Goal: Task Accomplishment & Management: Manage account settings

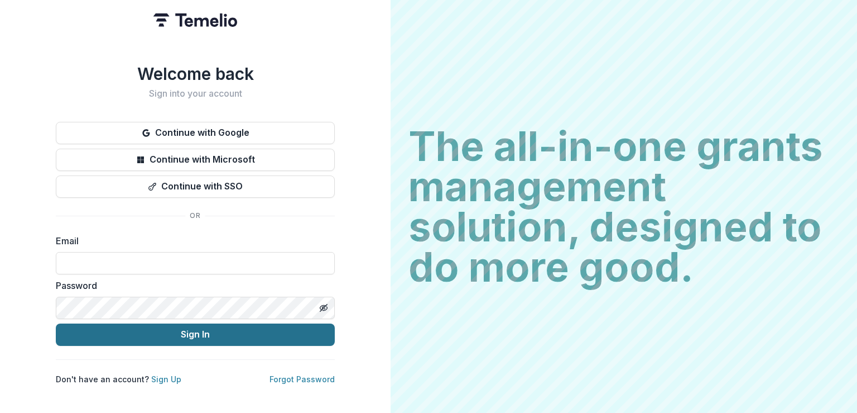
type input "**********"
click at [155, 335] on button "Sign In" at bounding box center [195, 334] width 279 height 22
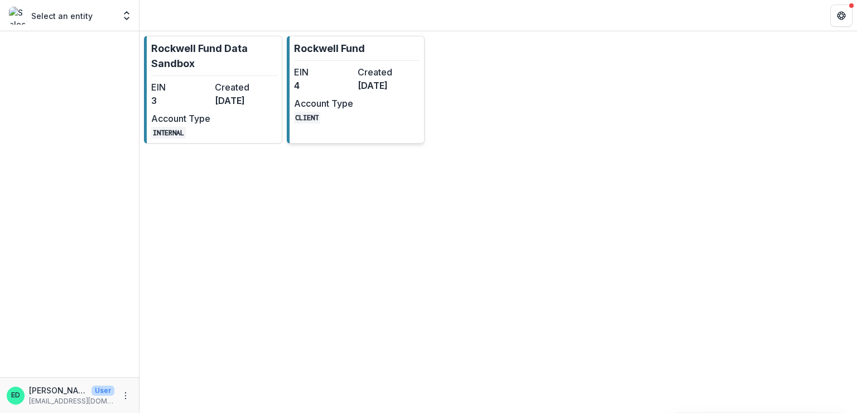
click at [333, 79] on dd "4" at bounding box center [323, 85] width 59 height 13
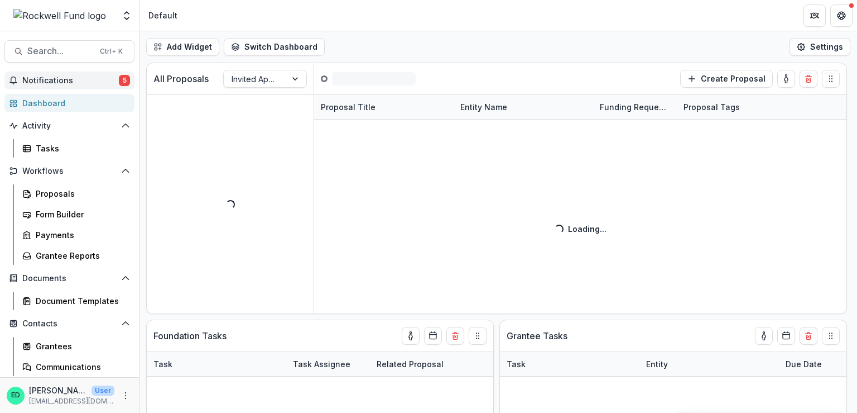
click at [36, 74] on button "Notifications 5" at bounding box center [69, 80] width 130 height 18
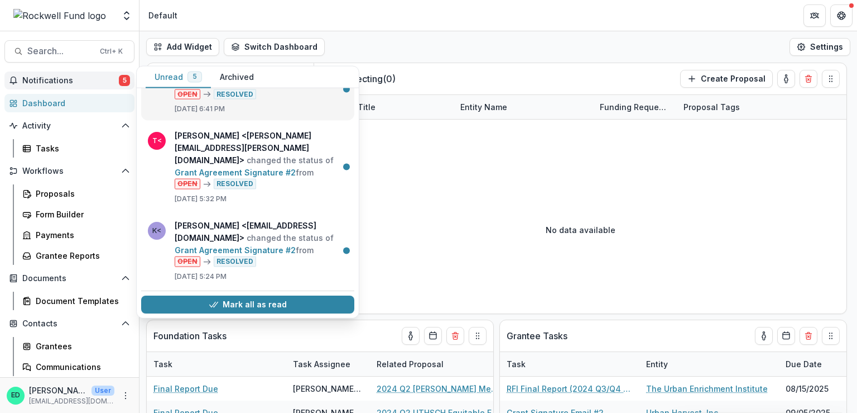
scroll to position [225, 0]
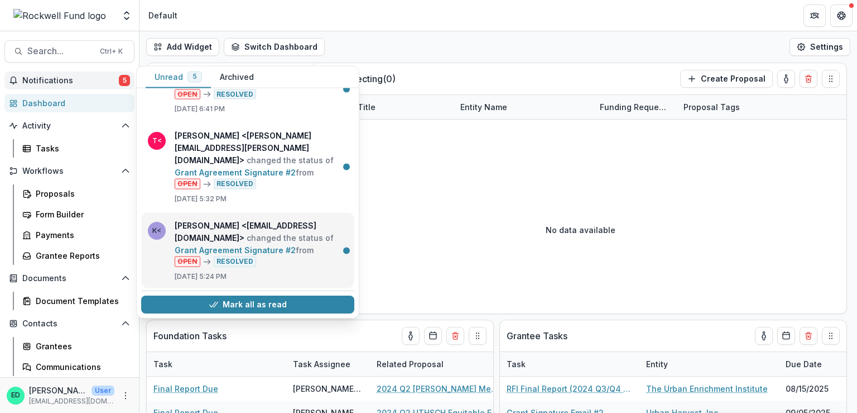
click at [259, 245] on link "Grant Agreement Signature #2" at bounding box center [235, 249] width 121 height 9
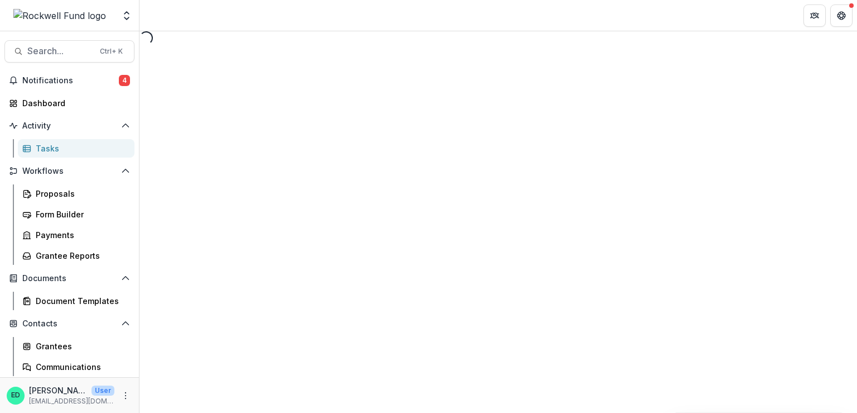
select select "********"
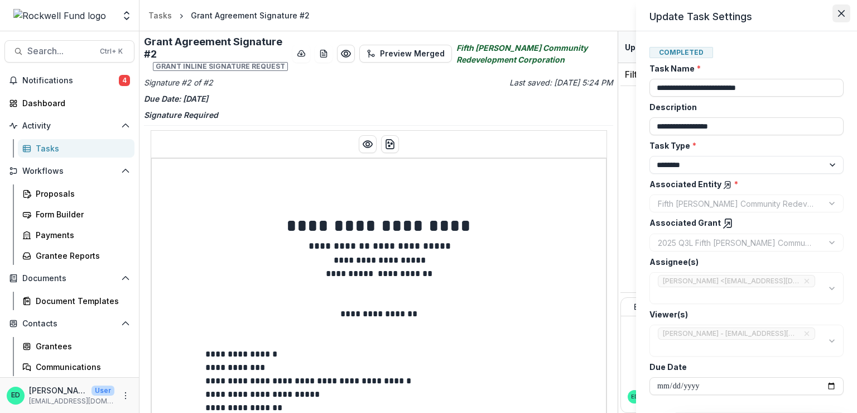
click at [841, 19] on button "Close" at bounding box center [842, 13] width 18 height 18
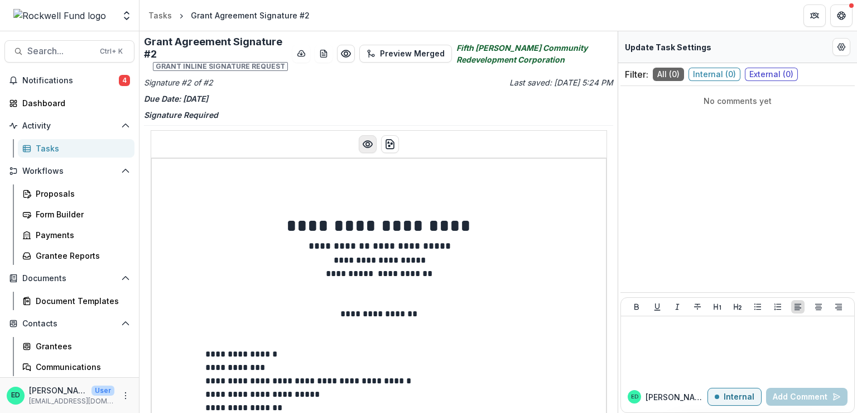
click at [372, 135] on button "Preview preview-doc.pdf" at bounding box center [368, 144] width 18 height 18
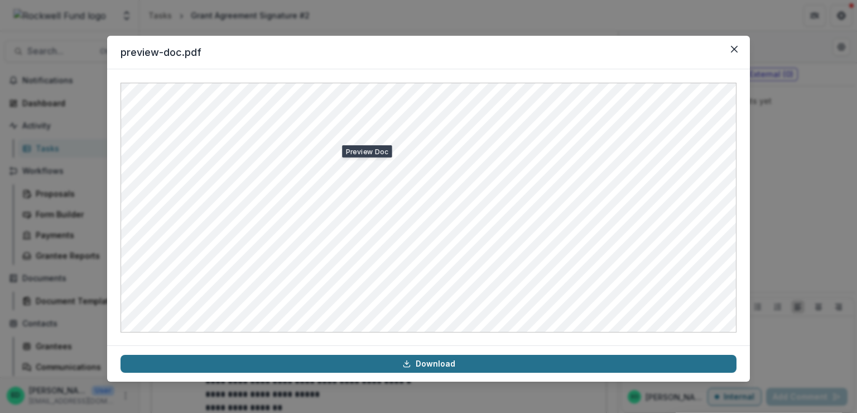
click at [366, 365] on link "Download" at bounding box center [429, 363] width 616 height 18
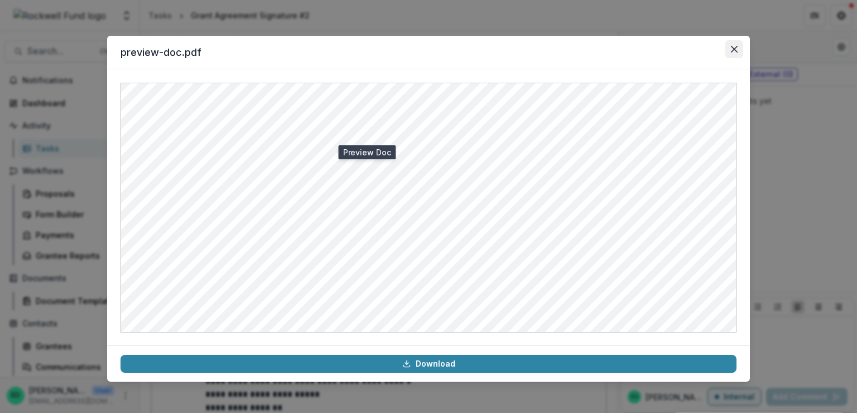
click at [738, 47] on button "Close" at bounding box center [735, 49] width 18 height 18
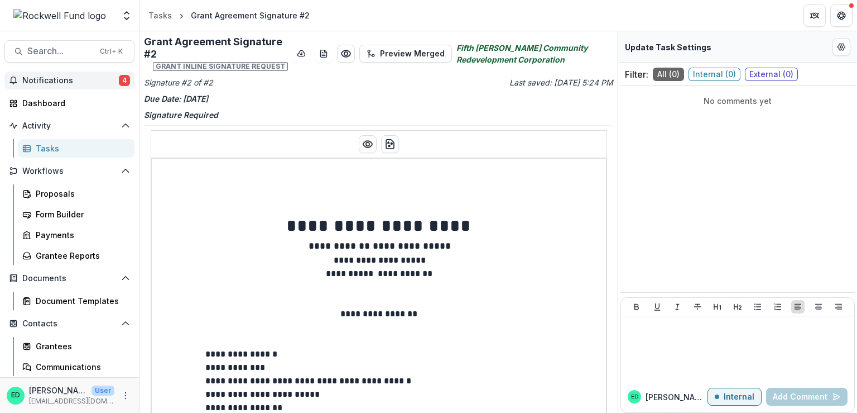
click at [79, 79] on span "Notifications" at bounding box center [70, 80] width 97 height 9
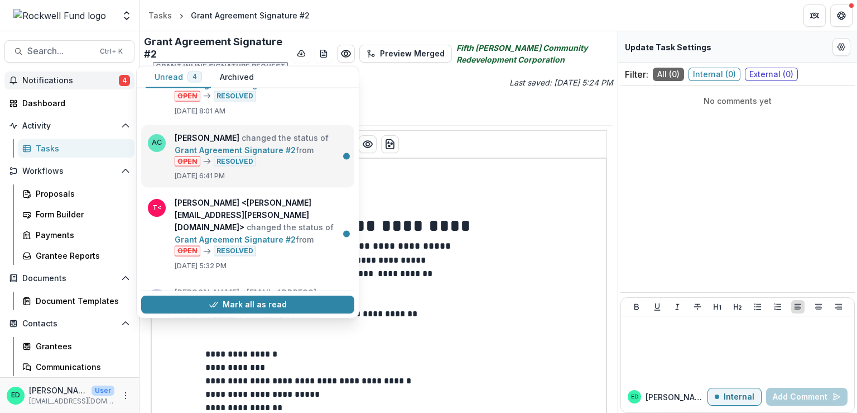
scroll to position [225, 0]
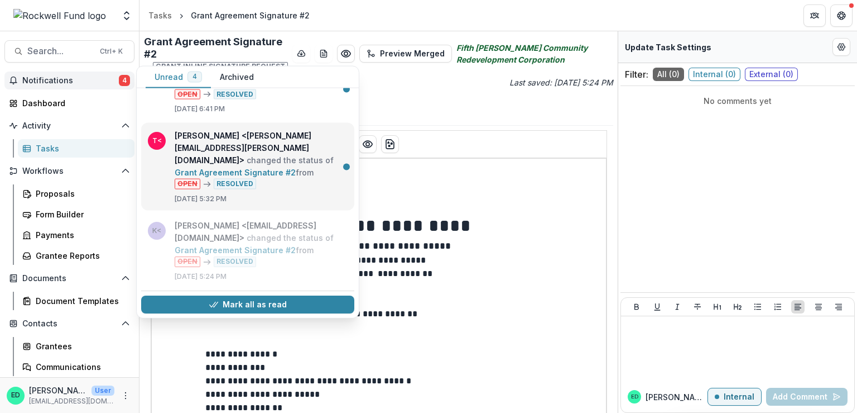
click at [251, 167] on link "Grant Agreement Signature #2" at bounding box center [235, 171] width 121 height 9
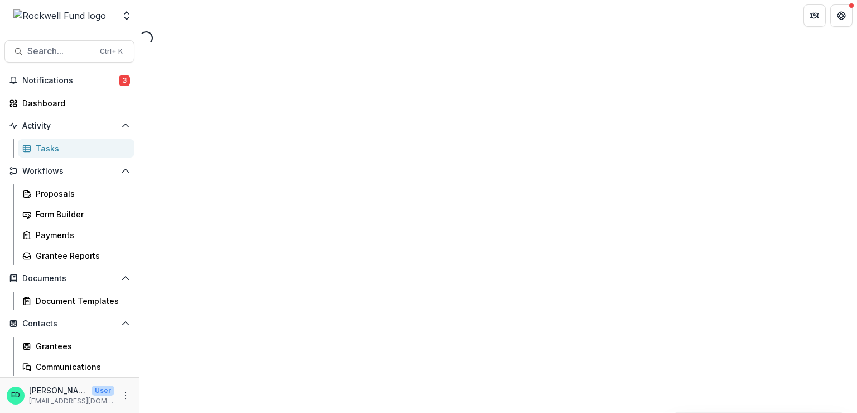
select select "********"
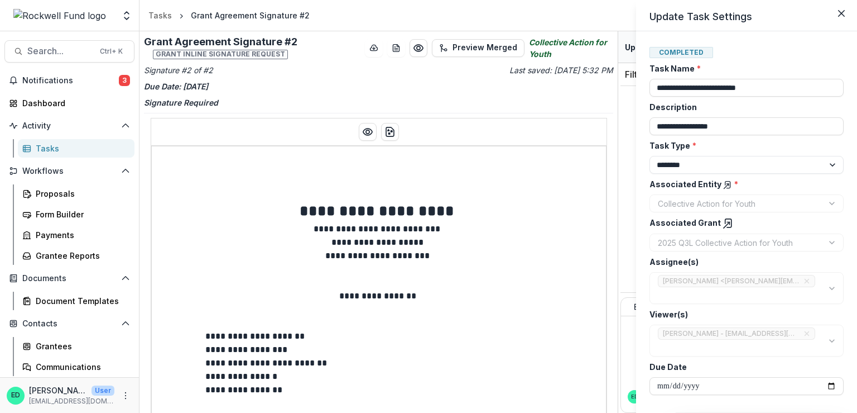
click at [371, 136] on div "**********" at bounding box center [428, 206] width 857 height 413
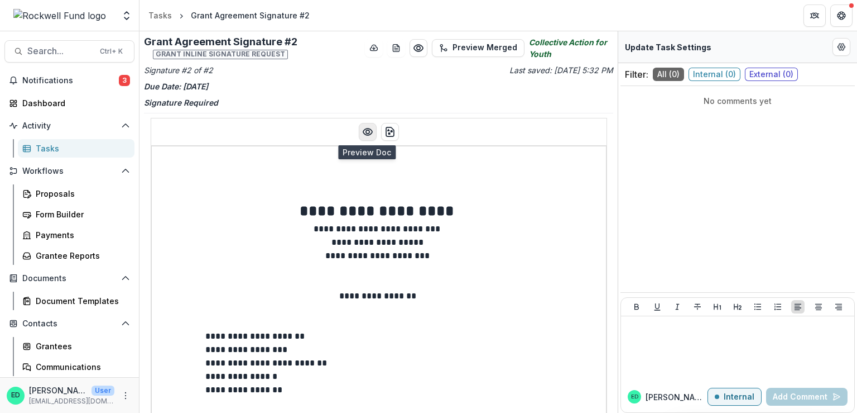
click at [363, 131] on icon "Preview preview-doc.pdf" at bounding box center [367, 131] width 11 height 11
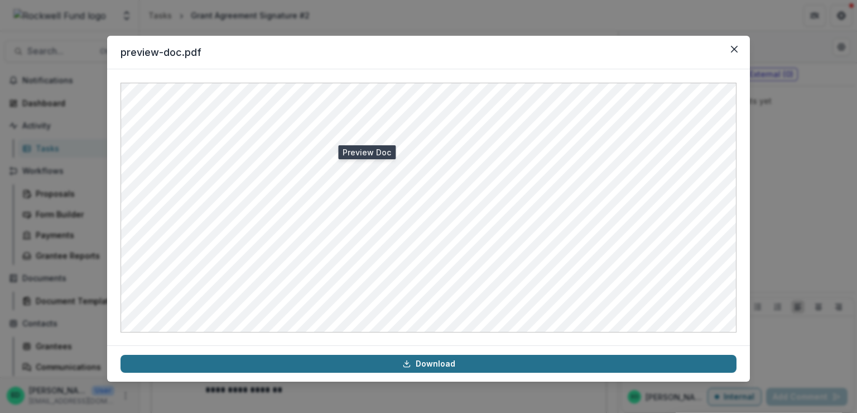
click at [363, 358] on link "Download" at bounding box center [429, 363] width 616 height 18
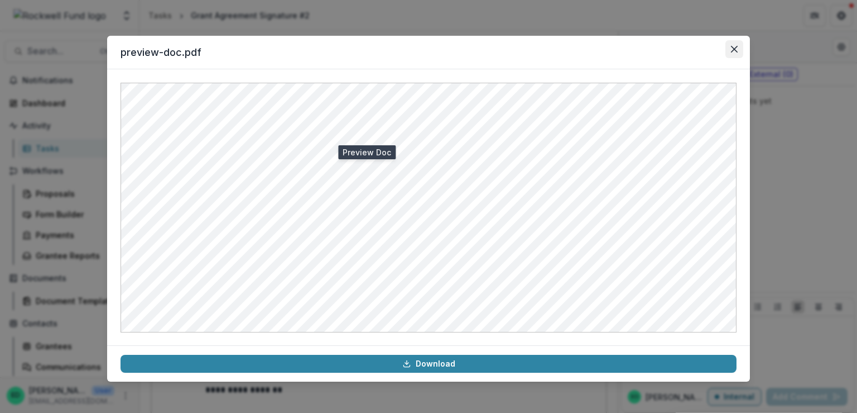
click at [732, 49] on icon "Close" at bounding box center [734, 49] width 7 height 7
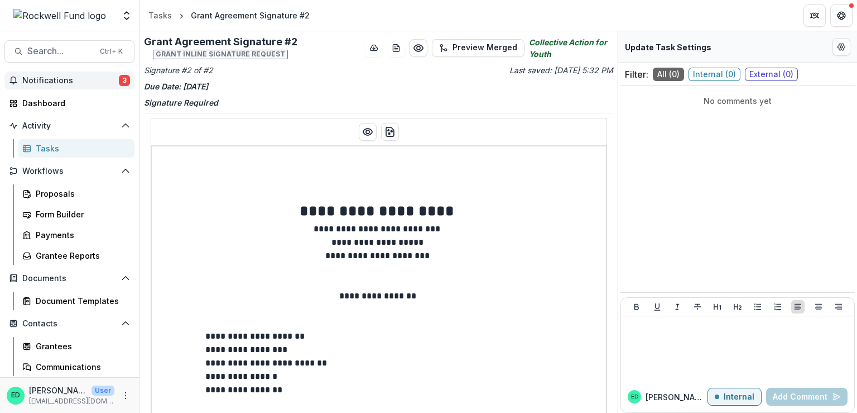
click at [62, 76] on span "Notifications" at bounding box center [70, 80] width 97 height 9
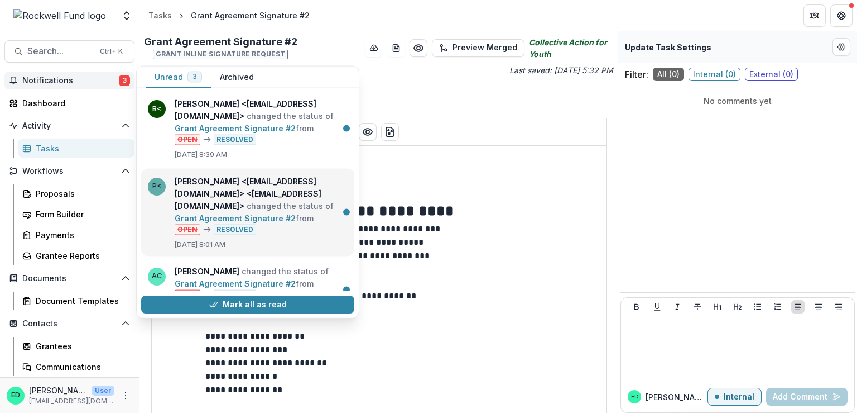
scroll to position [113, 0]
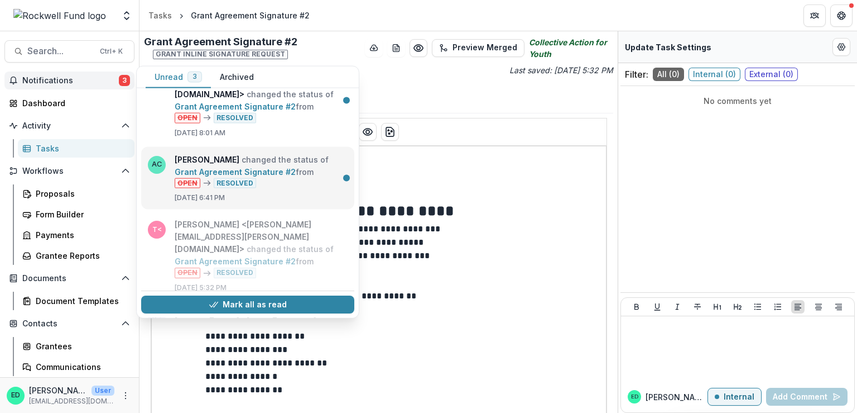
click at [263, 176] on link "Grant Agreement Signature #2" at bounding box center [235, 170] width 121 height 9
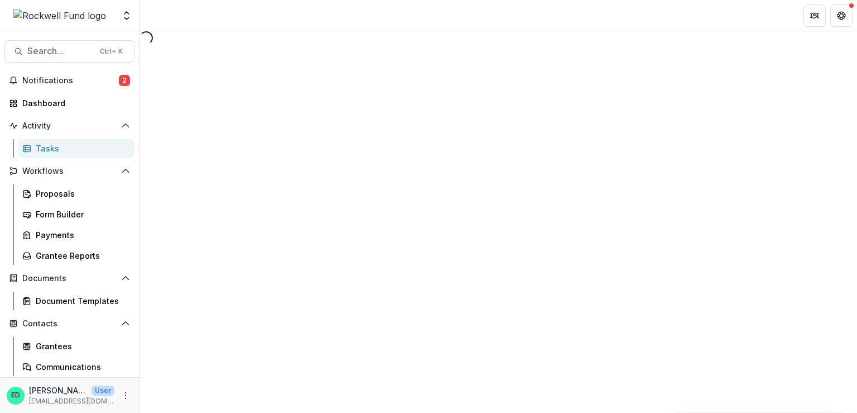
select select "********"
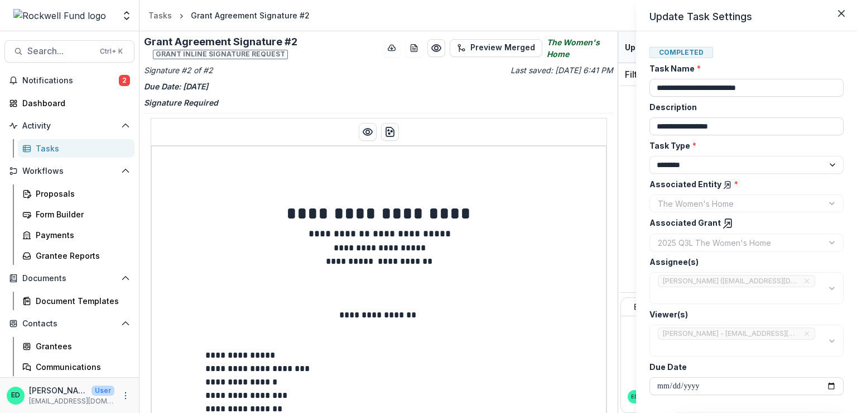
click at [395, 45] on div "**********" at bounding box center [428, 206] width 857 height 413
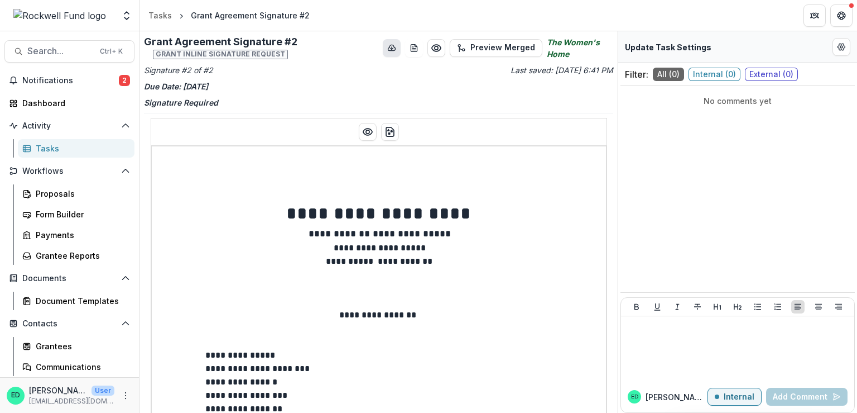
click at [391, 48] on polyline "download-button" at bounding box center [392, 48] width 2 height 1
click at [368, 134] on icon "Preview preview-doc.pdf" at bounding box center [367, 131] width 9 height 7
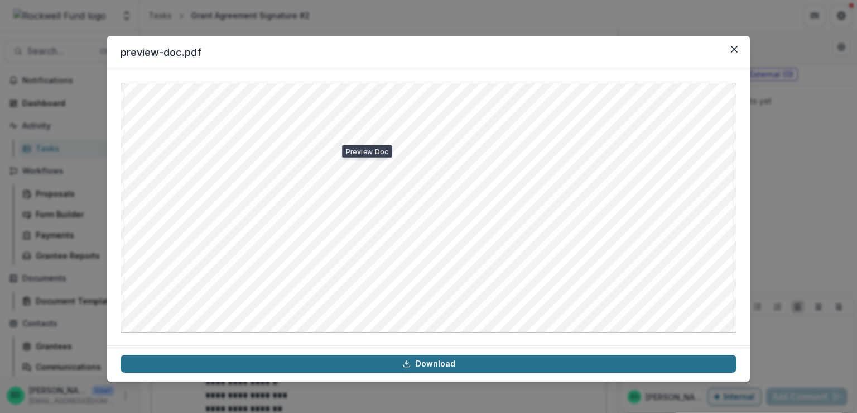
click at [368, 361] on link "Download" at bounding box center [429, 363] width 616 height 18
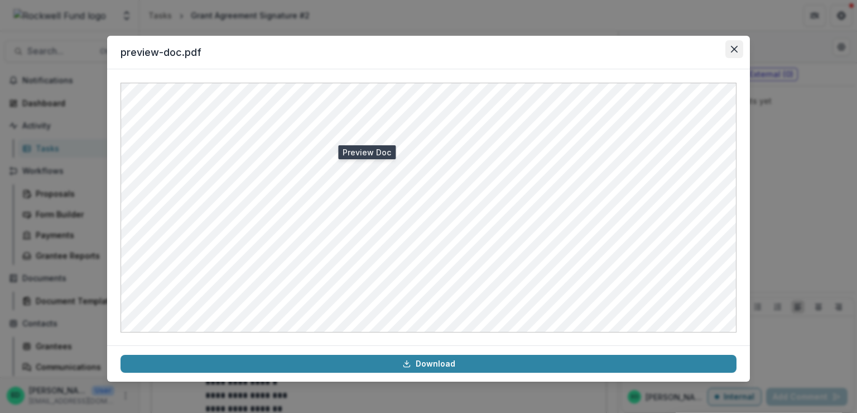
click at [736, 50] on icon "Close" at bounding box center [734, 49] width 7 height 7
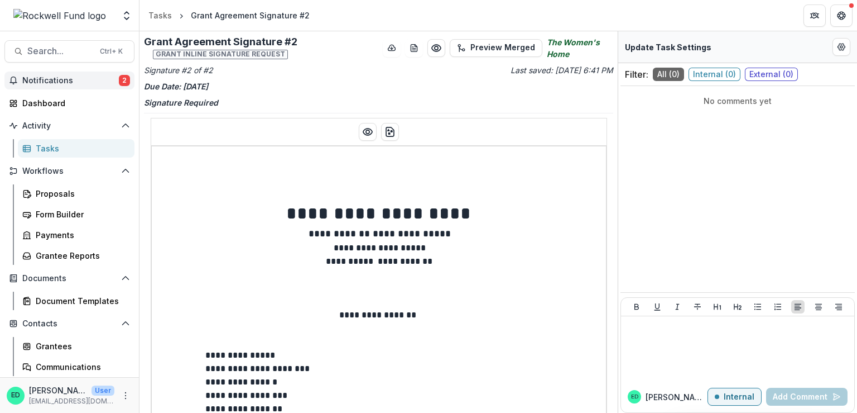
click at [64, 80] on span "Notifications" at bounding box center [70, 80] width 97 height 9
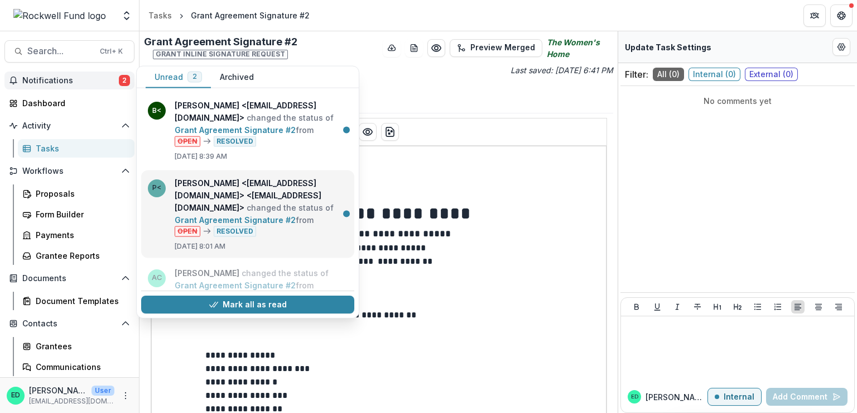
click at [274, 214] on link "Grant Agreement Signature #2" at bounding box center [235, 218] width 121 height 9
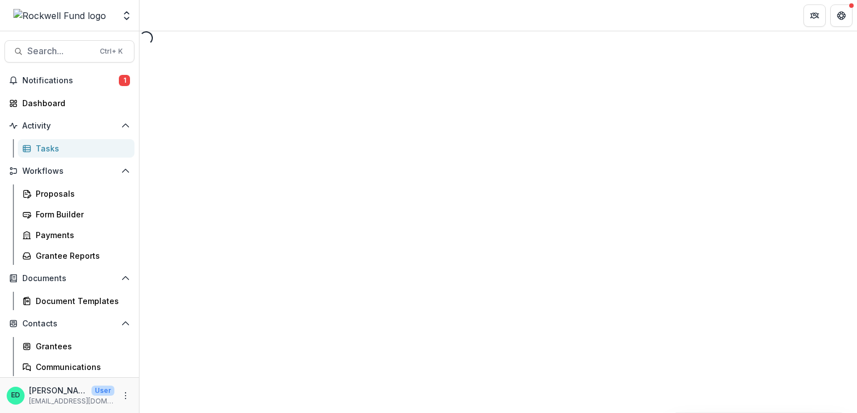
select select "********"
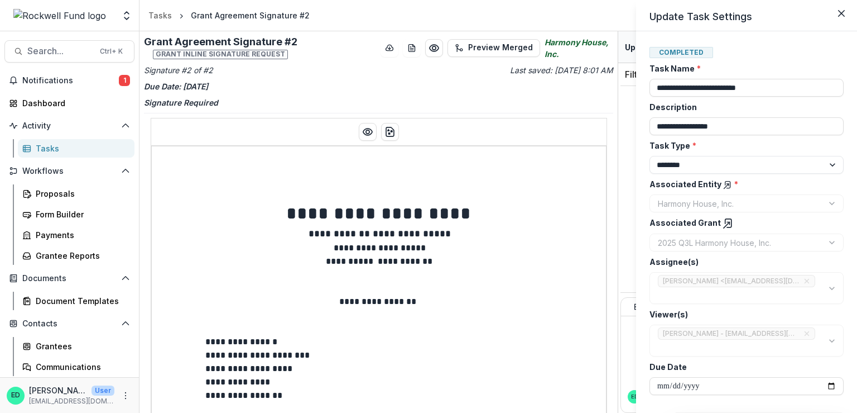
click at [372, 131] on div "**********" at bounding box center [428, 206] width 857 height 413
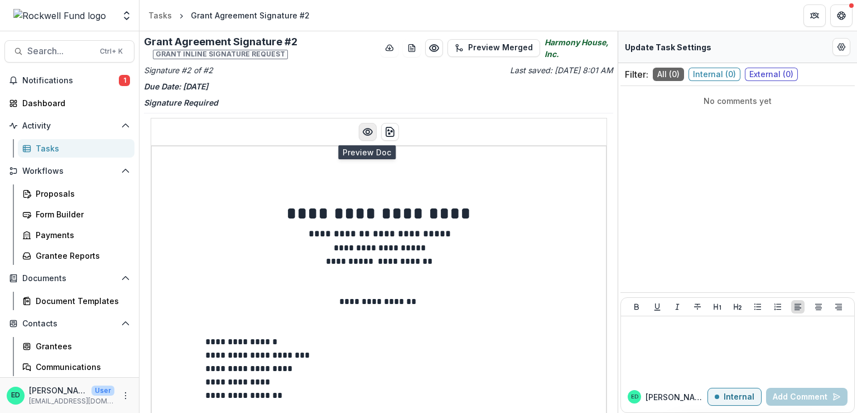
click at [367, 134] on icon "Preview preview-doc.pdf" at bounding box center [367, 131] width 9 height 7
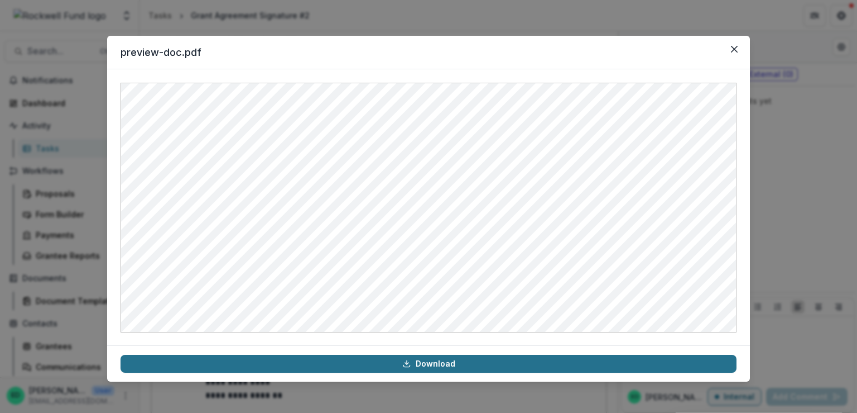
click at [377, 363] on link "Download" at bounding box center [429, 363] width 616 height 18
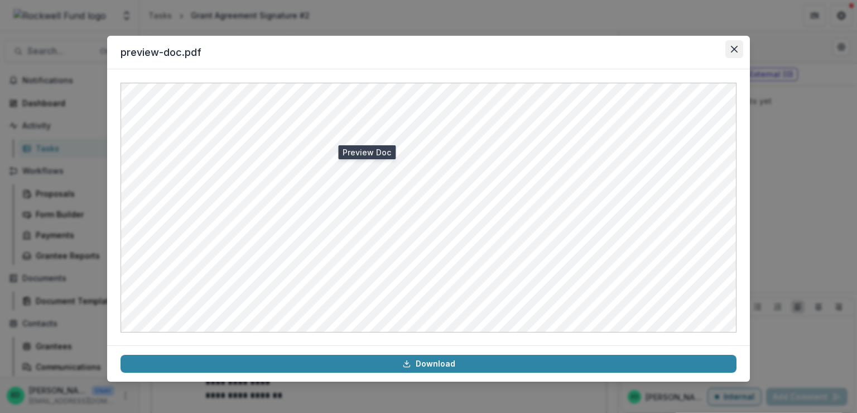
click at [735, 48] on icon "Close" at bounding box center [734, 49] width 7 height 7
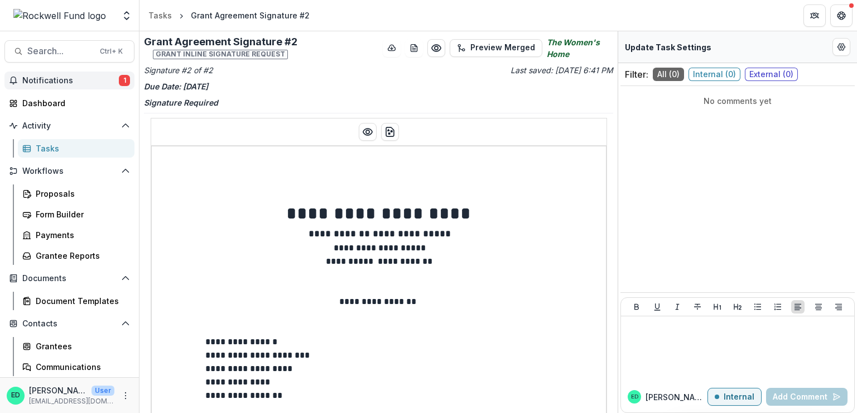
click at [90, 74] on button "Notifications 1" at bounding box center [69, 80] width 130 height 18
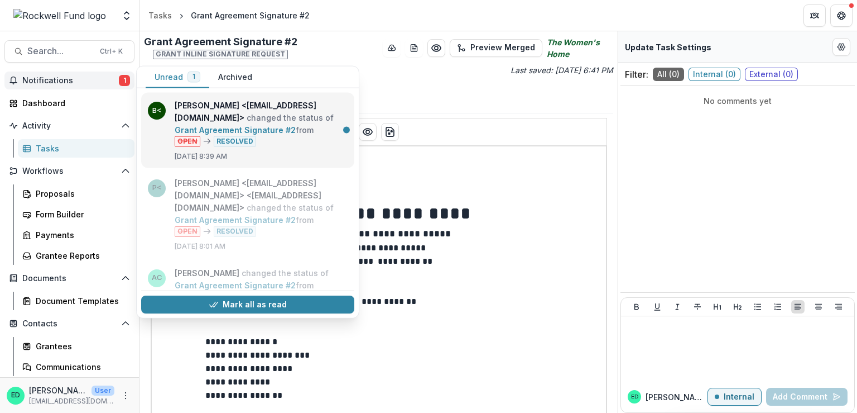
click at [219, 125] on link "Grant Agreement Signature #2" at bounding box center [235, 129] width 121 height 9
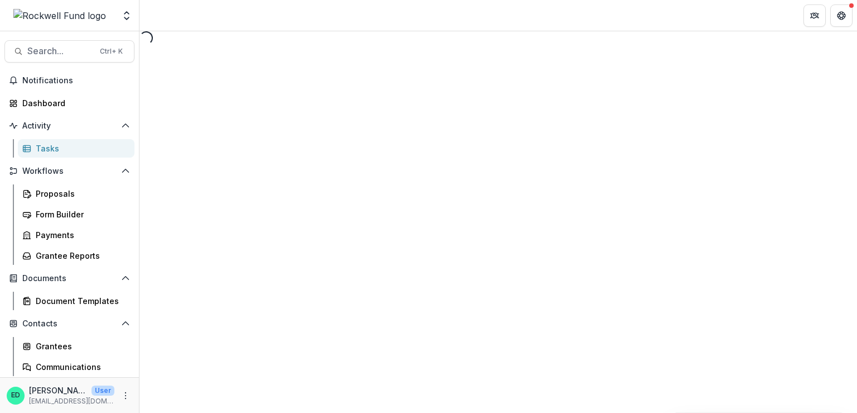
select select "********"
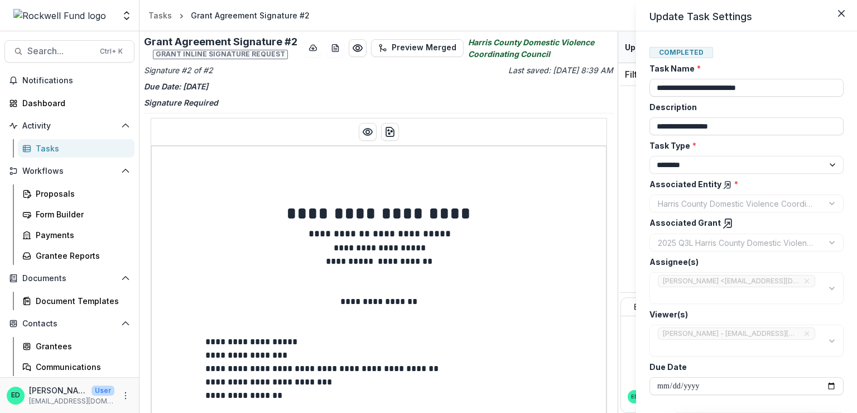
click at [363, 128] on div "**********" at bounding box center [428, 206] width 857 height 413
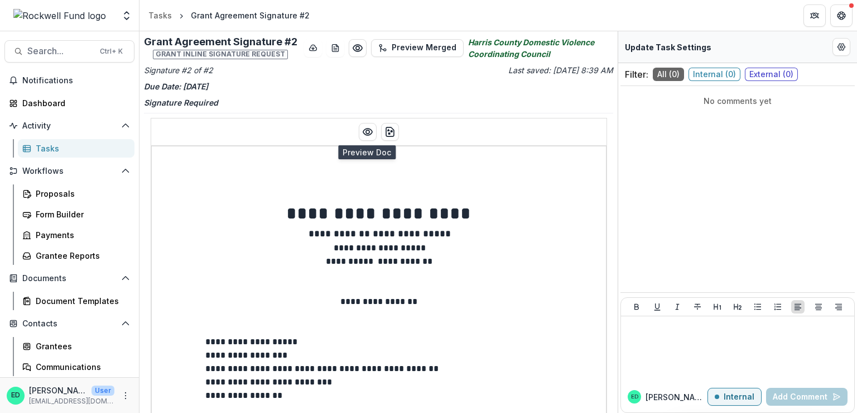
click at [363, 128] on icon "Preview preview-doc.pdf" at bounding box center [367, 131] width 11 height 11
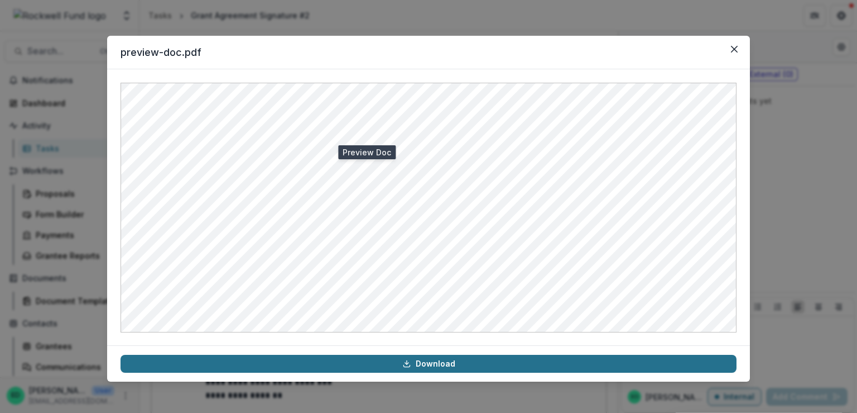
click at [377, 361] on link "Download" at bounding box center [429, 363] width 616 height 18
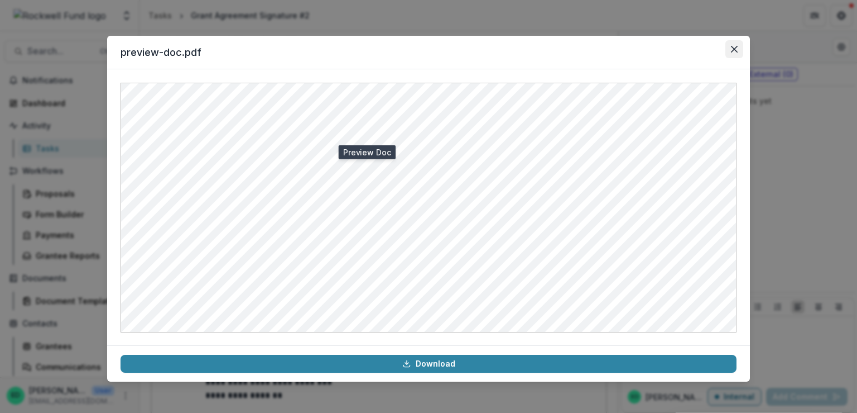
click at [739, 44] on button "Close" at bounding box center [735, 49] width 18 height 18
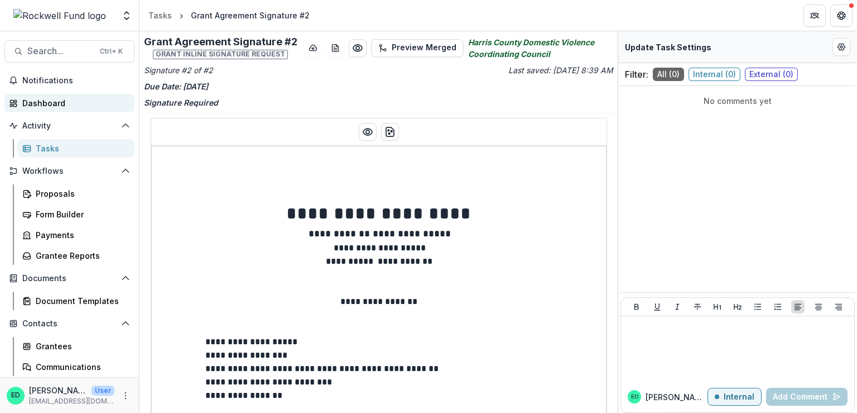
click at [25, 102] on div "Dashboard" at bounding box center [73, 103] width 103 height 12
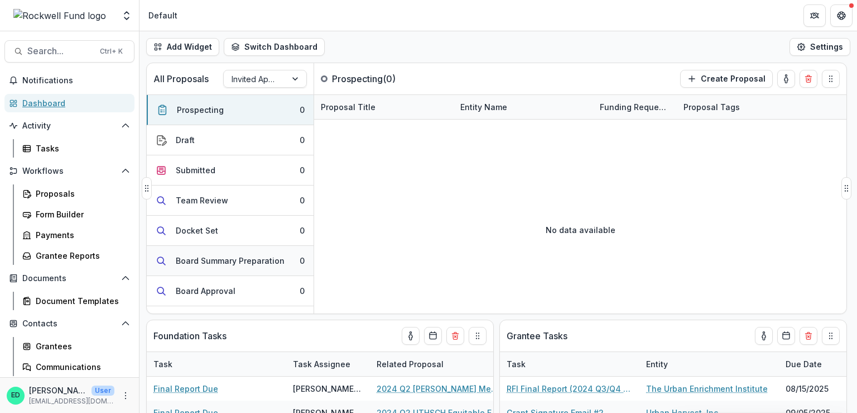
scroll to position [141, 0]
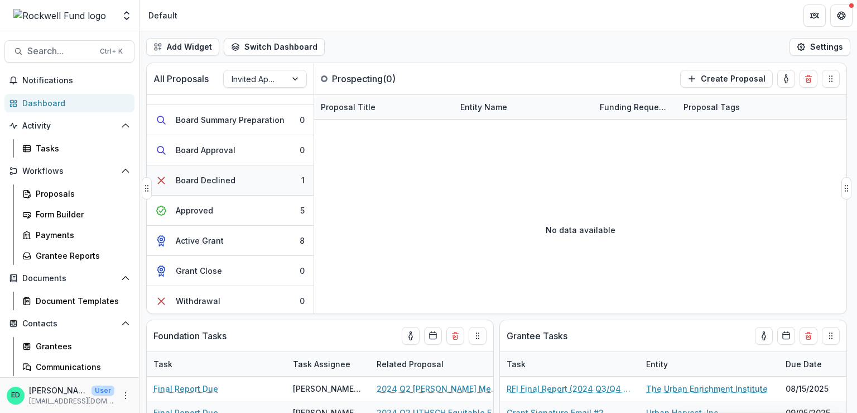
click at [231, 178] on div "Board Declined" at bounding box center [206, 180] width 60 height 12
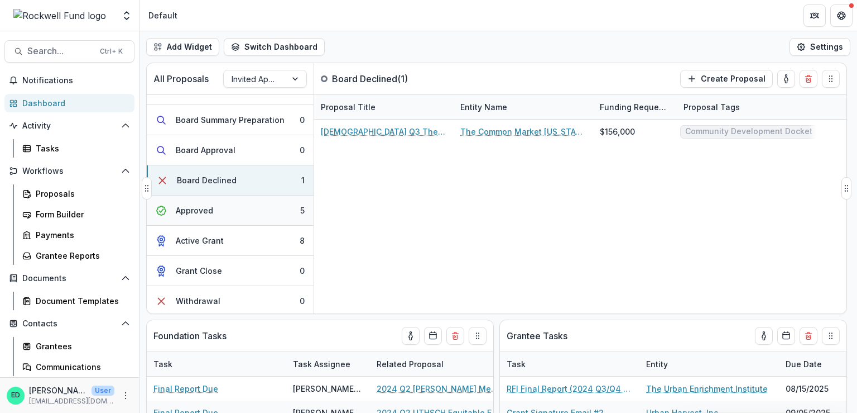
click at [228, 205] on button "Approved 5" at bounding box center [230, 210] width 167 height 30
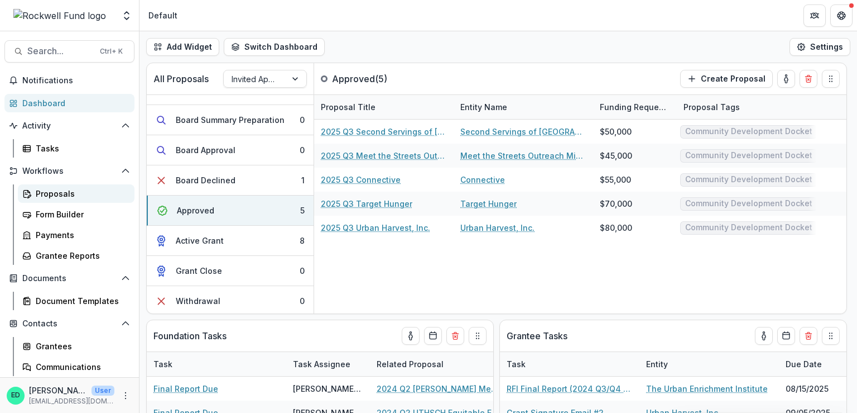
click at [36, 186] on link "Proposals" at bounding box center [76, 193] width 117 height 18
click at [42, 189] on div "Proposals" at bounding box center [81, 194] width 90 height 12
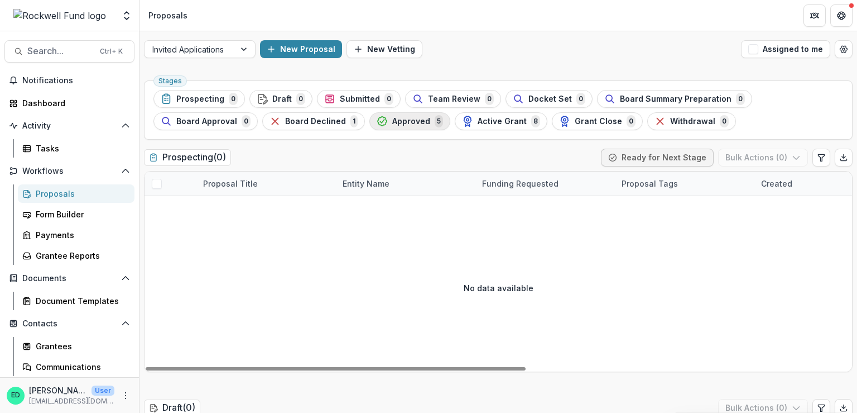
click at [392, 119] on span "Approved" at bounding box center [411, 121] width 38 height 9
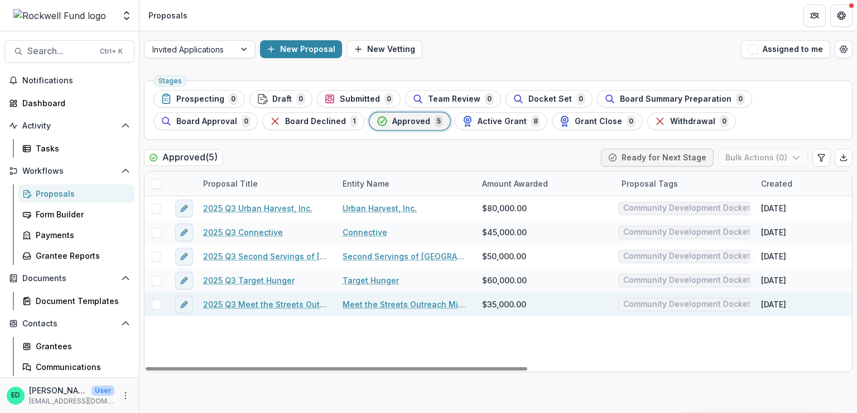
drag, startPoint x: 400, startPoint y: 367, endPoint x: 250, endPoint y: 313, distance: 159.1
click at [296, 367] on div at bounding box center [337, 368] width 382 height 3
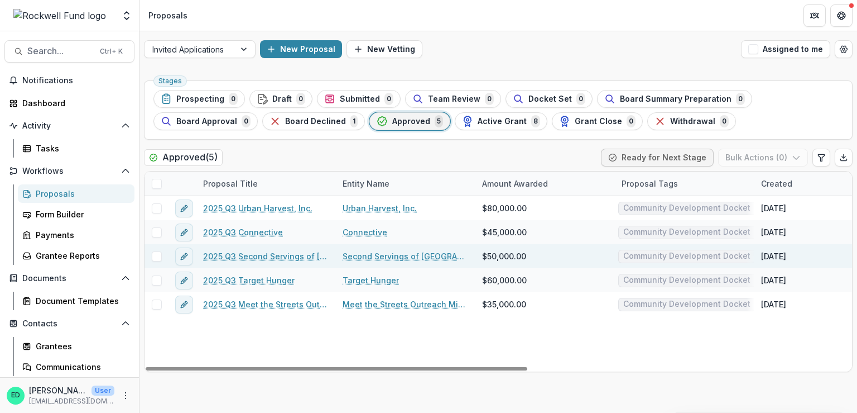
click at [152, 259] on label at bounding box center [157, 256] width 10 height 10
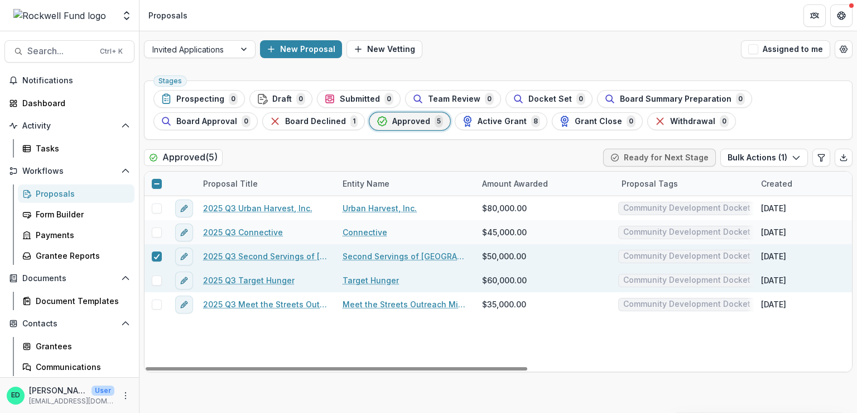
click at [158, 278] on span at bounding box center [157, 280] width 10 height 10
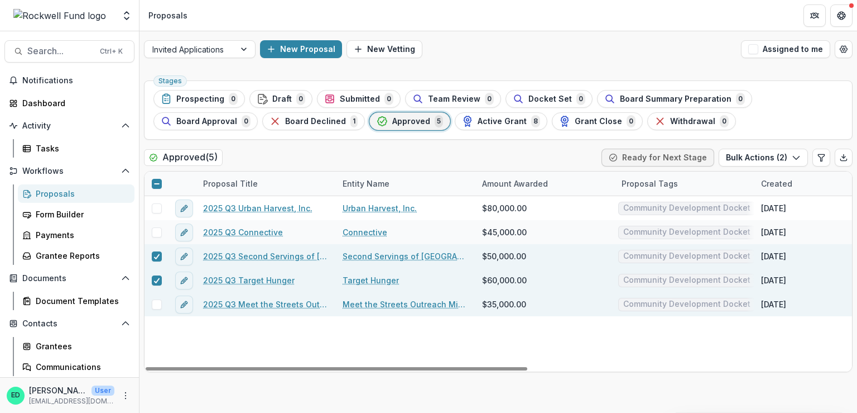
click at [156, 299] on span at bounding box center [157, 304] width 10 height 10
drag, startPoint x: 199, startPoint y: 365, endPoint x: 173, endPoint y: 350, distance: 30.0
click at [173, 367] on div at bounding box center [337, 368] width 382 height 3
click at [152, 183] on span at bounding box center [157, 184] width 10 height 10
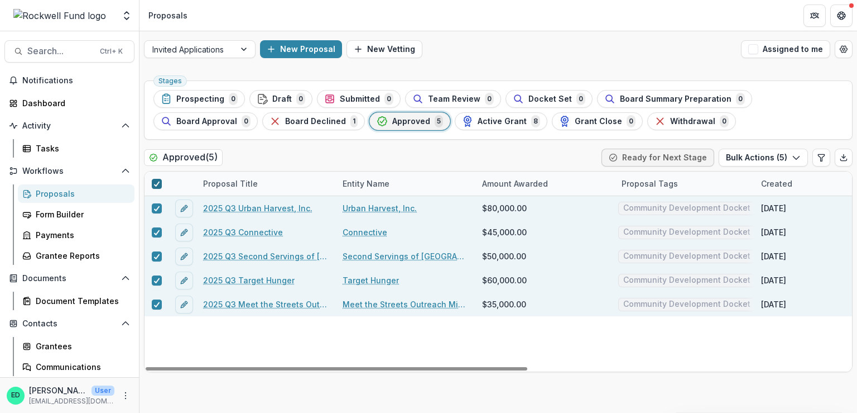
click at [152, 183] on span at bounding box center [157, 184] width 10 height 10
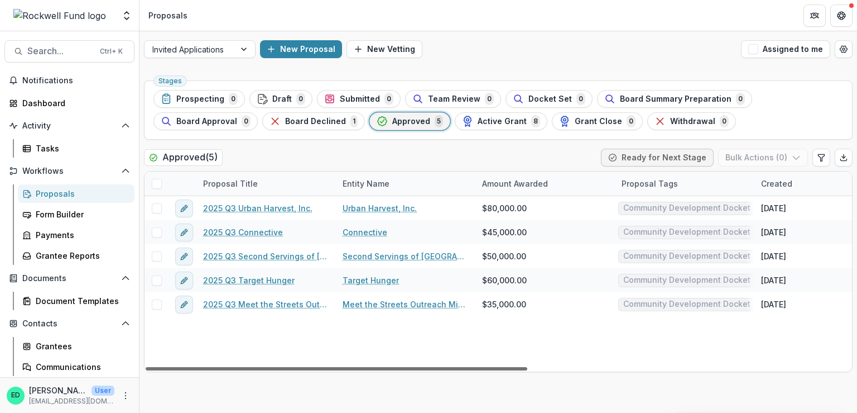
click at [248, 367] on div at bounding box center [337, 368] width 382 height 3
drag, startPoint x: 243, startPoint y: 369, endPoint x: -6, endPoint y: 342, distance: 251.0
click at [146, 367] on div at bounding box center [337, 368] width 382 height 3
drag, startPoint x: 234, startPoint y: 368, endPoint x: 20, endPoint y: 309, distance: 222.2
click at [146, 367] on div at bounding box center [337, 368] width 382 height 3
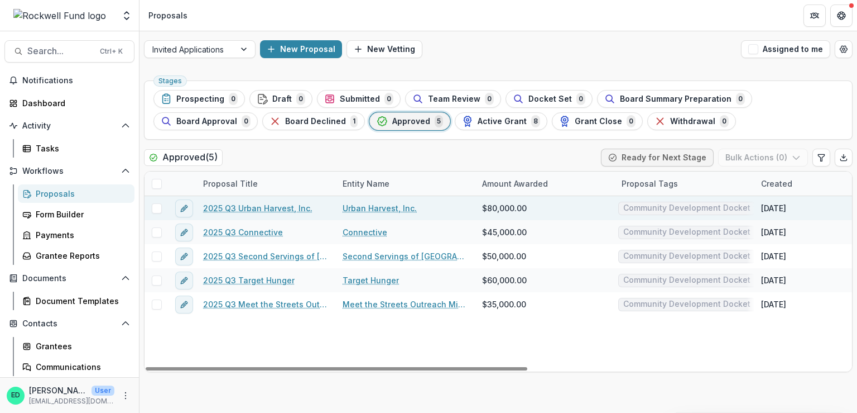
click at [259, 202] on div "2025 Q3 Urban Harvest, Inc." at bounding box center [267, 208] width 140 height 24
click at [257, 204] on link "2025 Q3 Urban Harvest, Inc." at bounding box center [257, 208] width 109 height 12
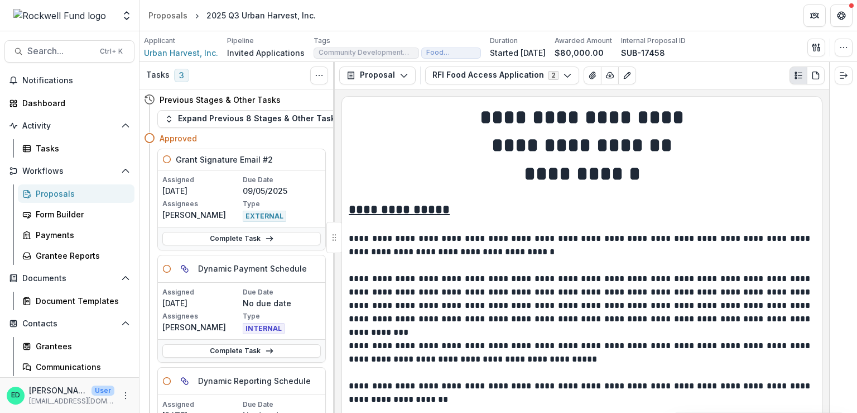
click at [840, 58] on div "Applicant Urban Harvest, Inc. Pipeline Invited Applications Tags Community Deve…" at bounding box center [498, 47] width 709 height 23
click at [841, 49] on icon "button" at bounding box center [844, 47] width 9 height 9
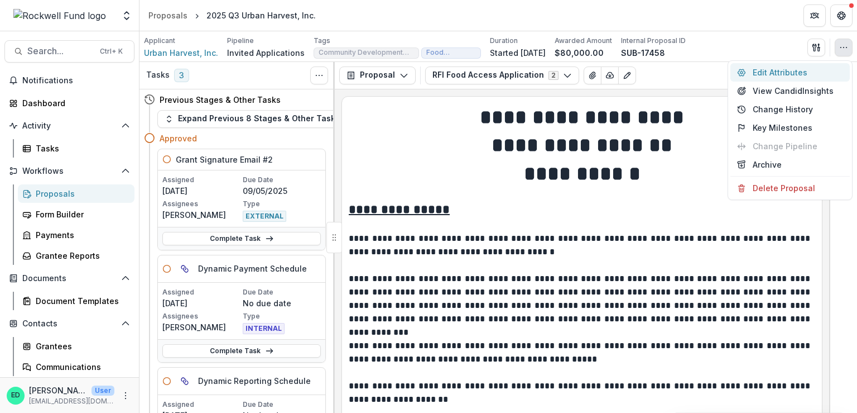
click at [796, 70] on button "Edit Attributes" at bounding box center [790, 72] width 119 height 18
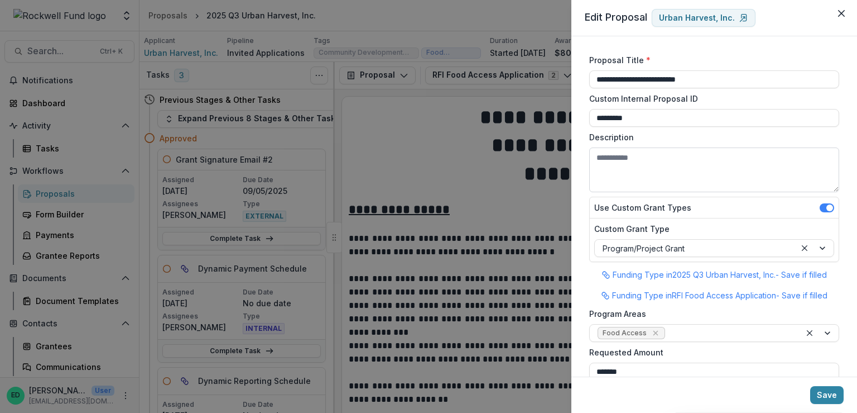
click at [627, 161] on textarea "Description" at bounding box center [715, 169] width 250 height 45
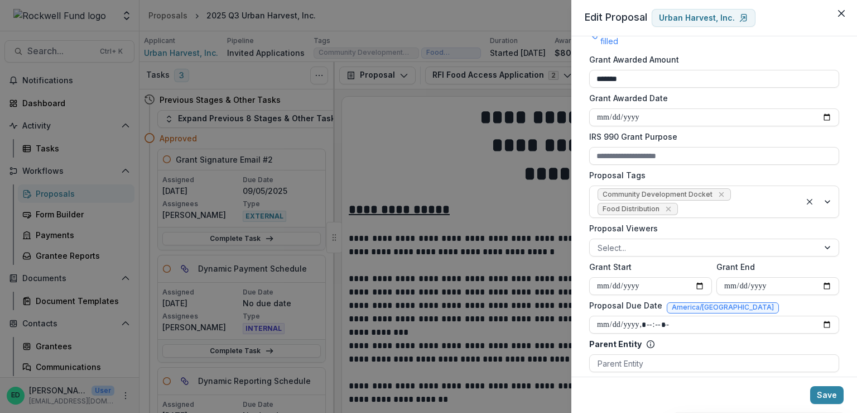
scroll to position [391, 0]
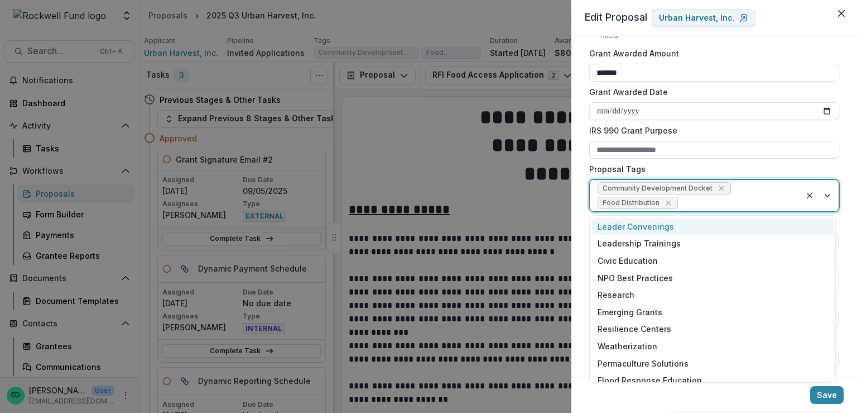
click at [689, 206] on div at bounding box center [737, 203] width 113 height 14
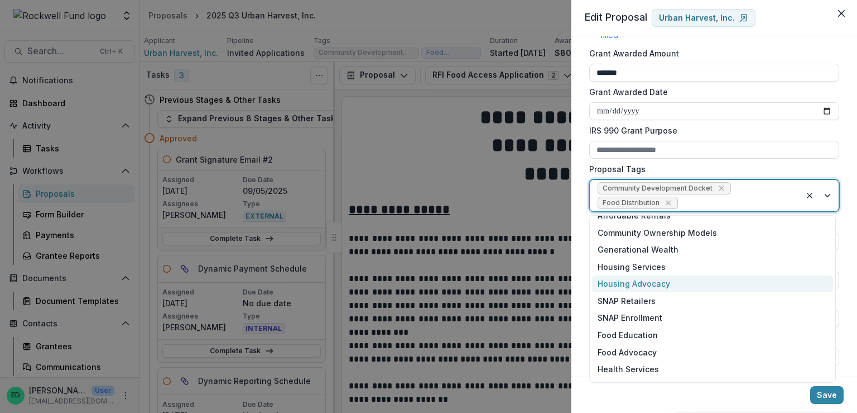
scroll to position [223, 0]
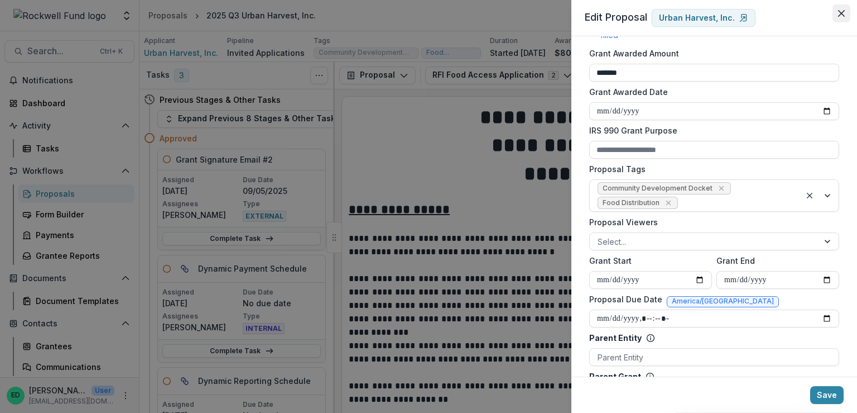
click at [845, 16] on icon "Close" at bounding box center [842, 13] width 7 height 7
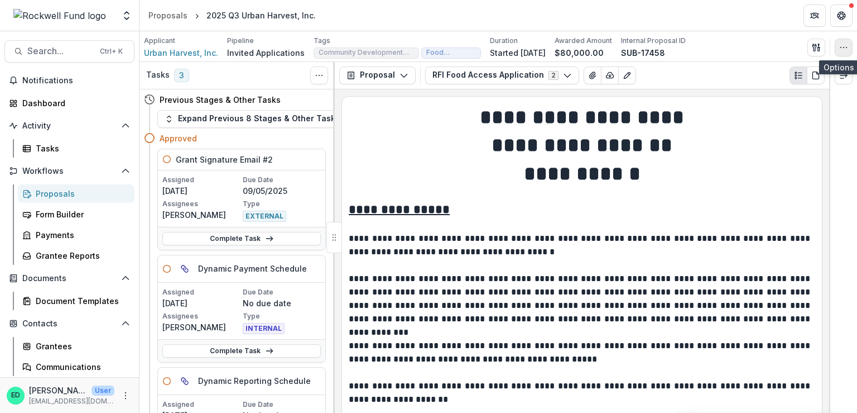
click at [842, 41] on button "button" at bounding box center [844, 48] width 18 height 18
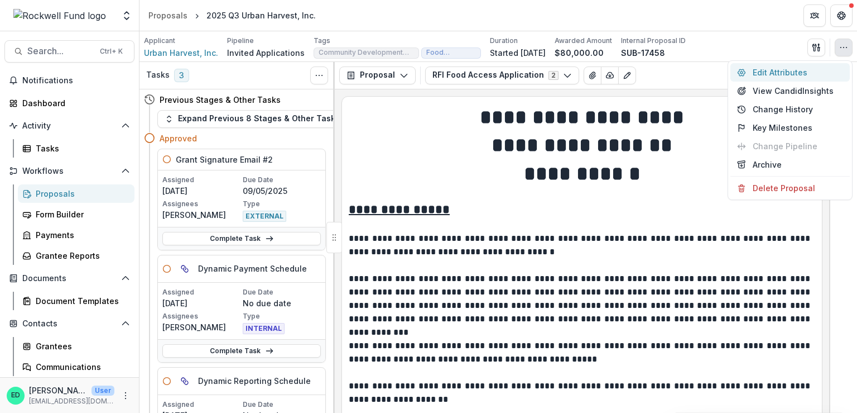
click at [782, 71] on button "Edit Attributes" at bounding box center [790, 72] width 119 height 18
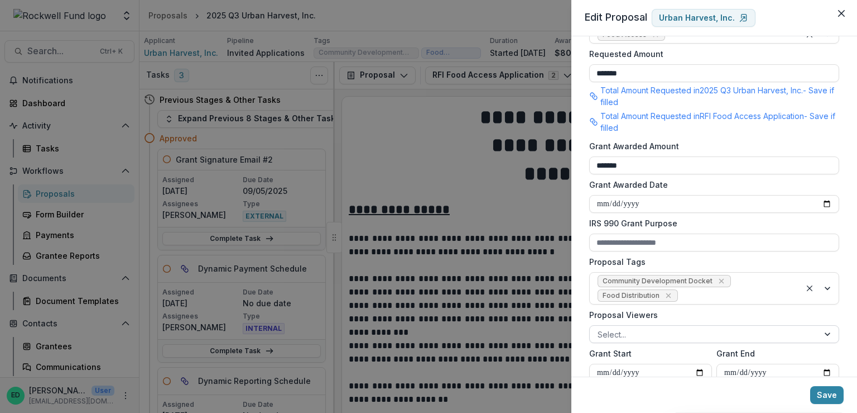
scroll to position [391, 0]
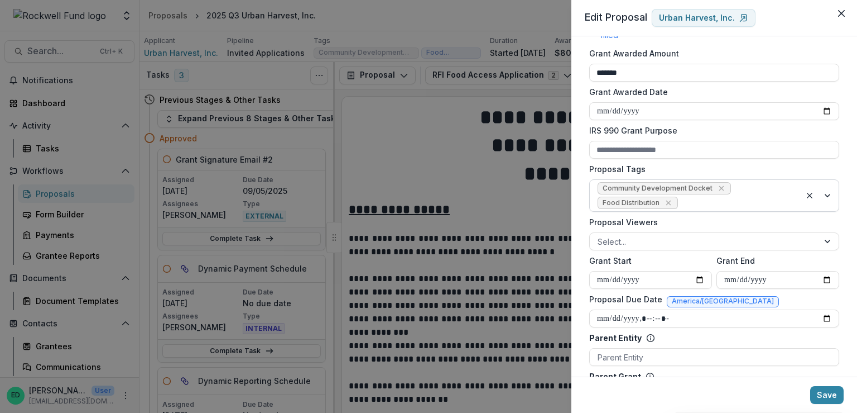
click at [724, 206] on div at bounding box center [737, 203] width 113 height 14
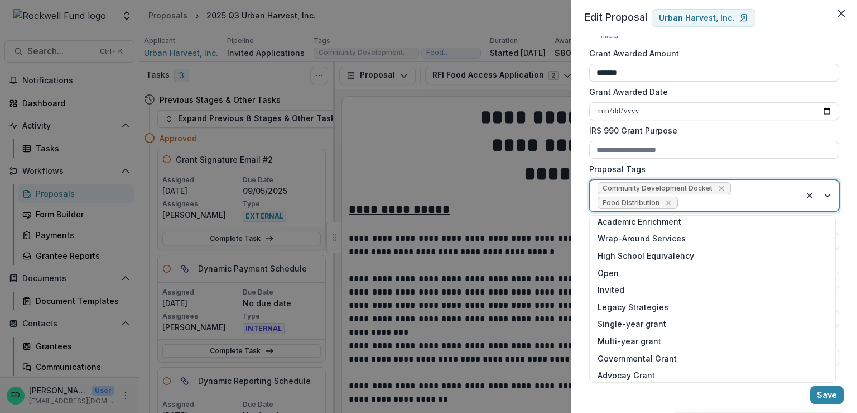
scroll to position [572, 0]
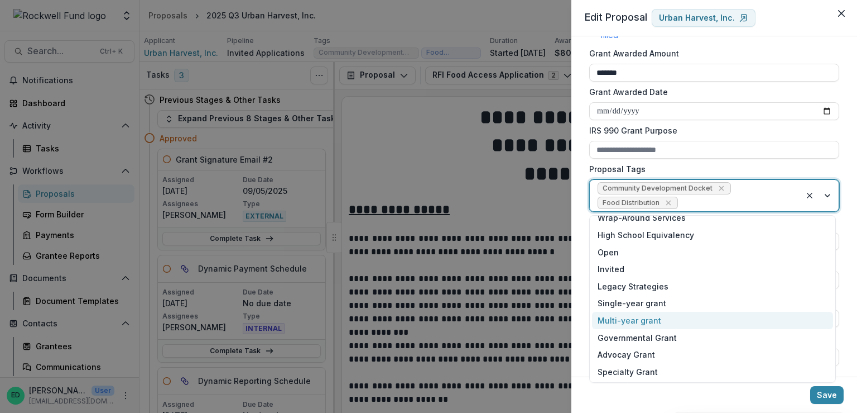
click at [641, 320] on div "Multi-year grant" at bounding box center [712, 320] width 241 height 17
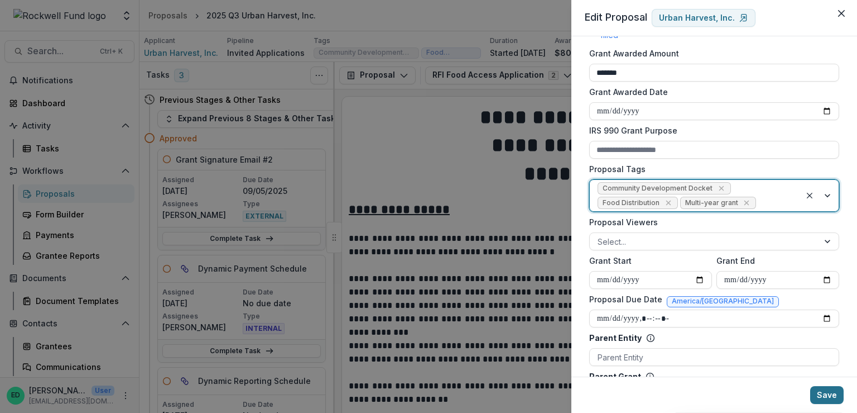
click at [833, 396] on button "Save" at bounding box center [827, 395] width 33 height 18
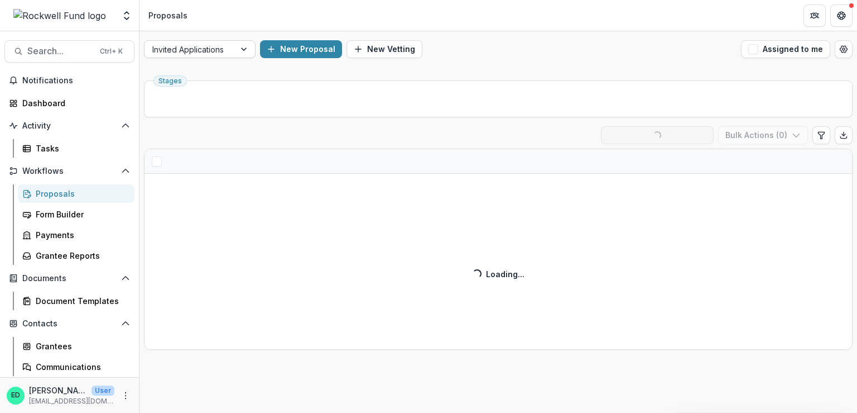
click at [237, 49] on div at bounding box center [245, 49] width 20 height 17
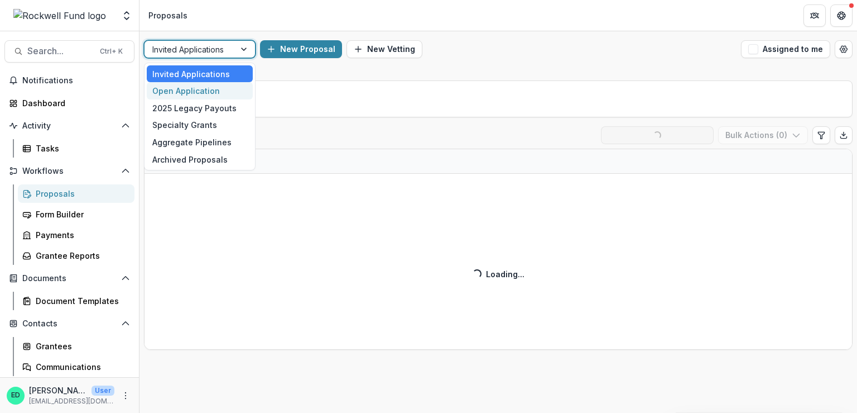
click at [217, 90] on div "Open Application" at bounding box center [200, 90] width 106 height 17
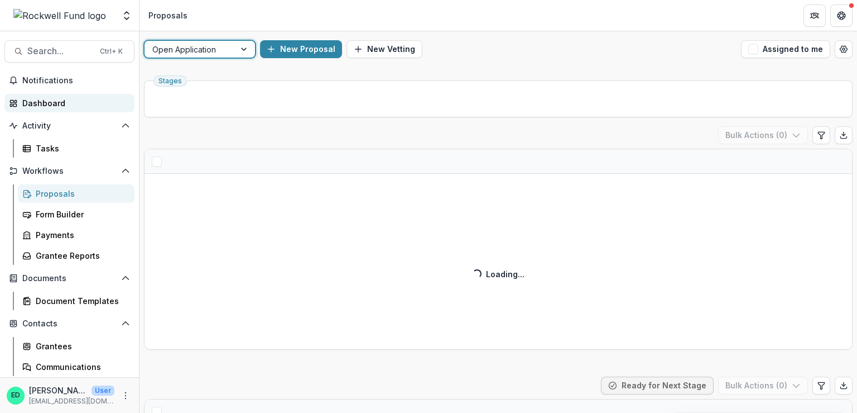
click at [65, 94] on link "Dashboard" at bounding box center [69, 103] width 130 height 18
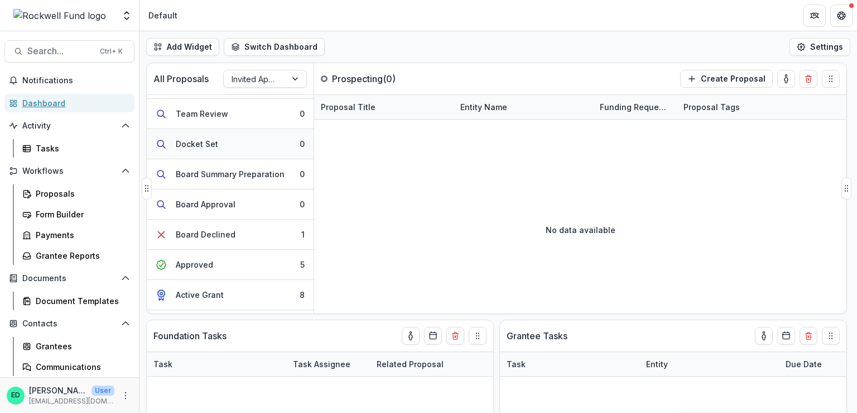
scroll to position [141, 0]
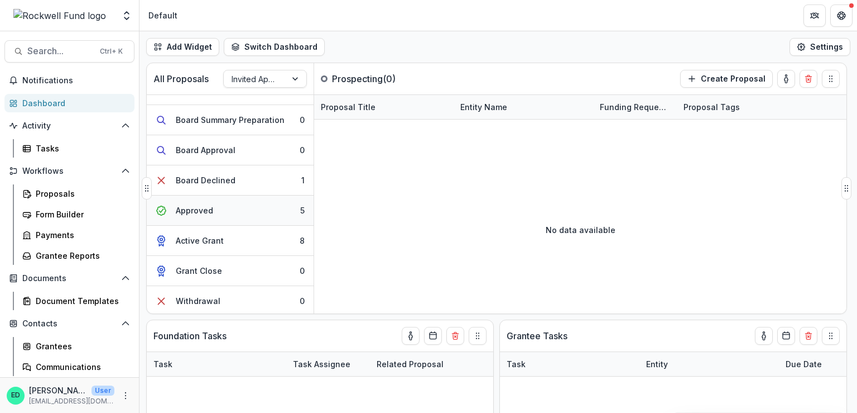
click at [249, 207] on button "Approved 5" at bounding box center [230, 210] width 167 height 30
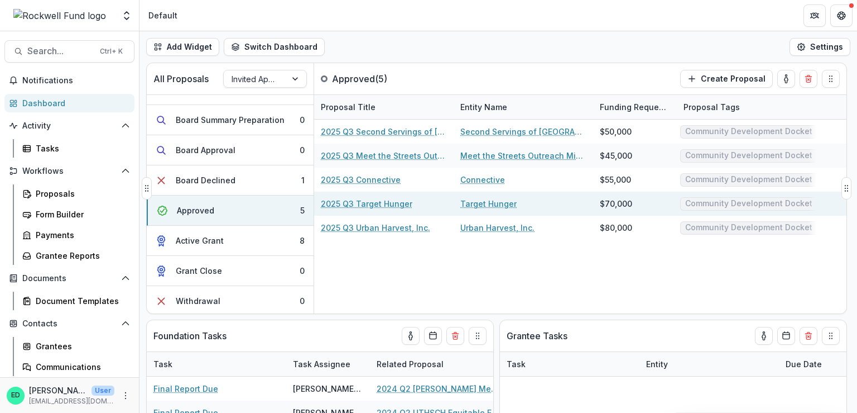
click at [393, 200] on link "2025 Q3 Target Hunger" at bounding box center [367, 204] width 92 height 12
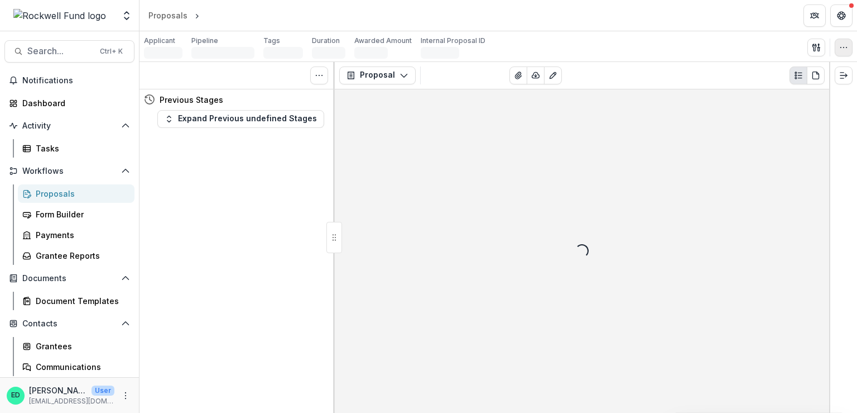
click at [844, 43] on icon "button" at bounding box center [844, 47] width 9 height 9
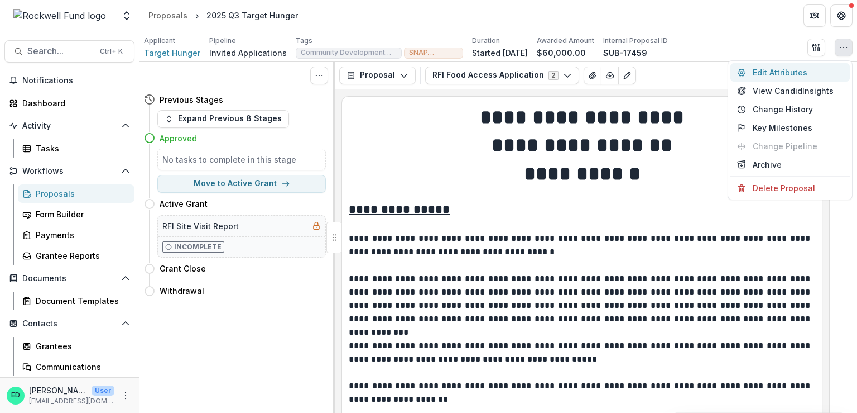
click at [785, 68] on button "Edit Attributes" at bounding box center [790, 72] width 119 height 18
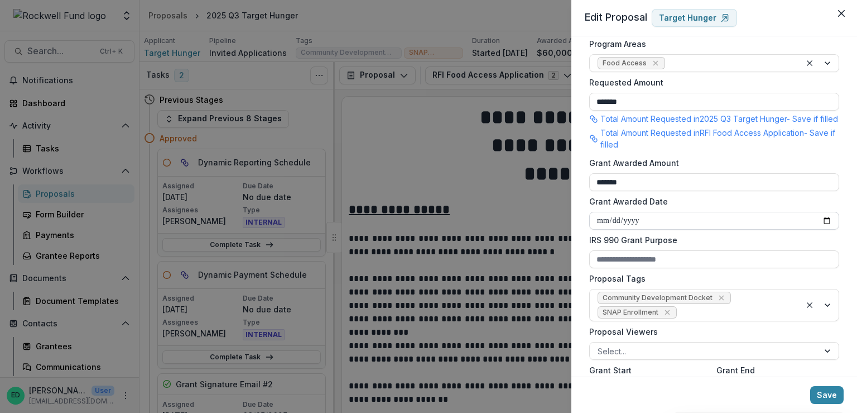
scroll to position [279, 0]
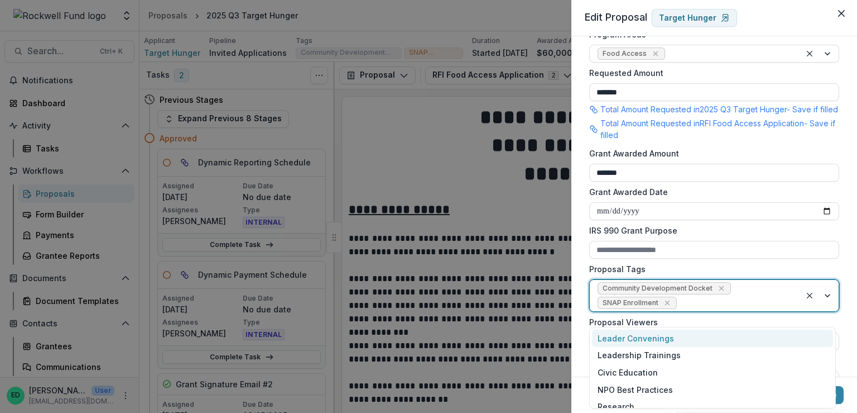
click at [701, 310] on div at bounding box center [736, 303] width 114 height 14
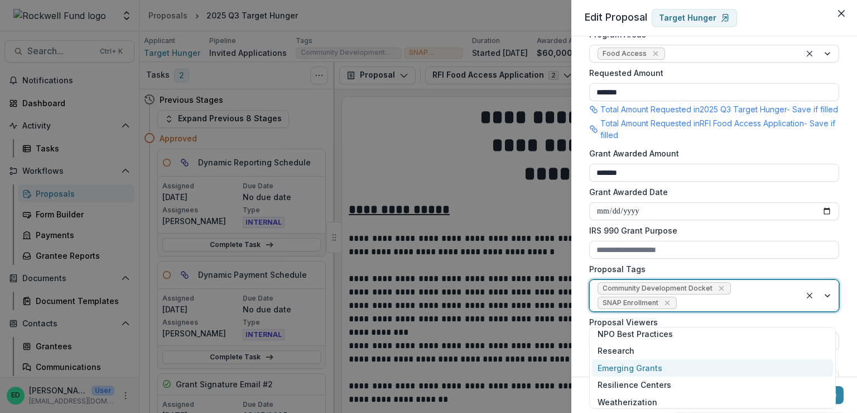
scroll to position [112, 0]
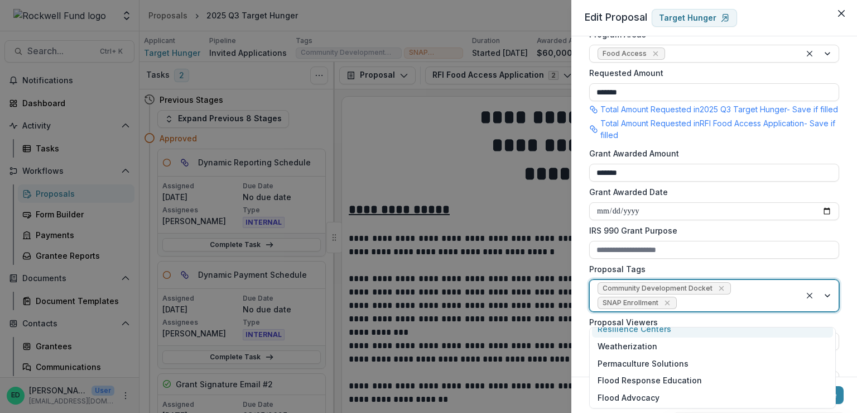
click at [477, 181] on div "**********" at bounding box center [428, 206] width 857 height 413
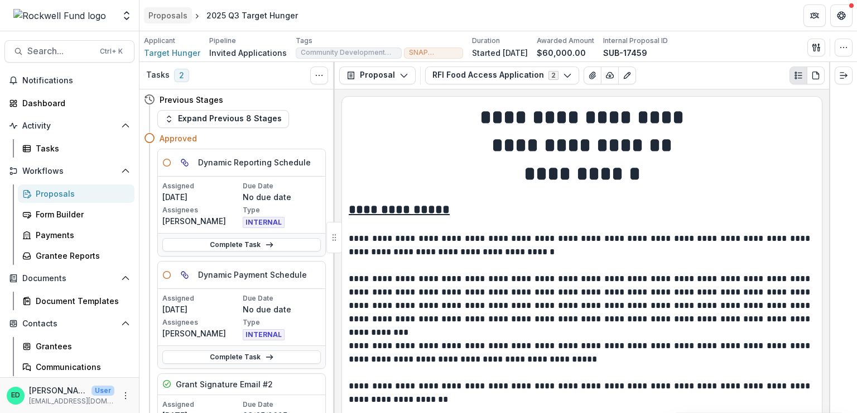
click at [165, 16] on div "Proposals" at bounding box center [167, 15] width 39 height 12
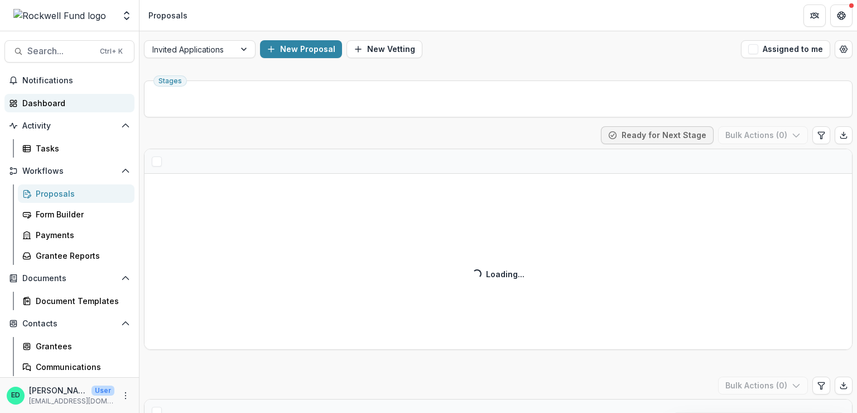
click at [57, 103] on div "Dashboard" at bounding box center [73, 103] width 103 height 12
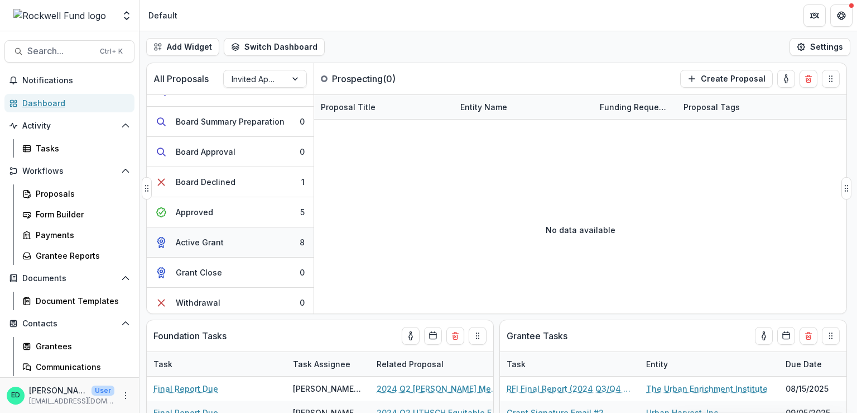
scroll to position [141, 0]
click at [229, 202] on button "Approved 5" at bounding box center [230, 210] width 167 height 30
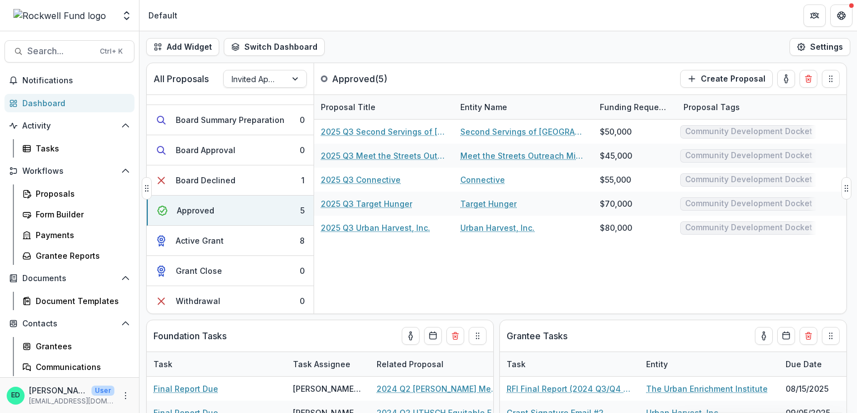
click at [715, 101] on div "Proposal Tags" at bounding box center [712, 107] width 70 height 12
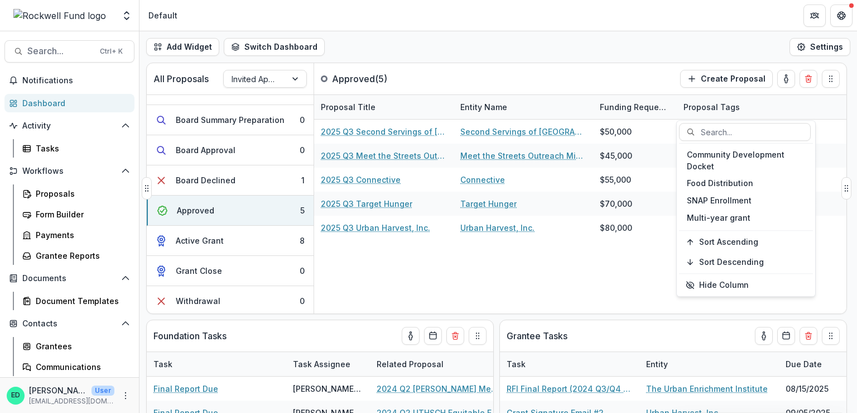
click at [715, 101] on div "Proposal Tags" at bounding box center [712, 107] width 70 height 12
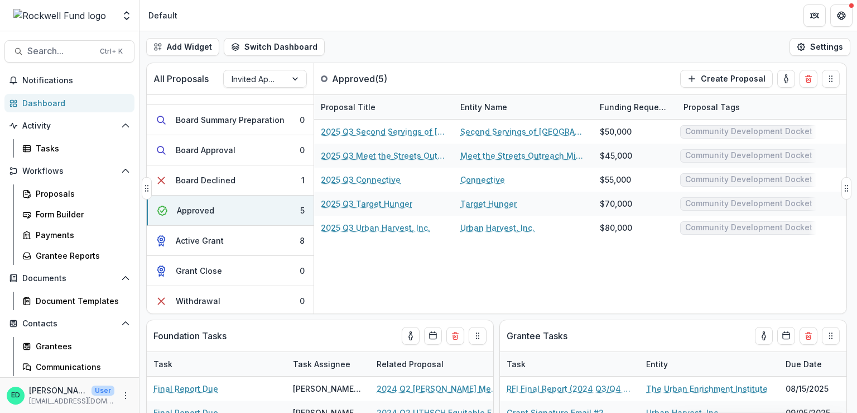
click at [685, 106] on div "Proposal Tags" at bounding box center [712, 107] width 70 height 12
click at [610, 315] on div "All Proposals Invited Applications Approved ( 5 ) Create Proposal Prospecting 0…" at bounding box center [499, 238] width 718 height 350
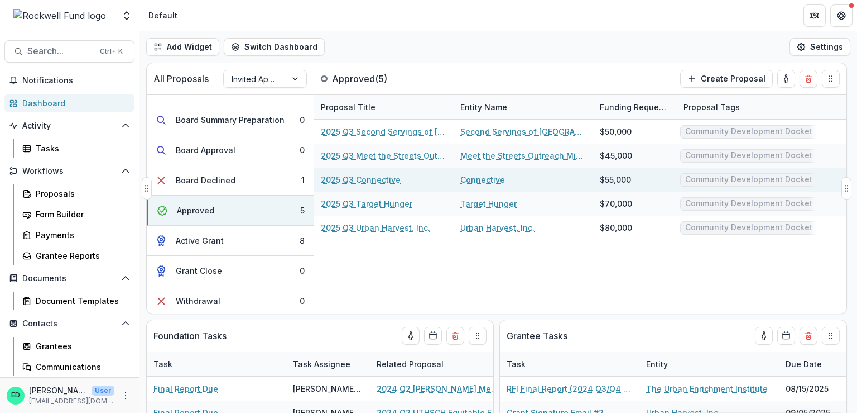
click at [373, 179] on link "2025 Q3 Connective" at bounding box center [361, 180] width 80 height 12
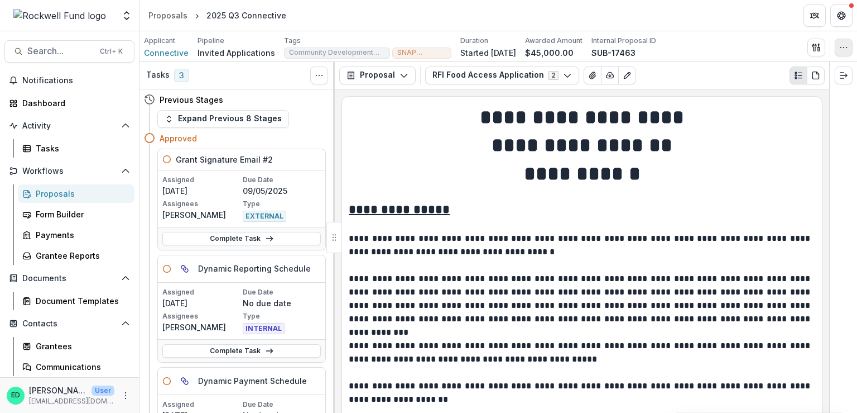
click at [845, 39] on button "button" at bounding box center [844, 48] width 18 height 18
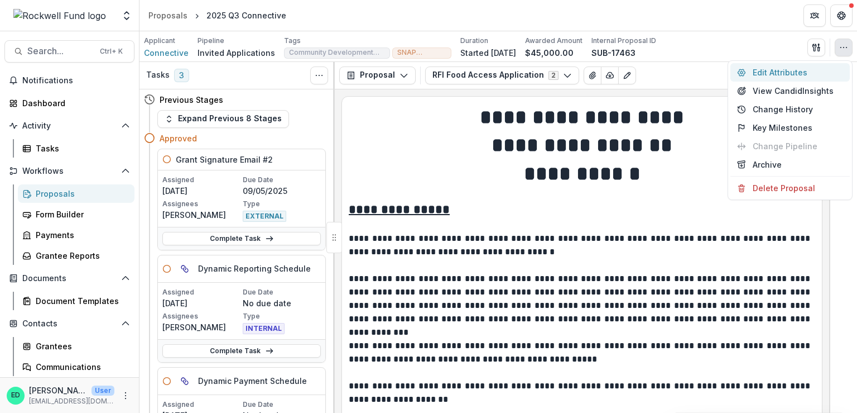
click at [769, 70] on button "Edit Attributes" at bounding box center [790, 72] width 119 height 18
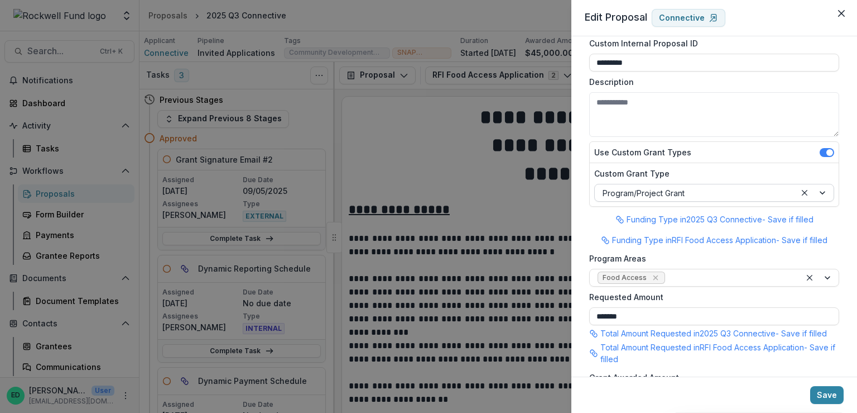
scroll to position [56, 0]
click at [691, 269] on div "Food Access" at bounding box center [695, 277] width 211 height 17
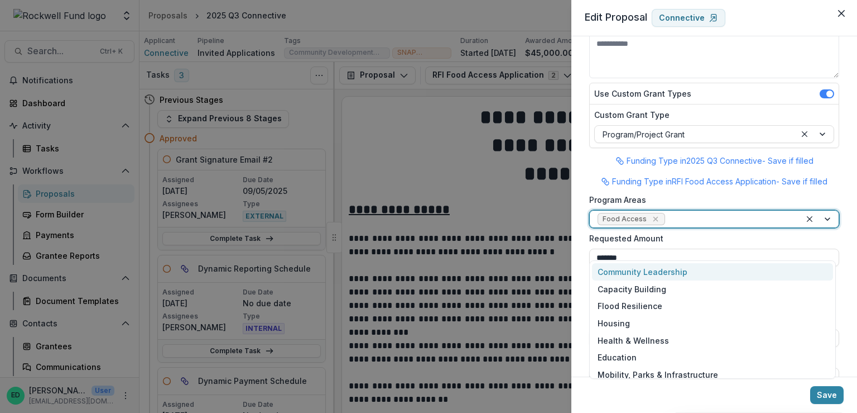
scroll to position [167, 0]
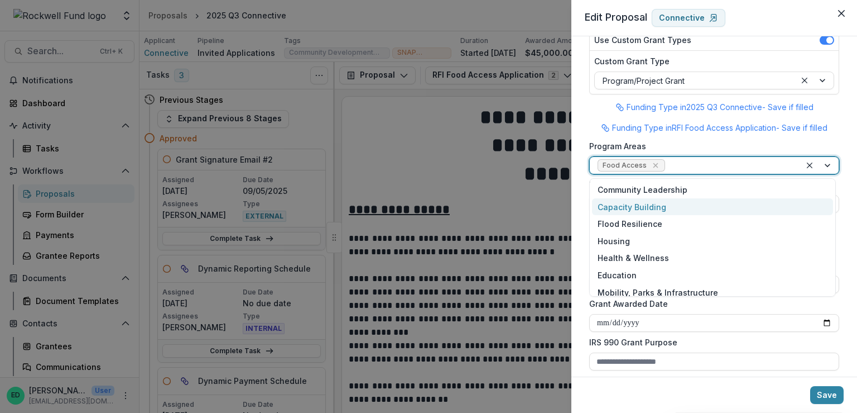
click at [580, 145] on div "**********" at bounding box center [715, 206] width 286 height 340
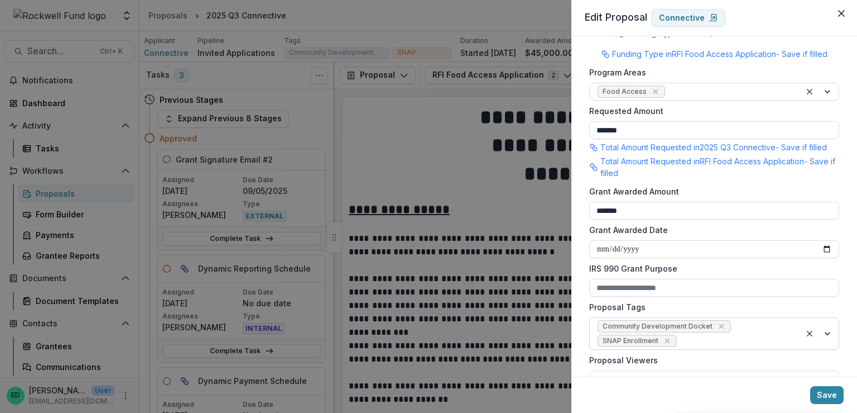
scroll to position [279, 0]
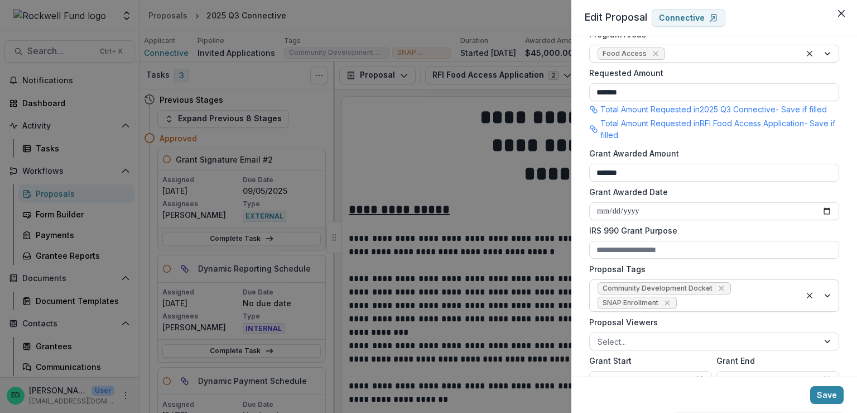
click at [698, 300] on div at bounding box center [736, 303] width 114 height 14
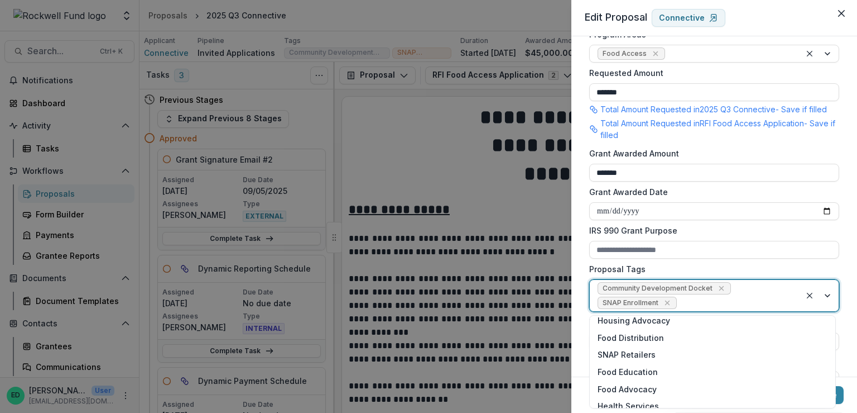
scroll to position [335, 0]
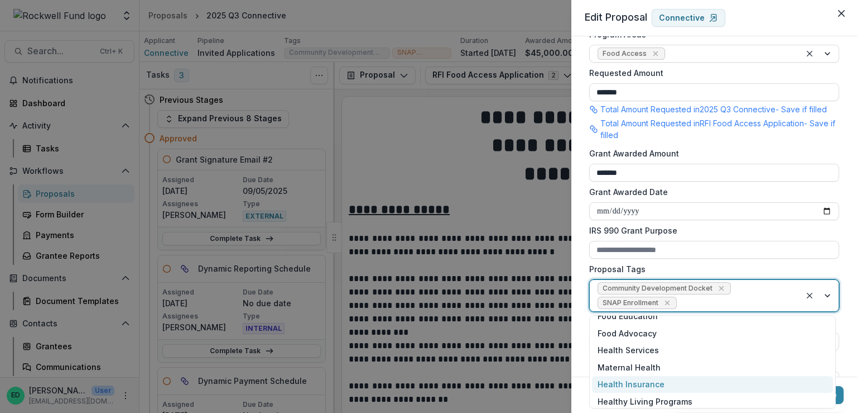
click at [657, 385] on div "Health Insurance" at bounding box center [712, 384] width 241 height 17
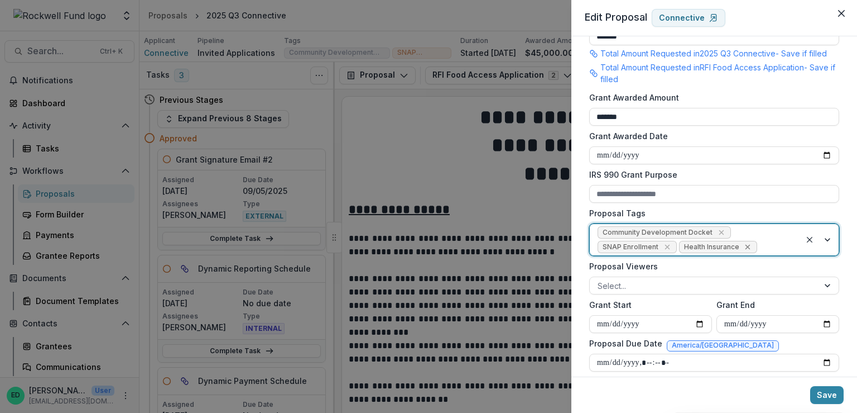
click at [749, 247] on icon "Remove Health Insurance" at bounding box center [748, 246] width 9 height 9
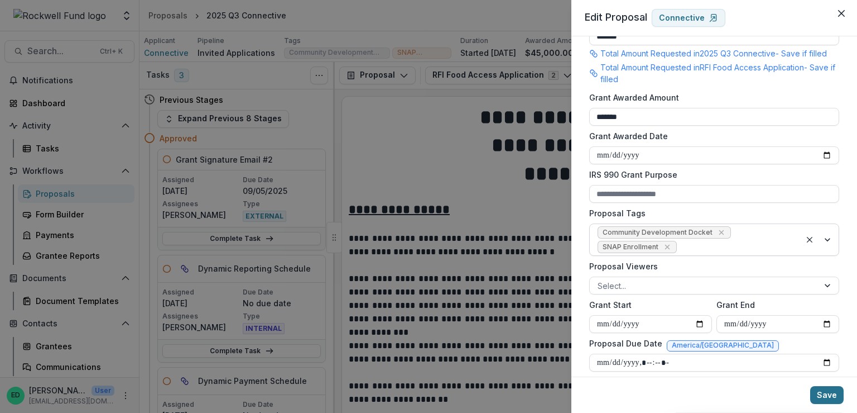
click at [828, 399] on button "Save" at bounding box center [827, 395] width 33 height 18
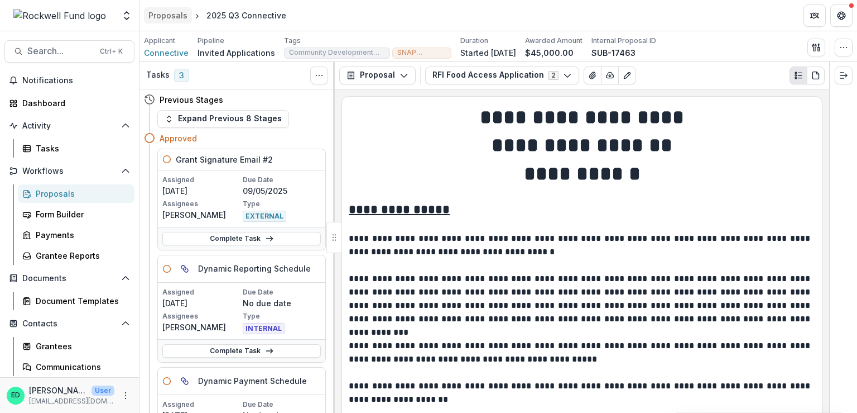
click at [160, 16] on div "Proposals" at bounding box center [167, 15] width 39 height 12
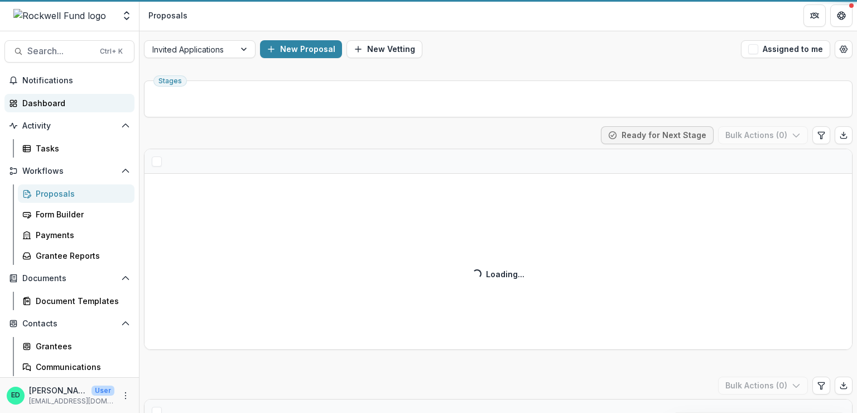
click at [43, 106] on div "Dashboard" at bounding box center [73, 103] width 103 height 12
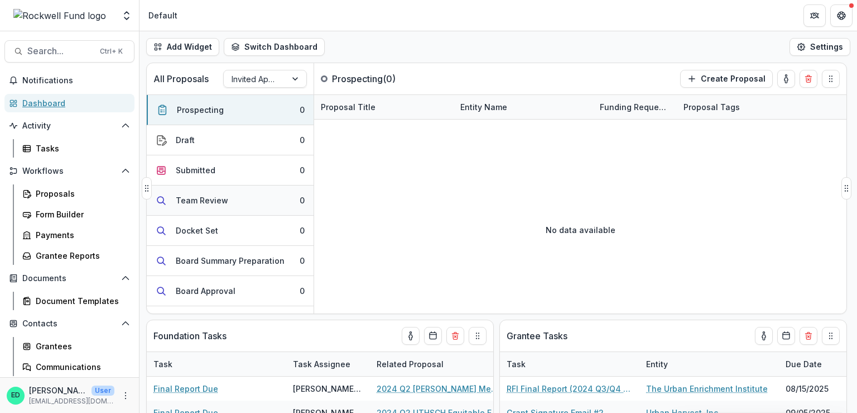
scroll to position [141, 0]
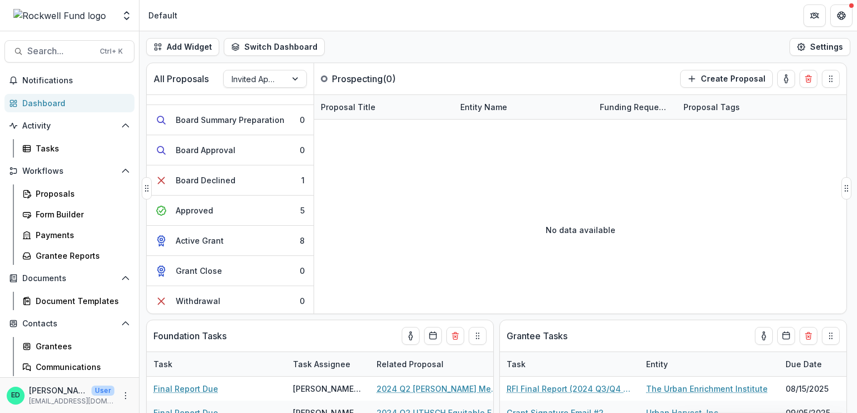
click at [237, 206] on button "Approved 5" at bounding box center [230, 210] width 167 height 30
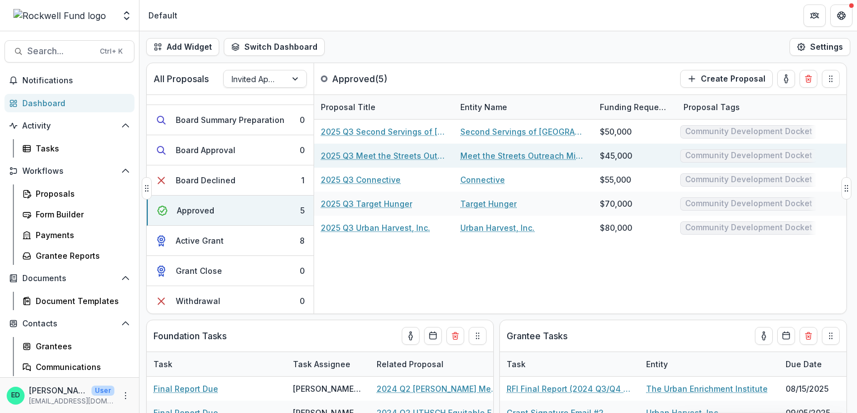
click at [366, 157] on link "2025 Q3 Meet the Streets Outreach Ministries Inc" at bounding box center [384, 156] width 126 height 12
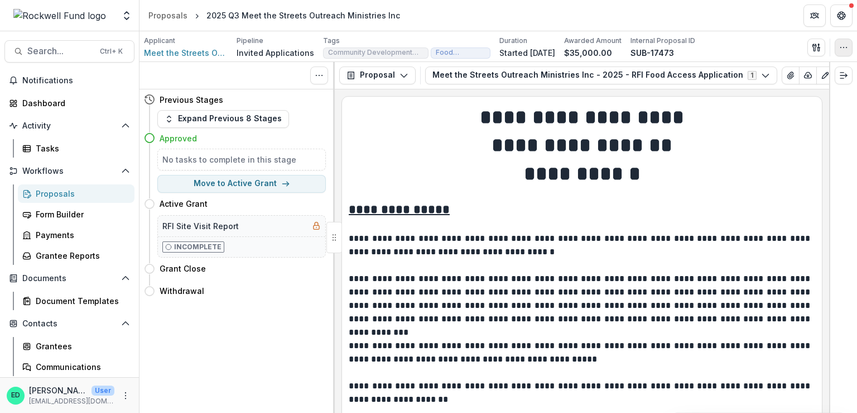
click at [844, 47] on icon "button" at bounding box center [844, 47] width 9 height 9
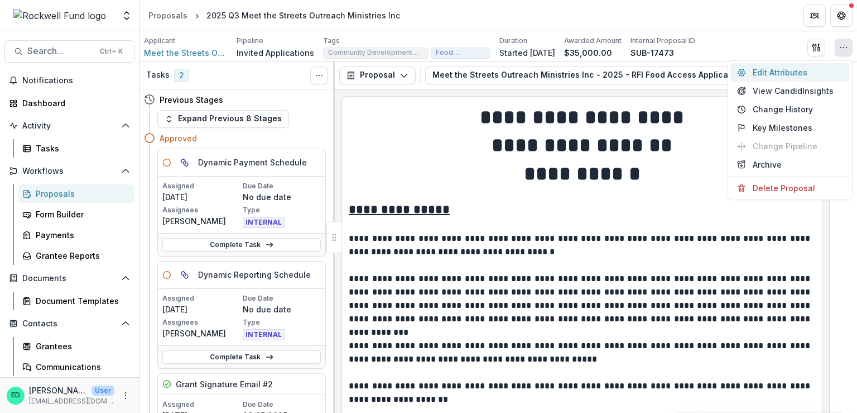
click at [793, 70] on button "Edit Attributes" at bounding box center [790, 72] width 119 height 18
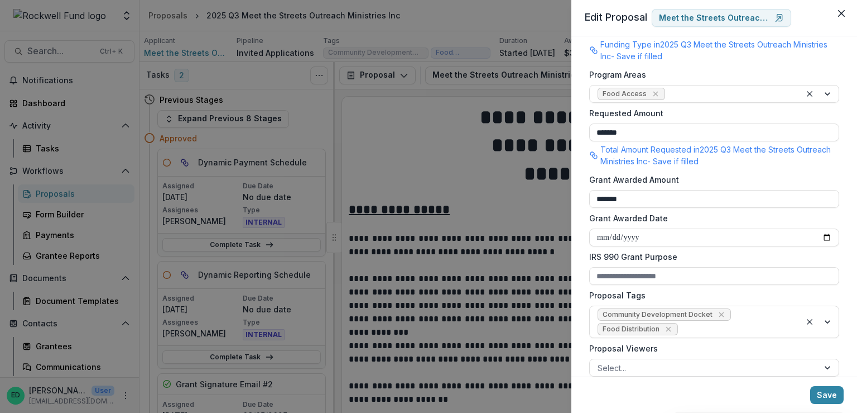
scroll to position [335, 0]
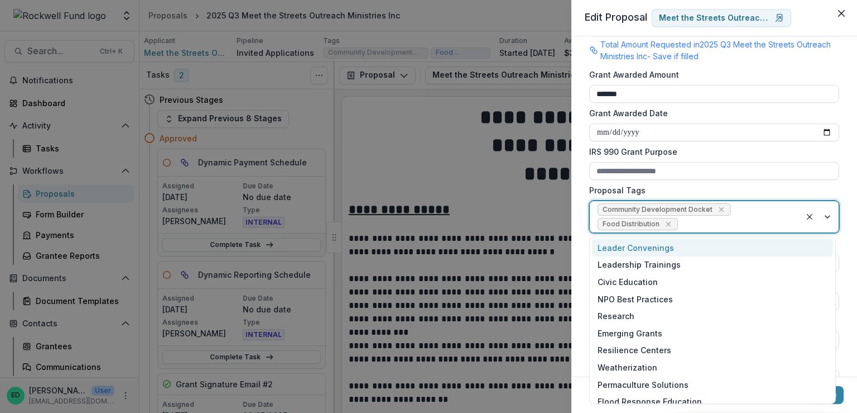
click at [735, 222] on div at bounding box center [737, 224] width 113 height 14
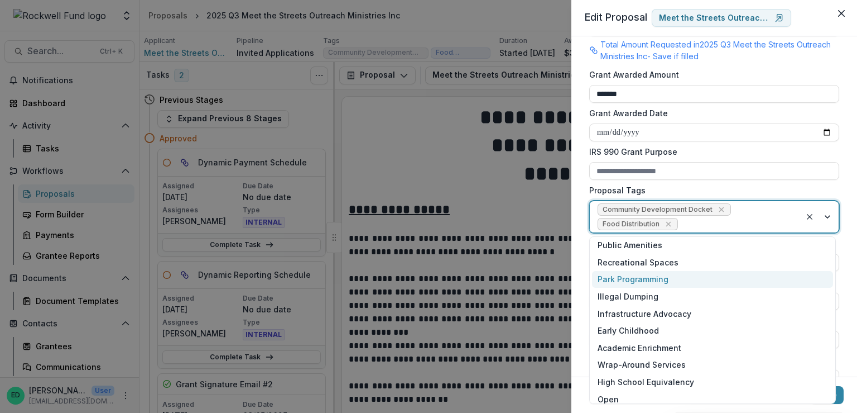
scroll to position [0, 0]
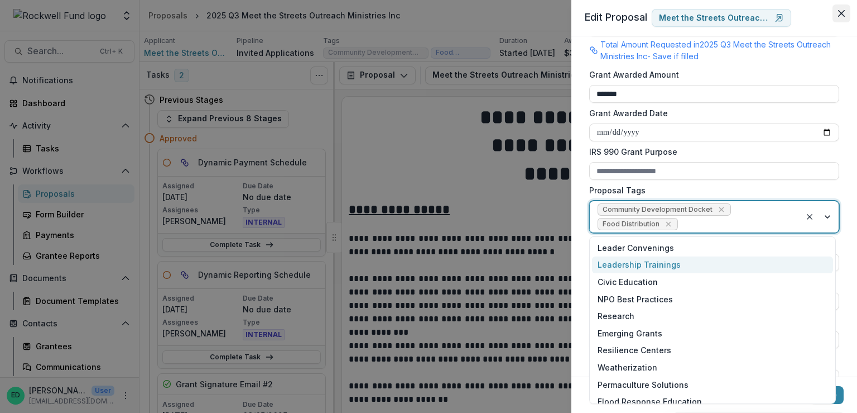
click at [845, 20] on button "Close" at bounding box center [842, 13] width 18 height 18
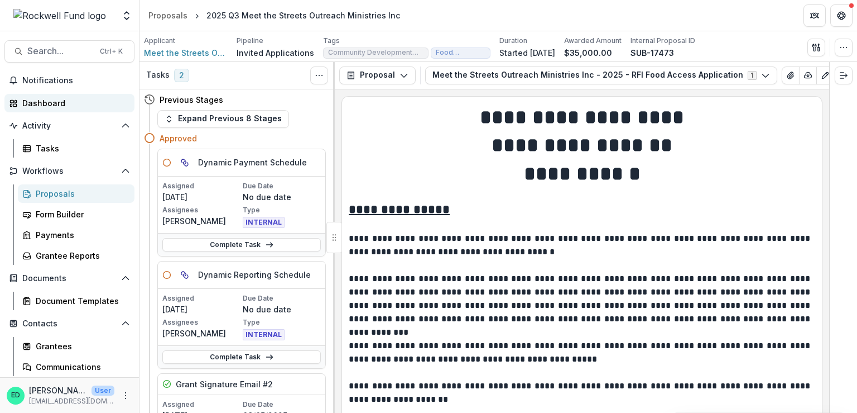
click at [49, 94] on link "Dashboard" at bounding box center [69, 103] width 130 height 18
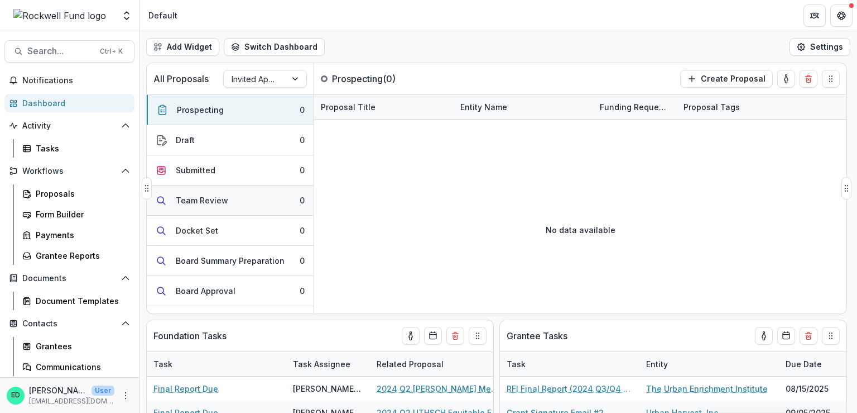
click at [223, 202] on div "Team Review" at bounding box center [202, 200] width 52 height 12
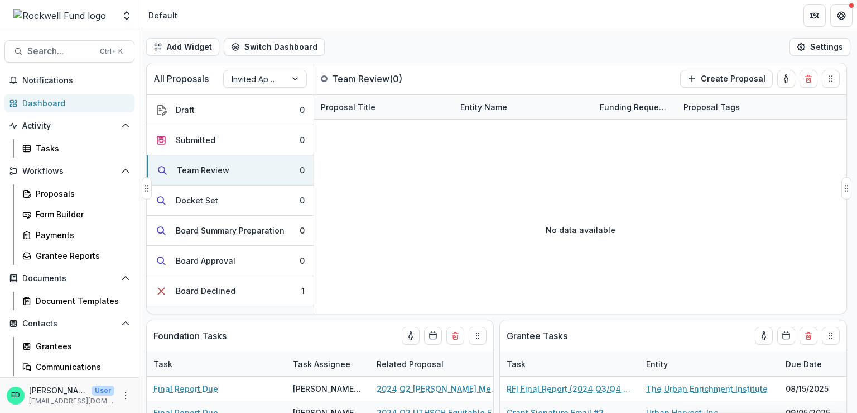
scroll to position [112, 0]
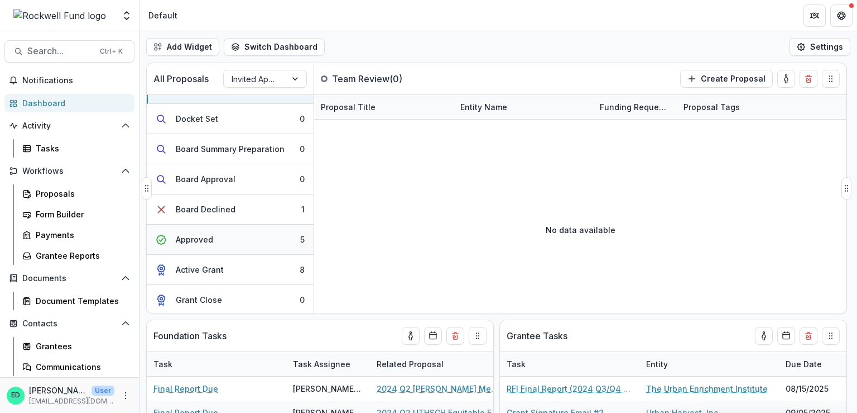
click at [282, 236] on button "Approved 5" at bounding box center [230, 239] width 167 height 30
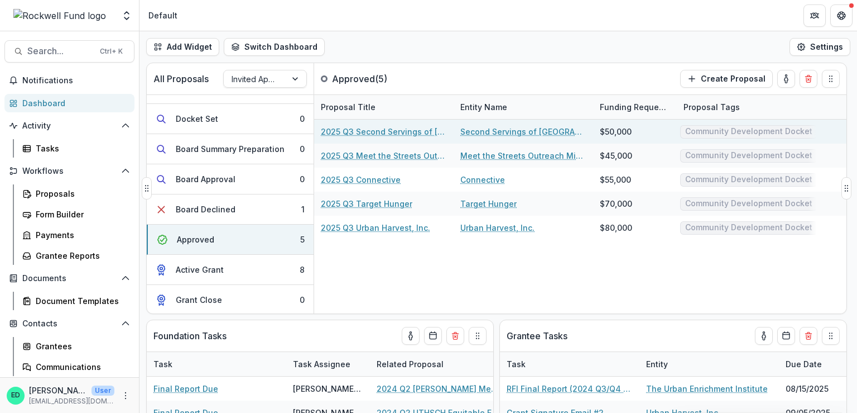
click at [405, 132] on link "2025 Q3 Second Servings of Houston" at bounding box center [384, 132] width 126 height 12
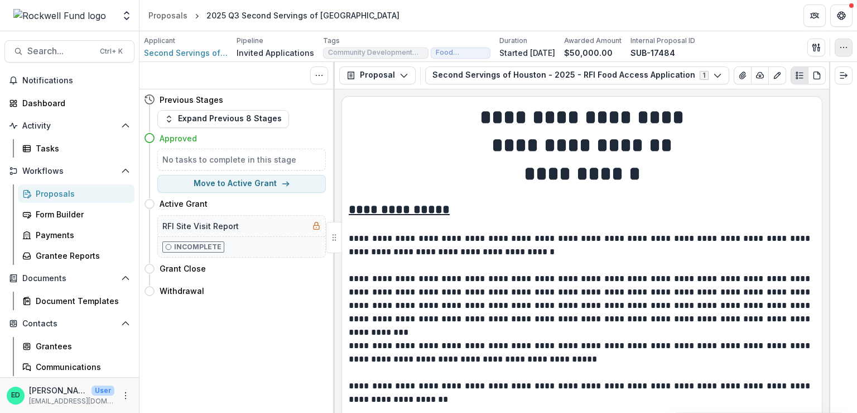
click at [849, 45] on button "button" at bounding box center [844, 48] width 18 height 18
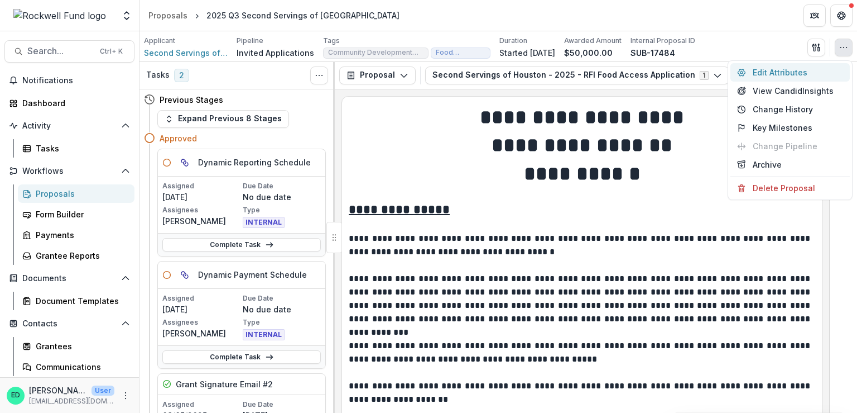
click at [809, 71] on button "Edit Attributes" at bounding box center [790, 72] width 119 height 18
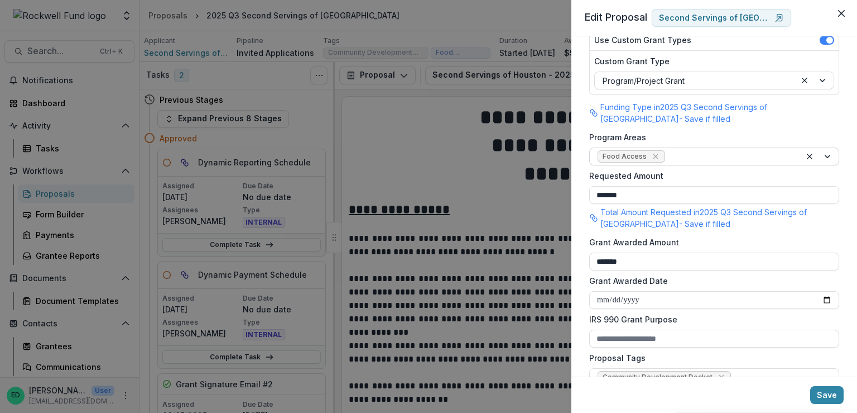
scroll to position [223, 0]
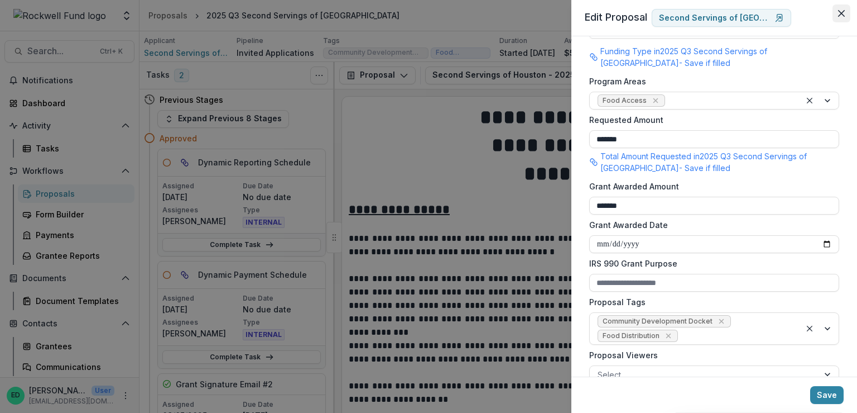
click at [843, 14] on icon "Close" at bounding box center [842, 13] width 7 height 7
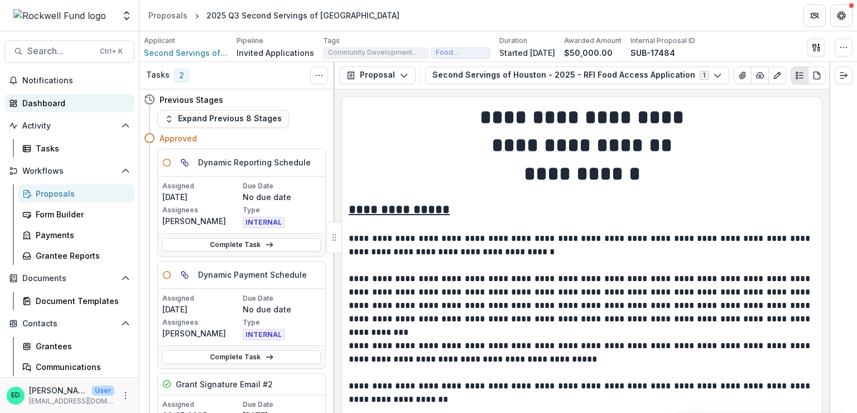
click at [56, 111] on link "Dashboard" at bounding box center [69, 103] width 130 height 18
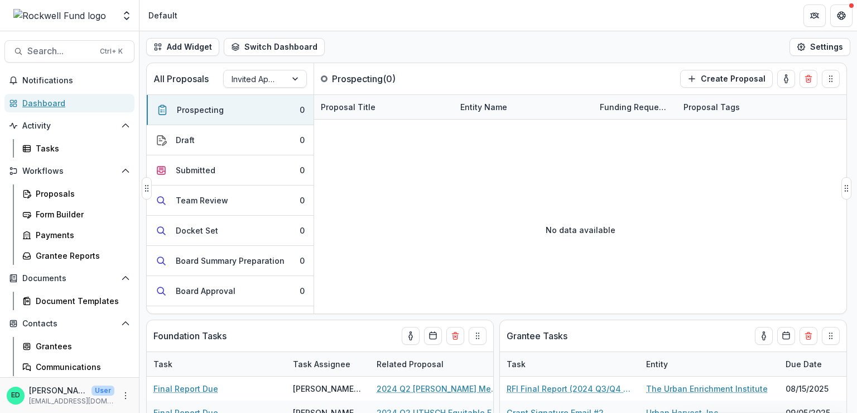
scroll to position [141, 0]
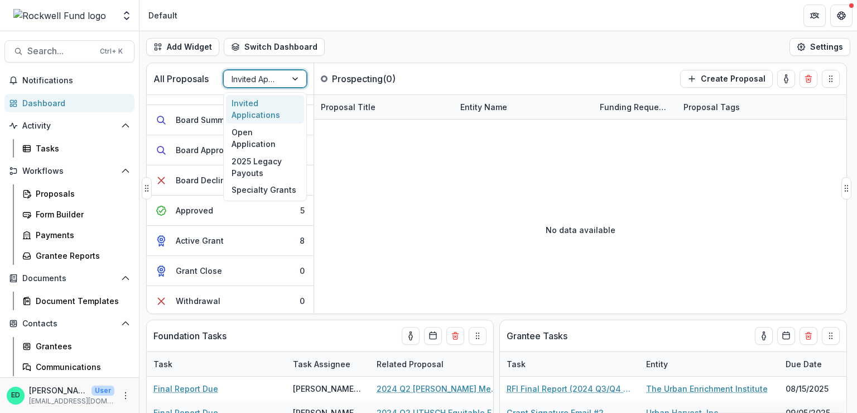
click at [259, 82] on div at bounding box center [255, 79] width 47 height 14
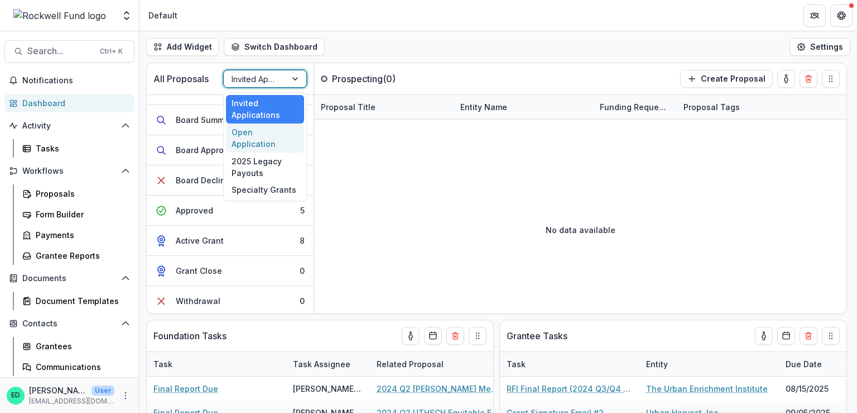
click at [249, 130] on div "Open Application" at bounding box center [265, 137] width 78 height 29
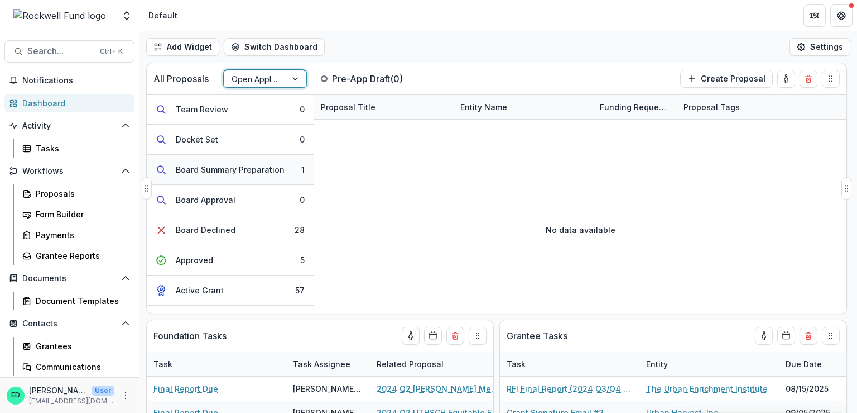
scroll to position [171, 0]
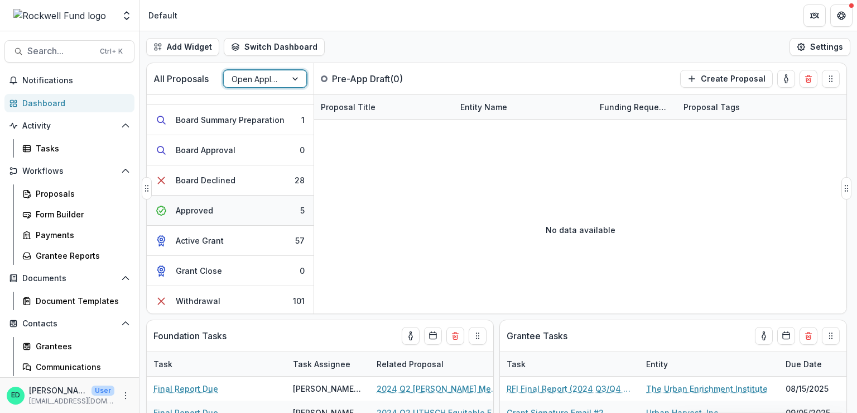
click at [284, 208] on button "Approved 5" at bounding box center [230, 210] width 167 height 30
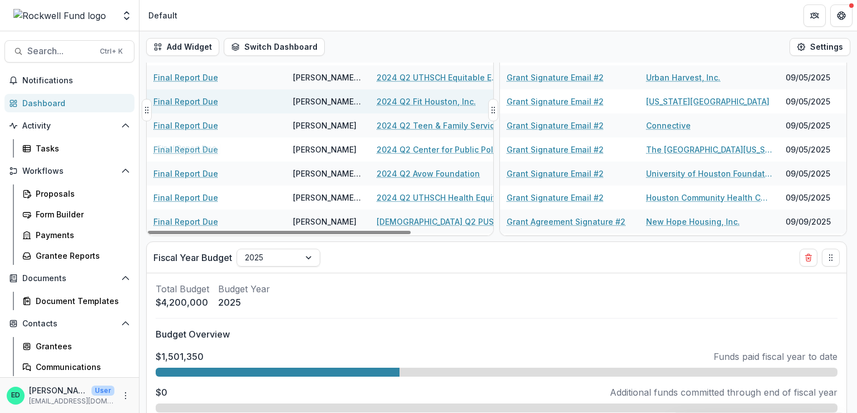
scroll to position [0, 0]
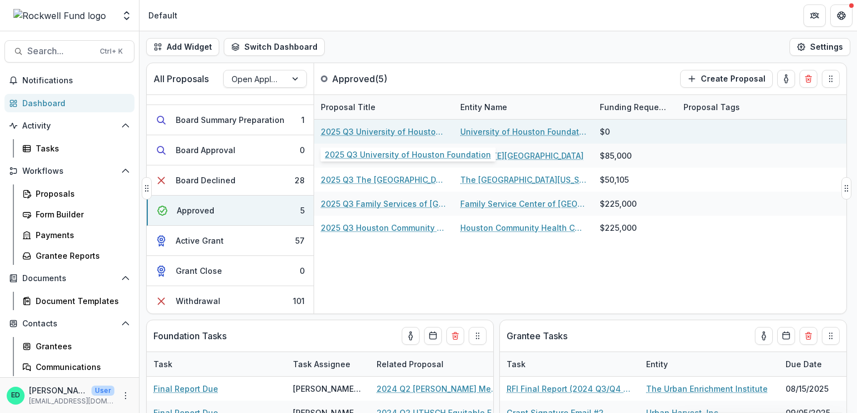
click at [405, 127] on link "2025 Q3 University of Houston Foundation" at bounding box center [384, 132] width 126 height 12
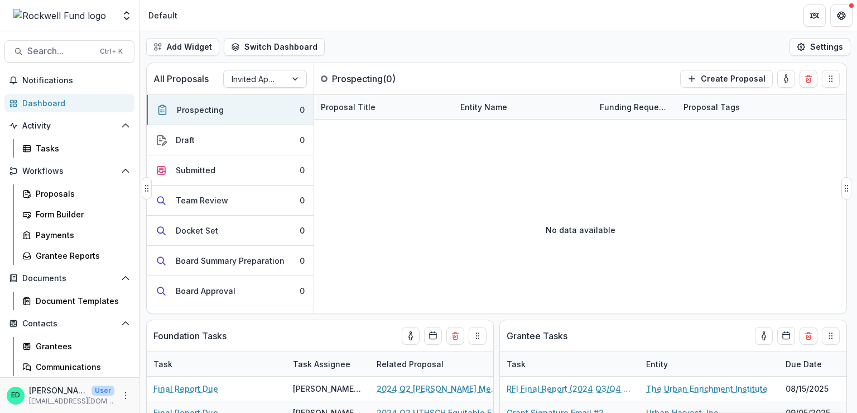
click at [274, 77] on div at bounding box center [255, 79] width 47 height 14
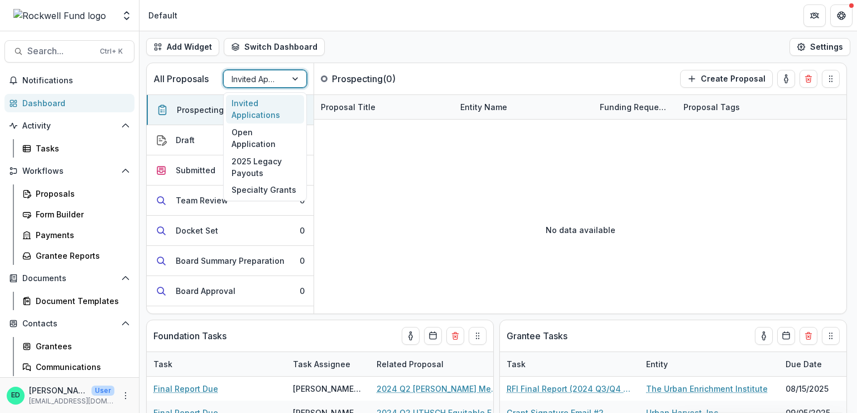
click at [243, 109] on div "Invited Applications" at bounding box center [265, 109] width 78 height 29
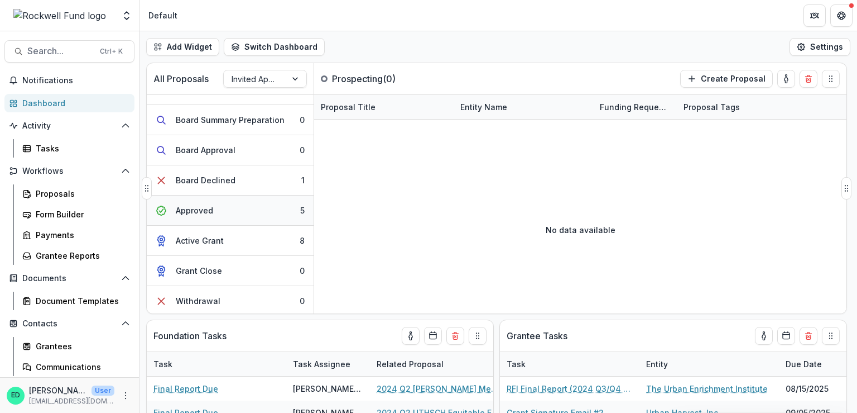
click at [232, 208] on button "Approved 5" at bounding box center [230, 210] width 167 height 30
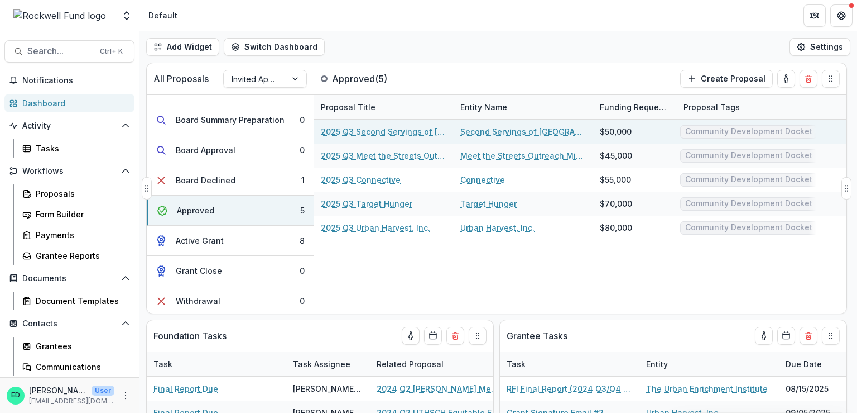
click at [356, 135] on link "2025 Q3 Second Servings of [GEOGRAPHIC_DATA]" at bounding box center [384, 132] width 126 height 12
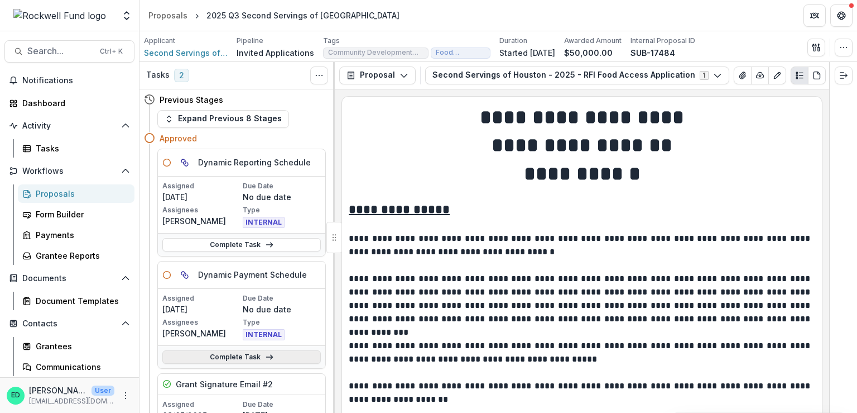
click at [252, 358] on link "Complete Task" at bounding box center [241, 356] width 159 height 13
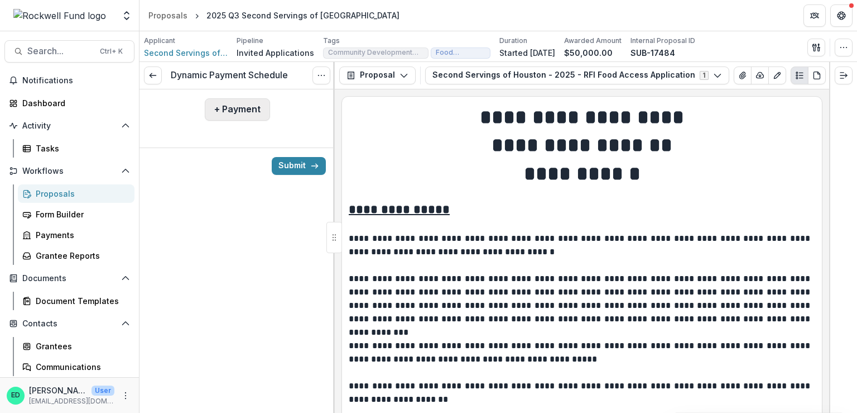
click at [227, 110] on button "+ Payment" at bounding box center [237, 109] width 65 height 22
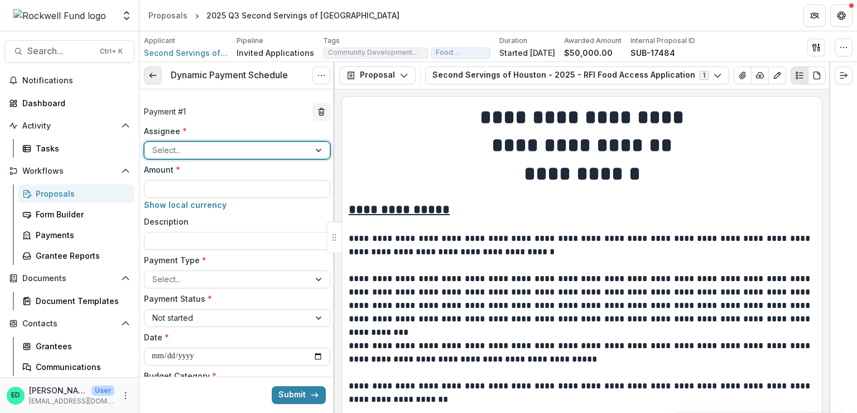
click at [158, 71] on link at bounding box center [153, 75] width 18 height 18
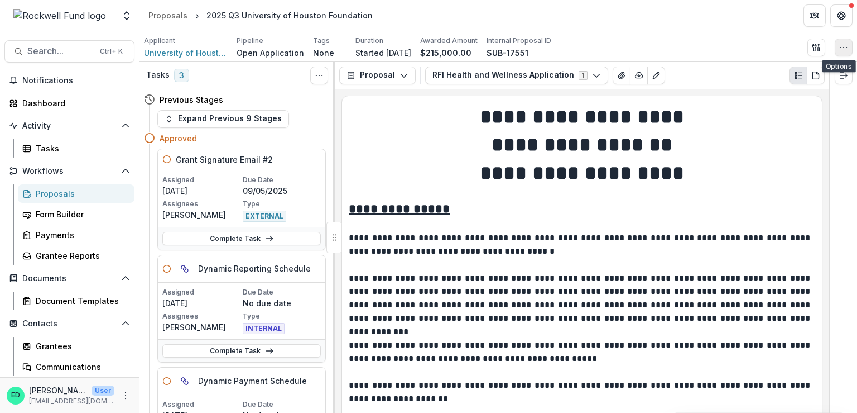
click at [841, 46] on icon "button" at bounding box center [844, 47] width 9 height 9
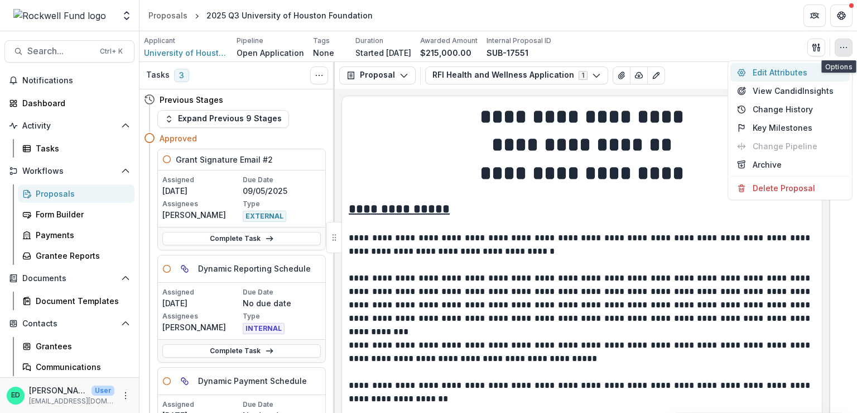
click at [804, 70] on button "Edit Attributes" at bounding box center [790, 72] width 119 height 18
type input "********"
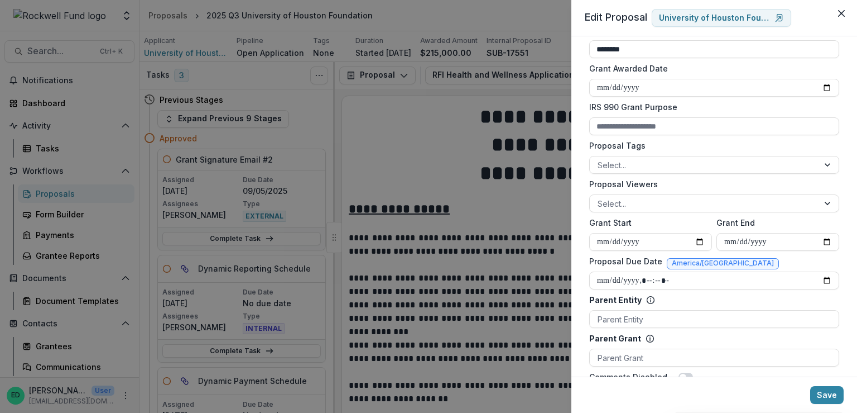
scroll to position [391, 0]
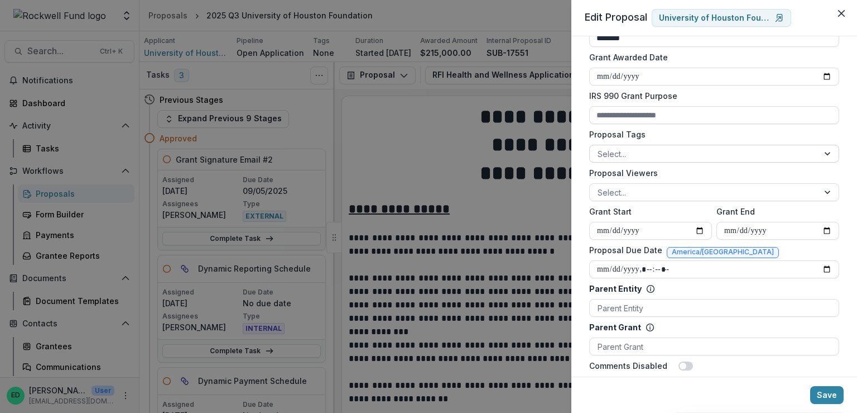
click at [654, 156] on div at bounding box center [704, 154] width 213 height 14
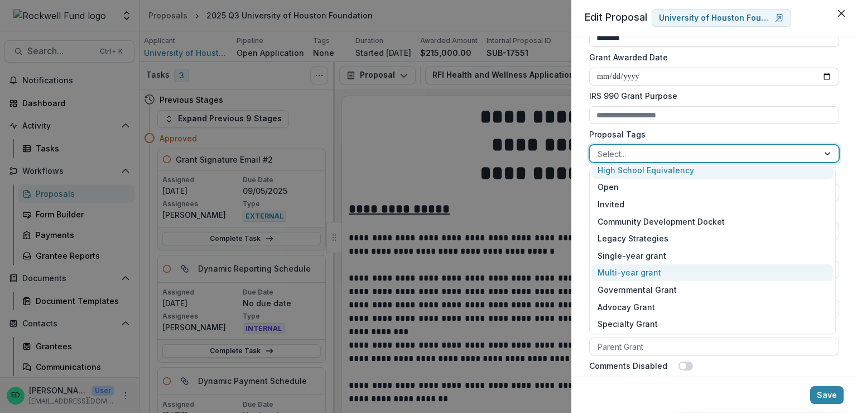
scroll to position [606, 0]
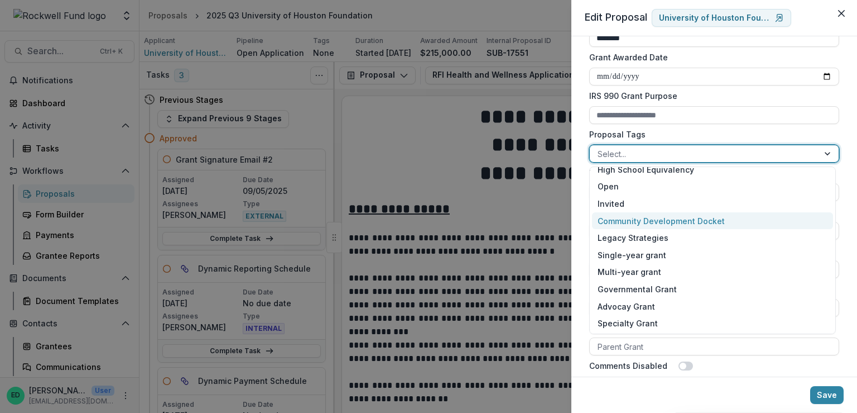
click at [639, 221] on div "Community Development Docket" at bounding box center [712, 220] width 241 height 17
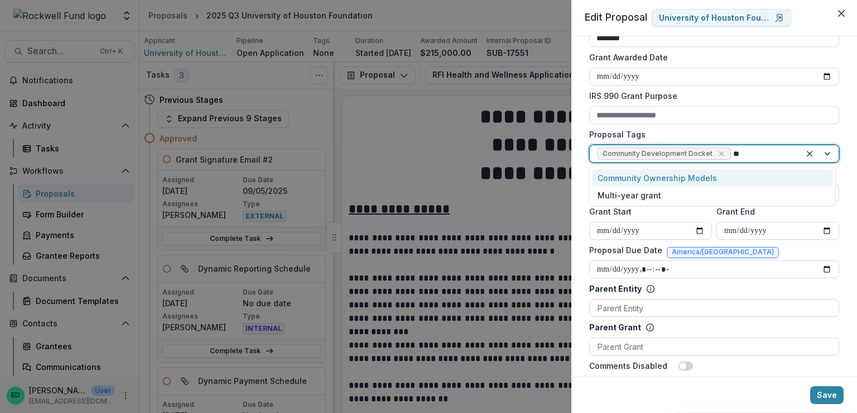
type input "***"
click at [764, 174] on div "Multi-year grant" at bounding box center [712, 177] width 241 height 17
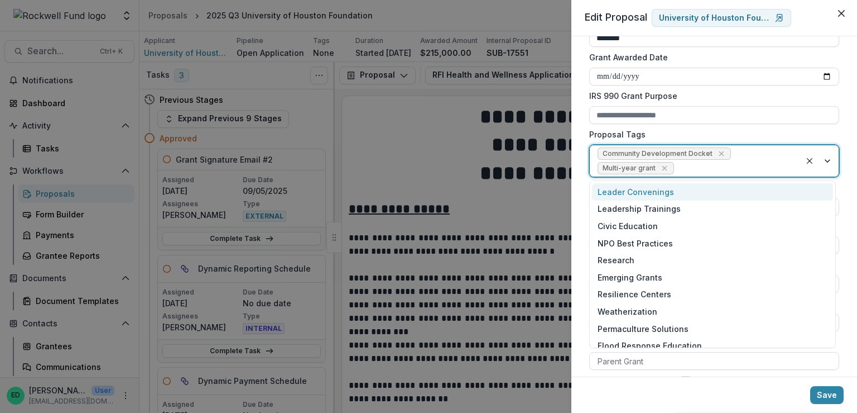
click at [745, 171] on div at bounding box center [735, 168] width 117 height 14
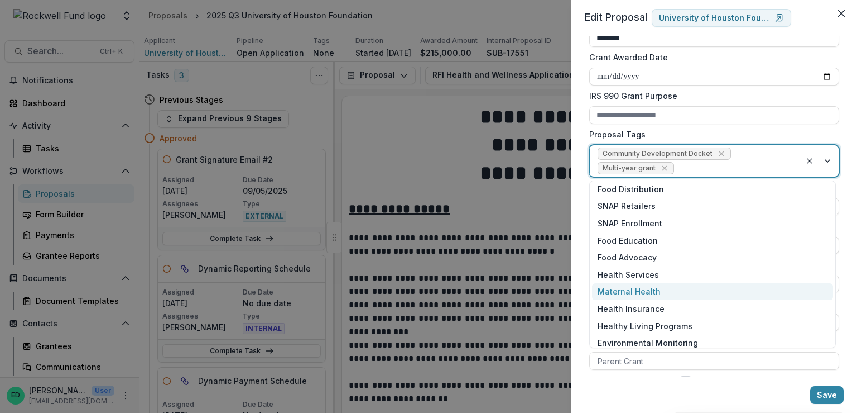
scroll to position [349, 0]
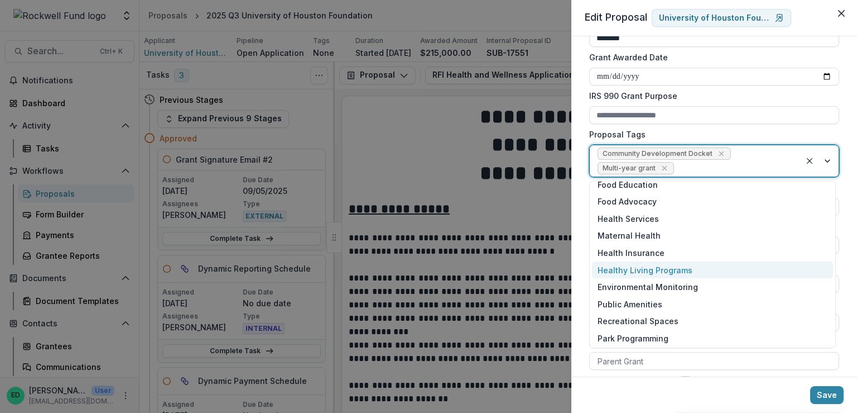
click at [635, 265] on div "Healthy Living Programs" at bounding box center [712, 269] width 241 height 17
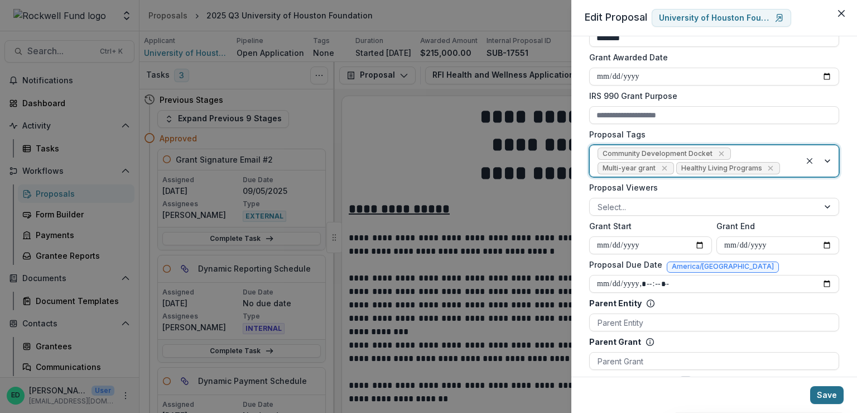
click at [827, 396] on button "Save" at bounding box center [827, 395] width 33 height 18
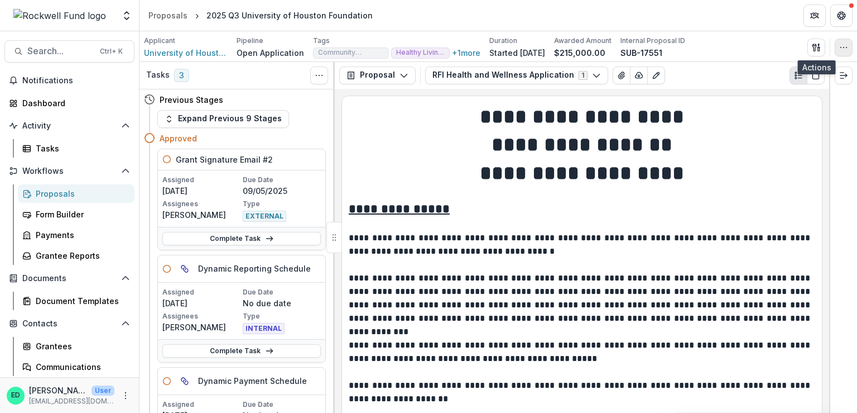
click at [846, 47] on icon "button" at bounding box center [844, 47] width 9 height 9
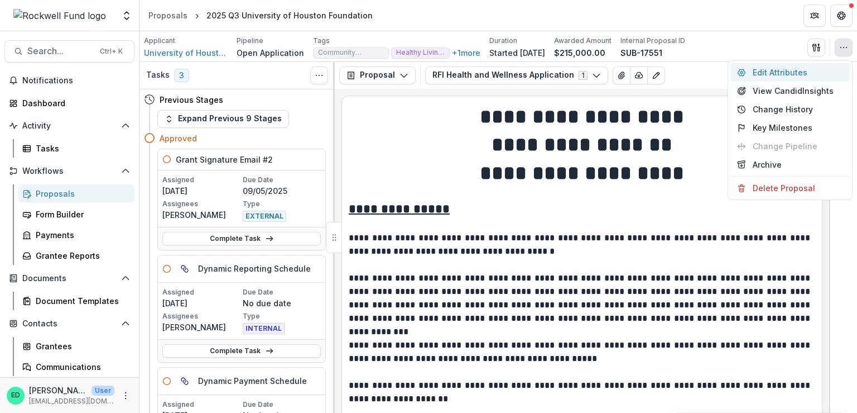
click at [811, 70] on button "Edit Attributes" at bounding box center [790, 72] width 119 height 18
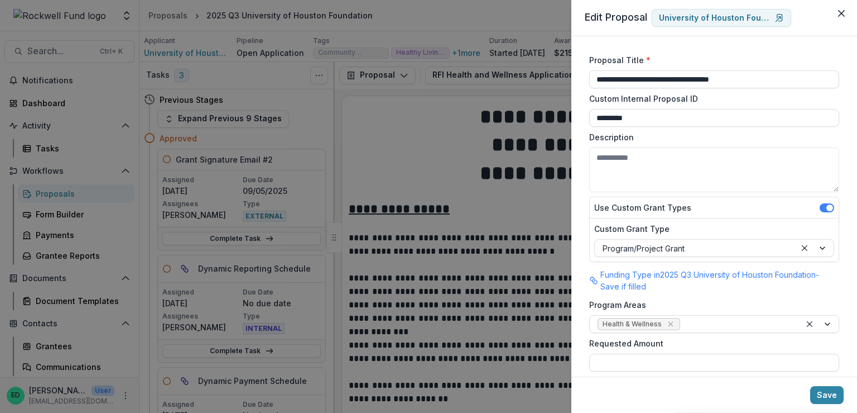
scroll to position [447, 0]
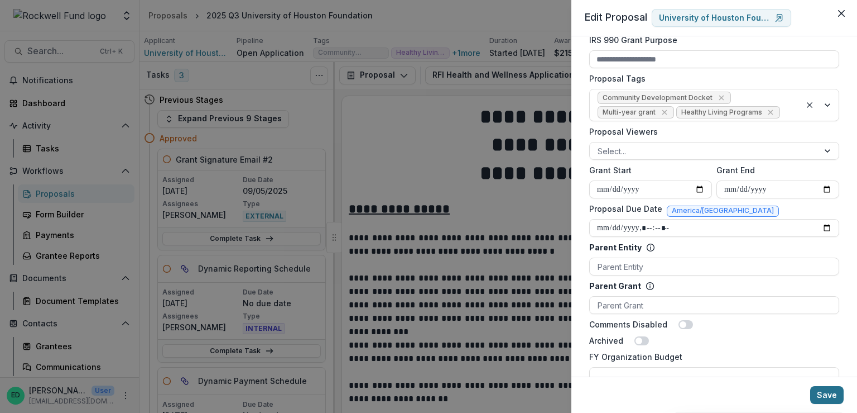
click at [830, 392] on button "Save" at bounding box center [827, 395] width 33 height 18
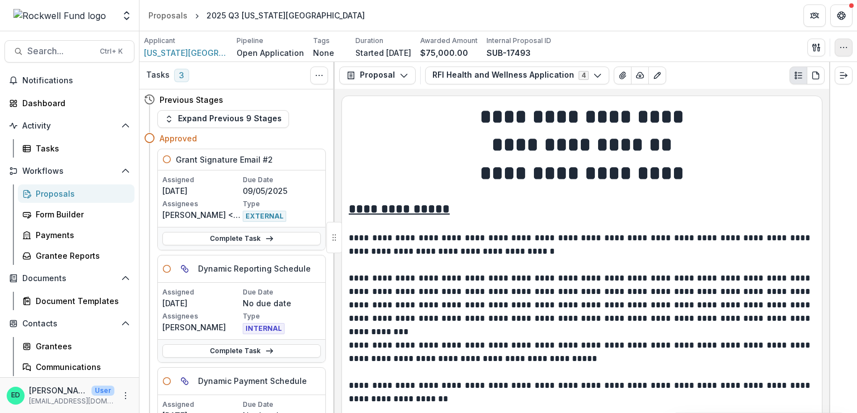
click at [847, 53] on button "button" at bounding box center [844, 48] width 18 height 18
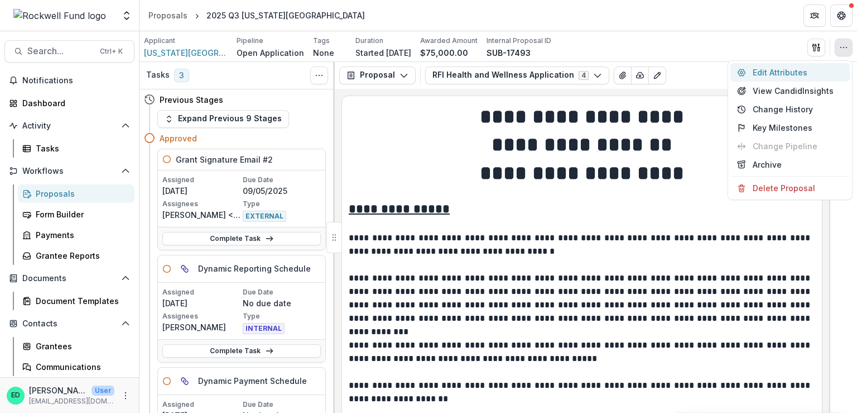
click at [806, 74] on button "Edit Attributes" at bounding box center [790, 72] width 119 height 18
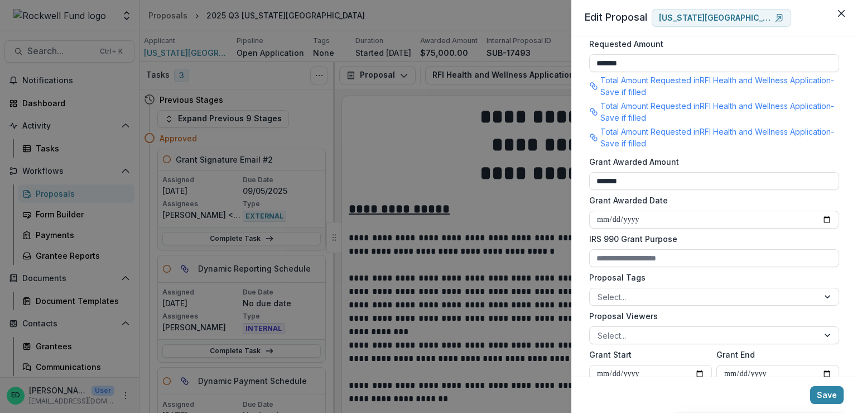
scroll to position [391, 0]
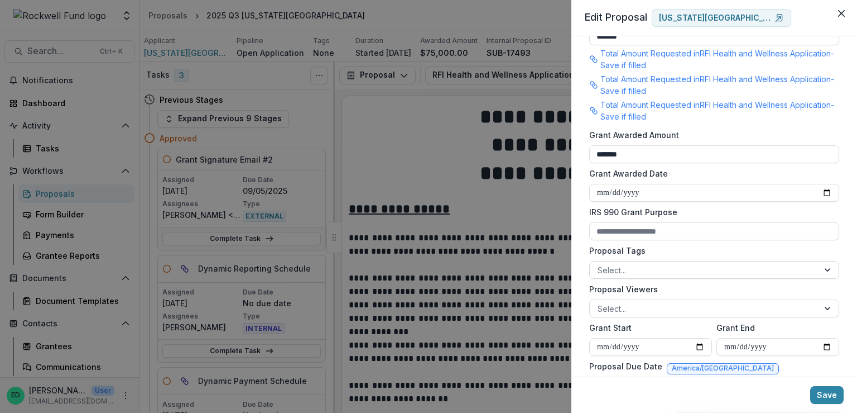
click at [645, 269] on div at bounding box center [704, 270] width 213 height 14
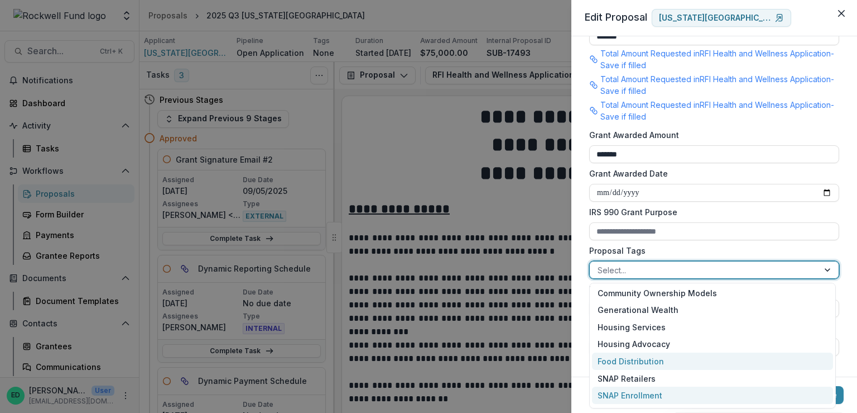
scroll to position [279, 0]
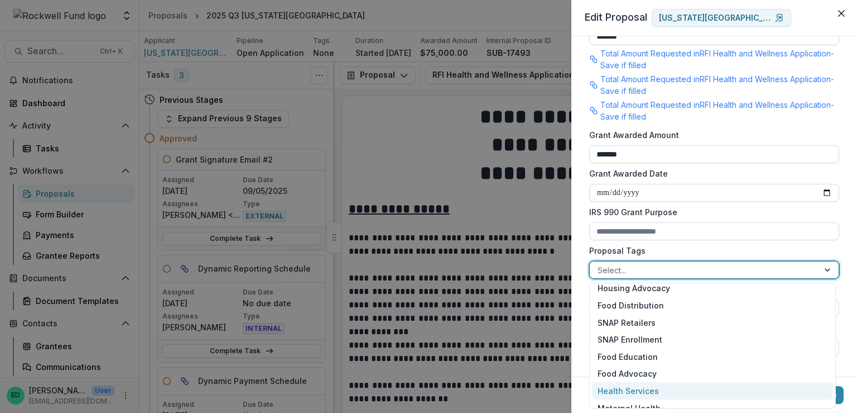
click at [634, 385] on div "Health Services" at bounding box center [712, 390] width 241 height 17
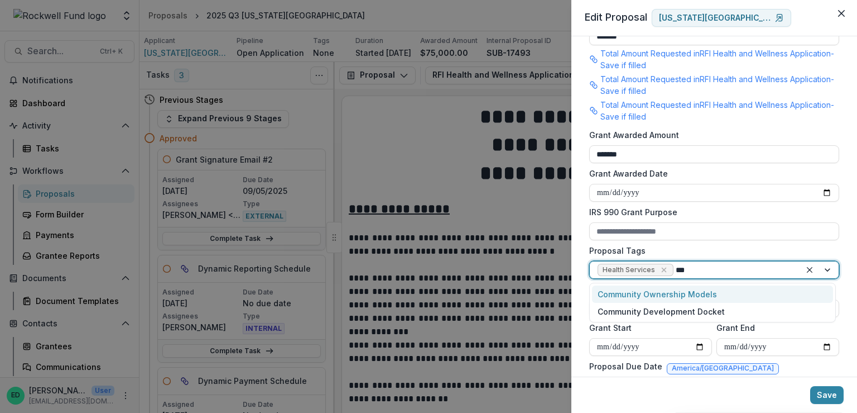
type input "****"
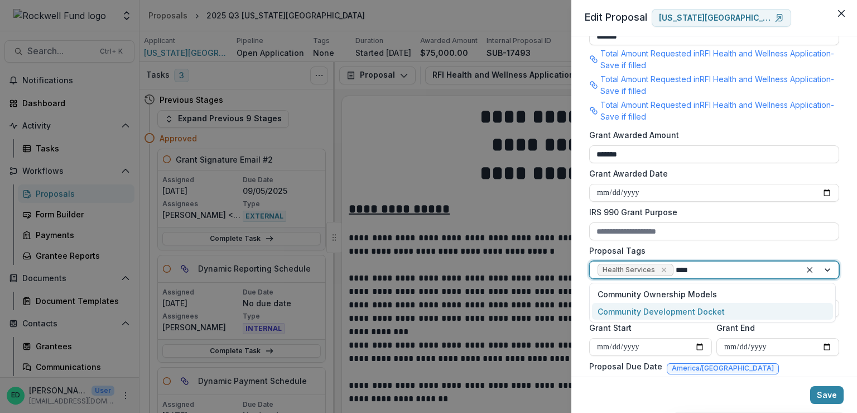
click at [655, 313] on div "Community Development Docket" at bounding box center [712, 311] width 241 height 17
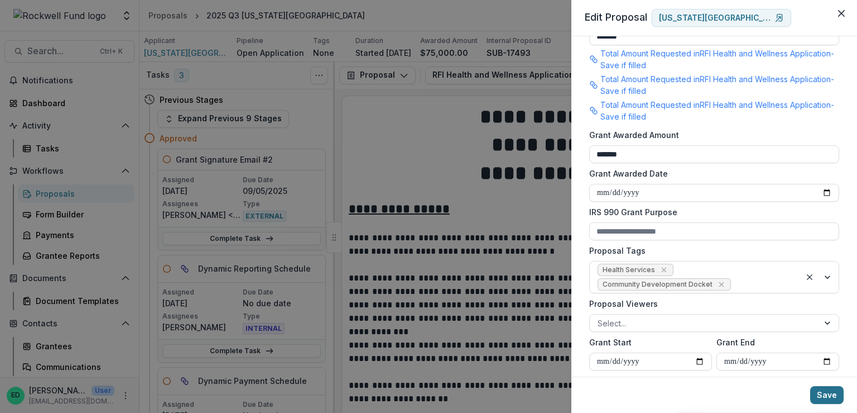
click at [828, 394] on button "Save" at bounding box center [827, 395] width 33 height 18
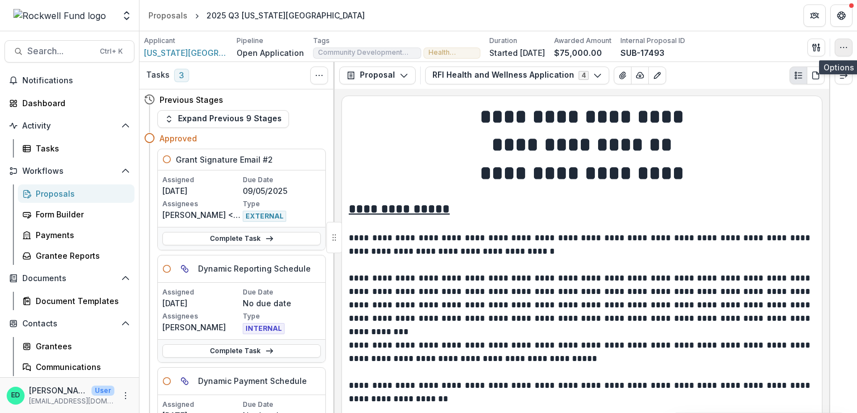
click at [846, 47] on icon "button" at bounding box center [844, 47] width 9 height 9
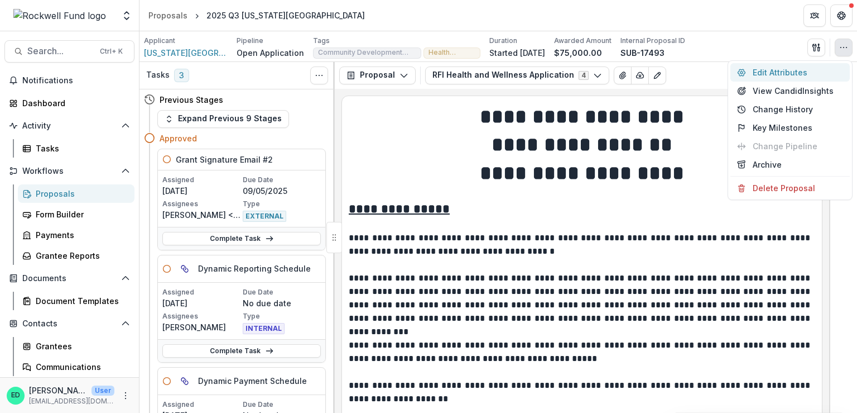
click at [817, 69] on button "Edit Attributes" at bounding box center [790, 72] width 119 height 18
type input "*******"
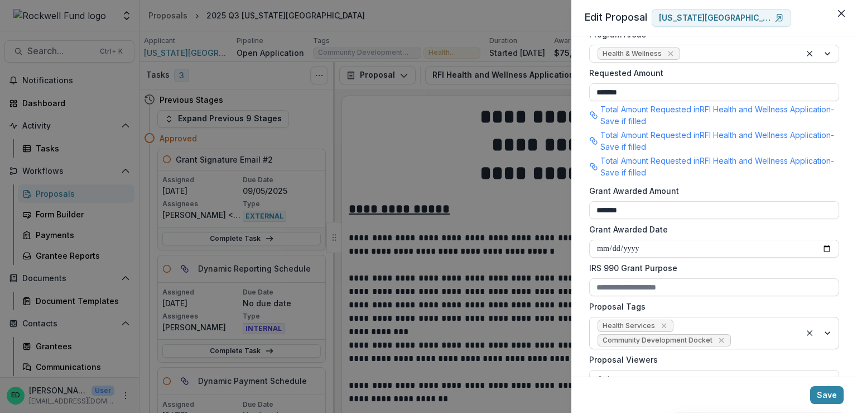
scroll to position [447, 0]
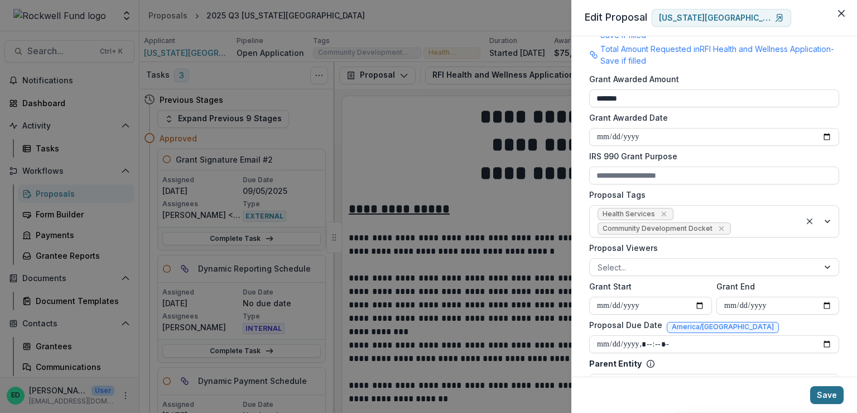
click at [830, 395] on button "Save" at bounding box center [827, 395] width 33 height 18
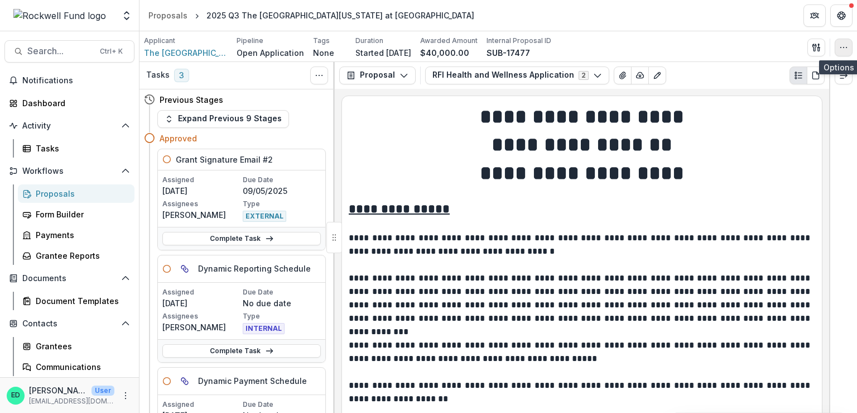
click at [846, 47] on icon "button" at bounding box center [844, 47] width 9 height 9
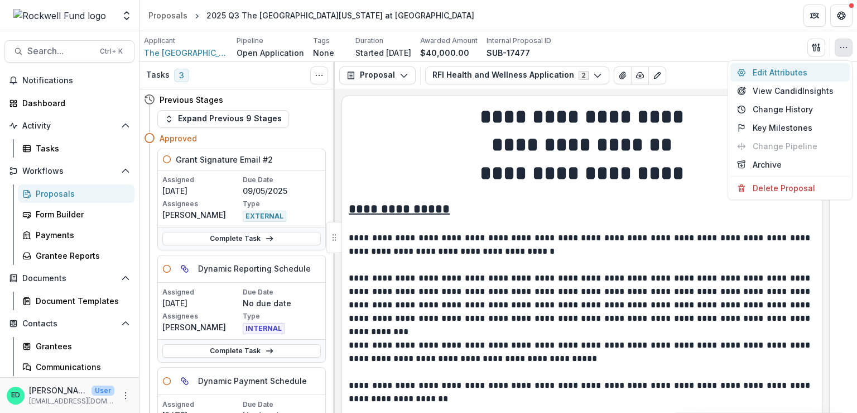
click at [775, 71] on button "Edit Attributes" at bounding box center [790, 72] width 119 height 18
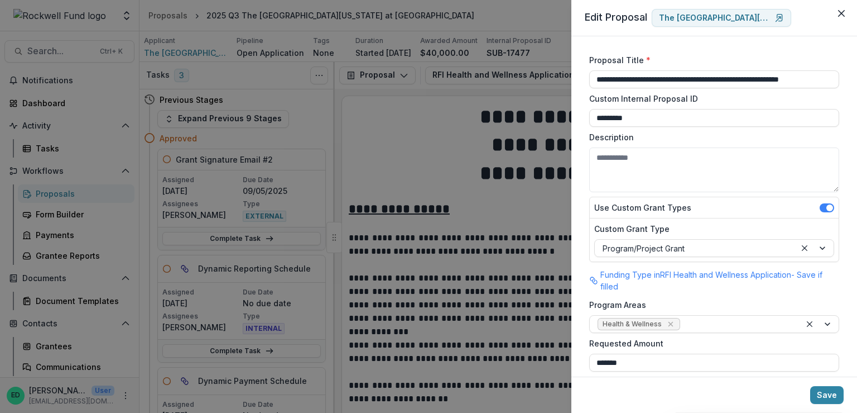
scroll to position [112, 0]
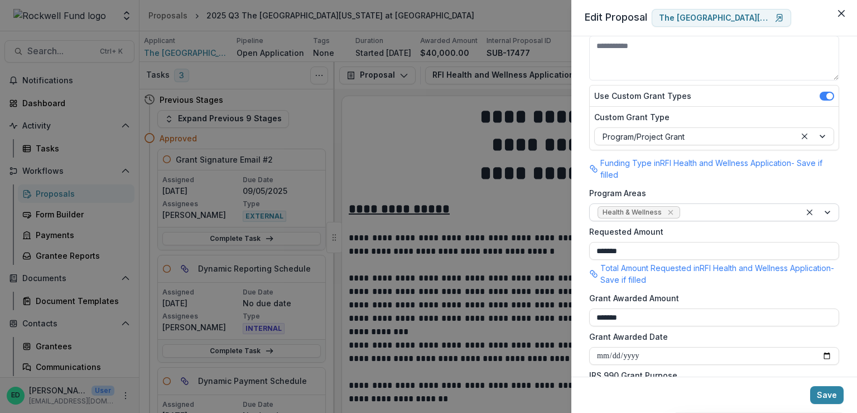
click at [698, 214] on div at bounding box center [738, 212] width 111 height 14
click at [698, 196] on label "Program Areas" at bounding box center [711, 193] width 243 height 12
click at [685, 207] on input "Program Areas" at bounding box center [684, 213] width 2 height 12
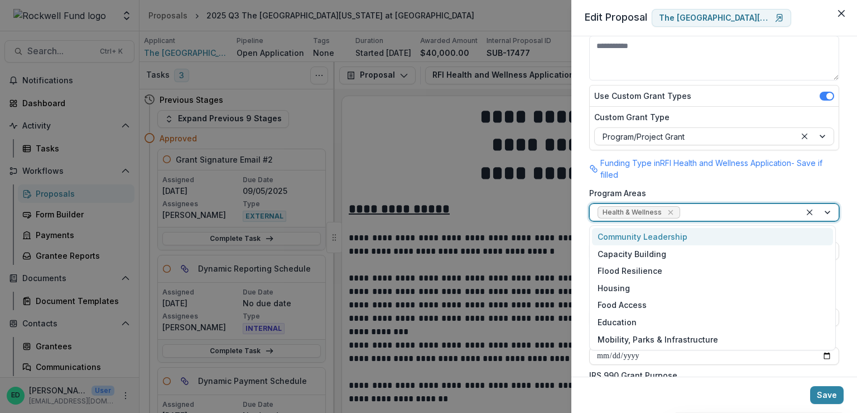
click at [701, 212] on div at bounding box center [738, 212] width 111 height 14
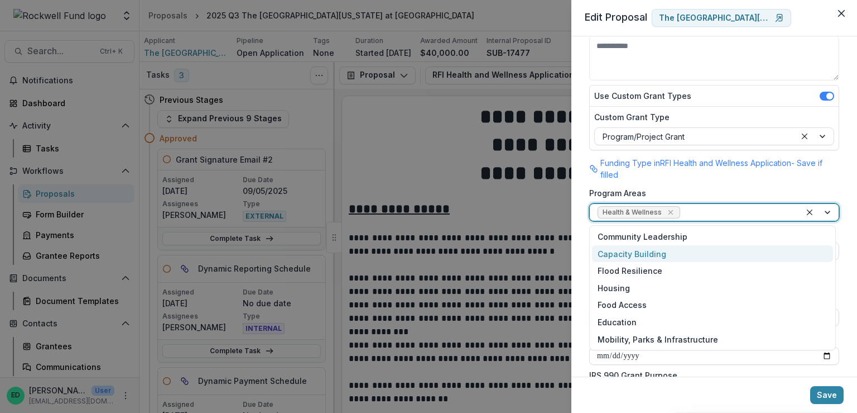
click at [694, 172] on p "Funding Type in RFI Health and Wellness Application - Save if filled" at bounding box center [720, 168] width 239 height 23
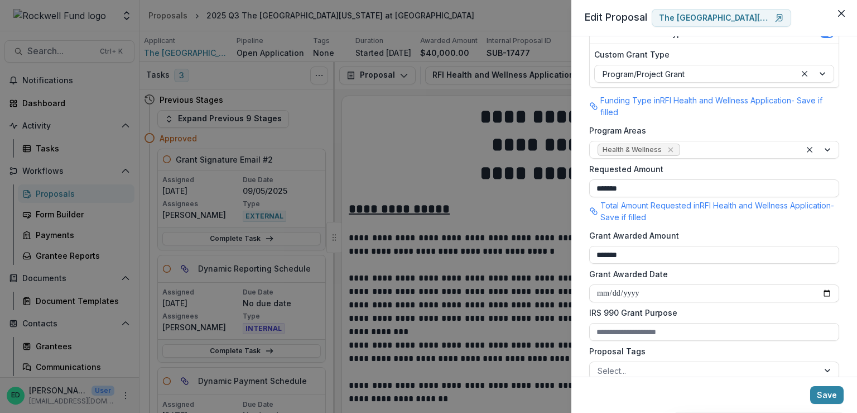
scroll to position [223, 0]
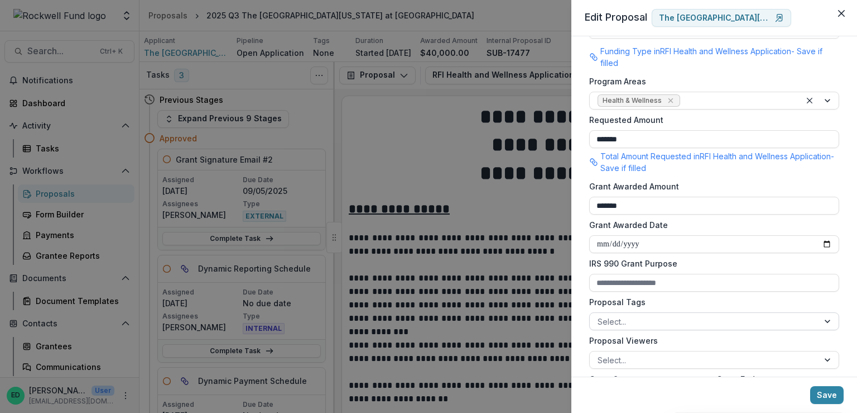
click at [640, 320] on div at bounding box center [704, 321] width 213 height 14
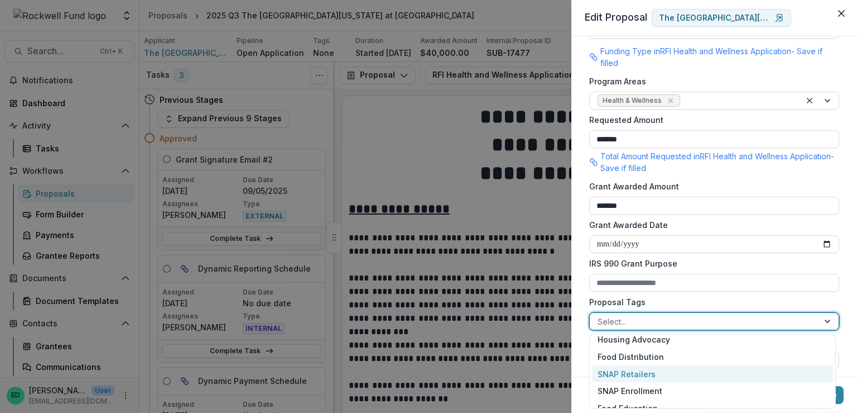
scroll to position [335, 0]
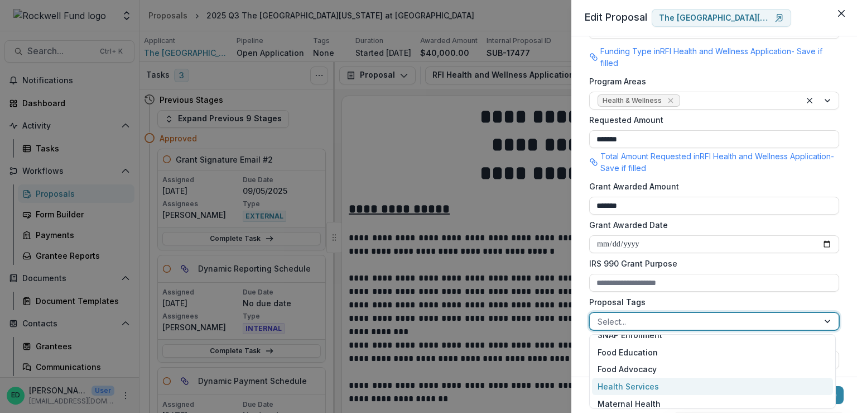
click at [645, 390] on div "Health Services" at bounding box center [712, 385] width 241 height 17
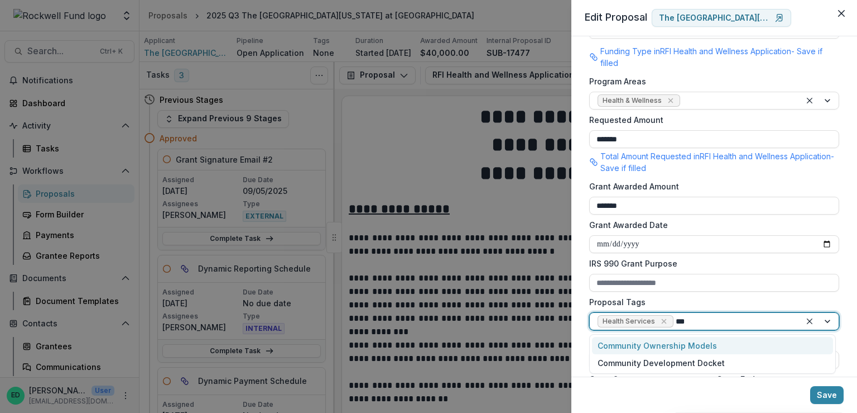
type input "****"
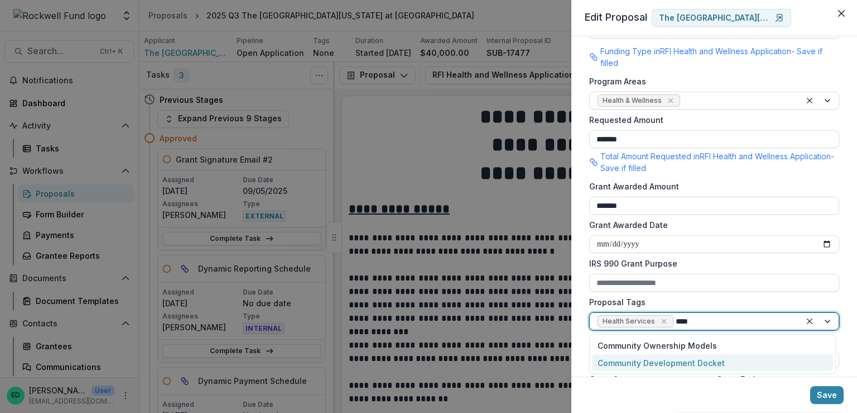
click at [652, 359] on div "Community Development Docket" at bounding box center [712, 362] width 241 height 17
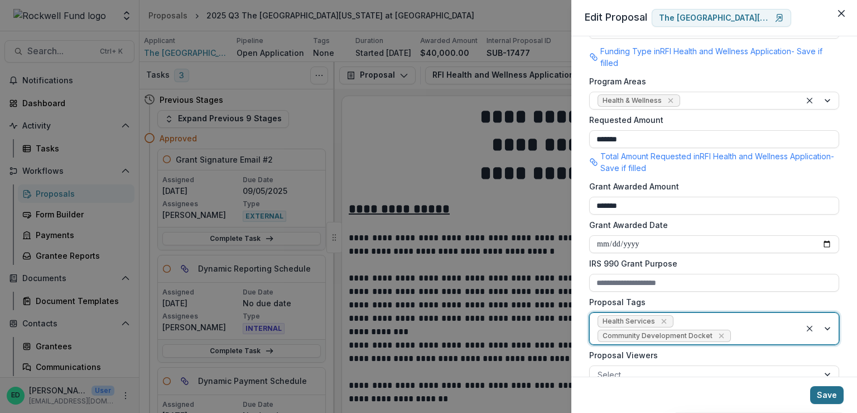
click at [824, 391] on button "Save" at bounding box center [827, 395] width 33 height 18
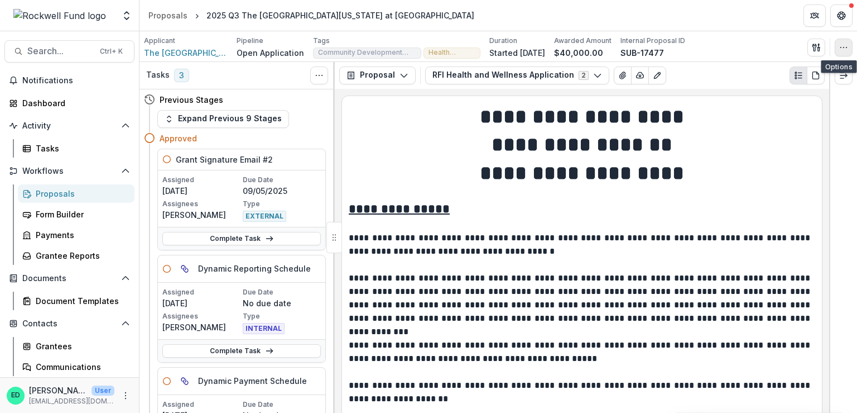
click at [844, 43] on icon "button" at bounding box center [844, 47] width 9 height 9
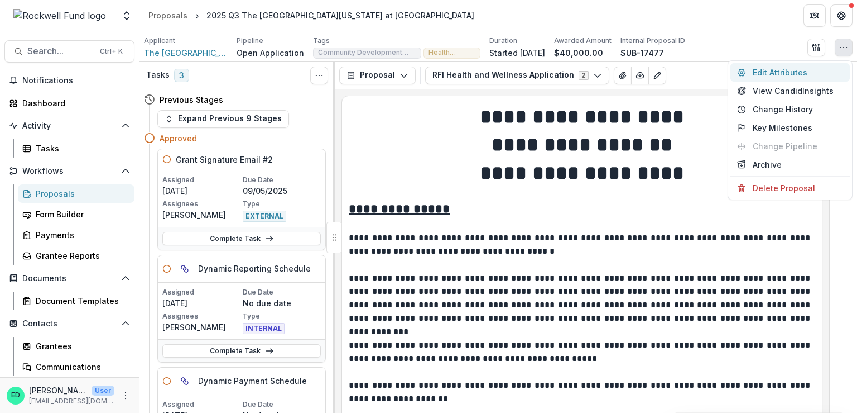
click at [816, 69] on button "Edit Attributes" at bounding box center [790, 72] width 119 height 18
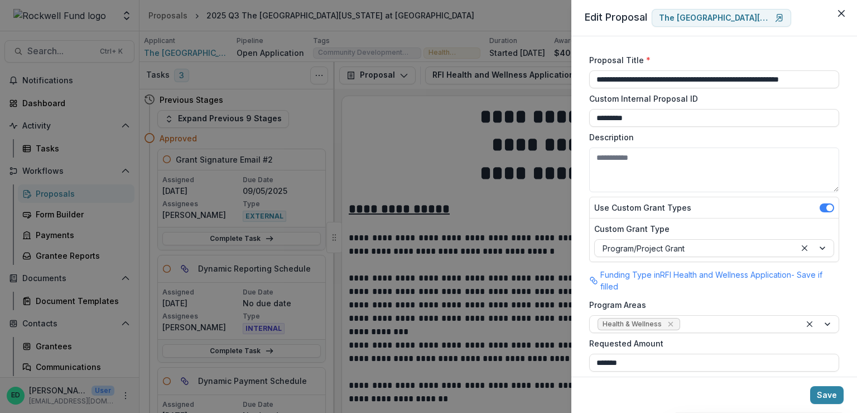
scroll to position [279, 0]
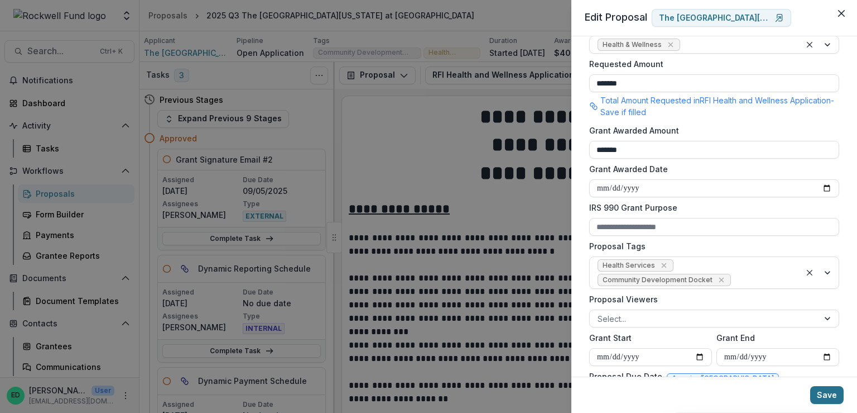
click at [831, 396] on button "Save" at bounding box center [827, 395] width 33 height 18
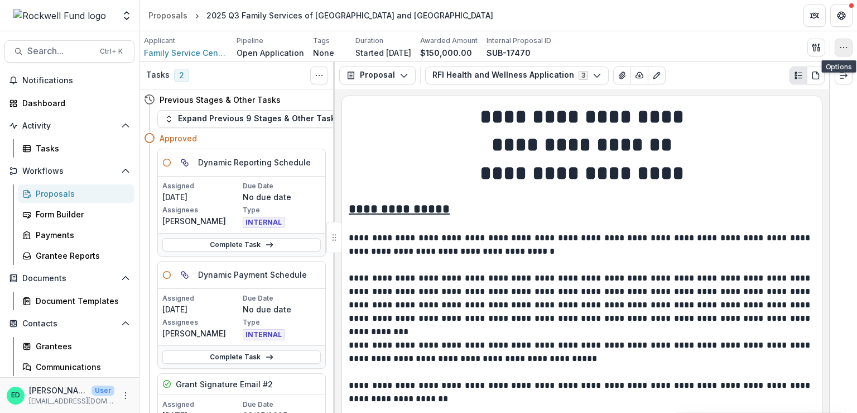
click at [839, 46] on button "button" at bounding box center [844, 48] width 18 height 18
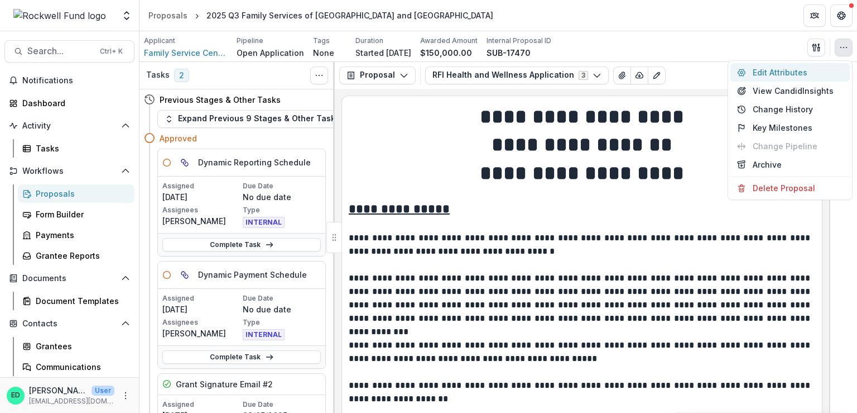
click at [790, 67] on button "Edit Attributes" at bounding box center [790, 72] width 119 height 18
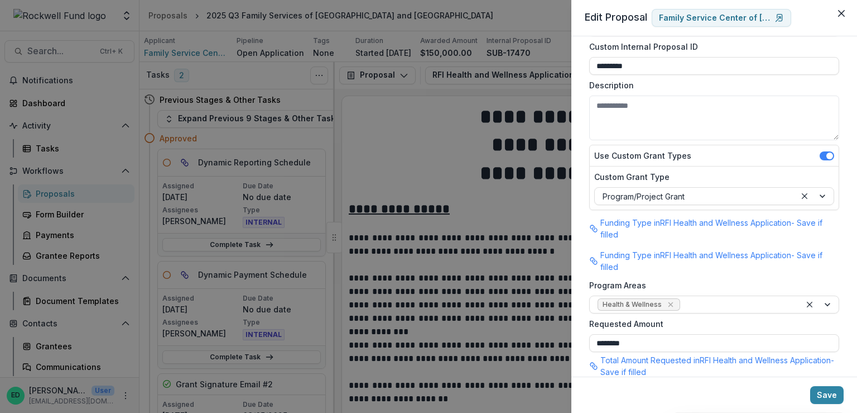
scroll to position [112, 0]
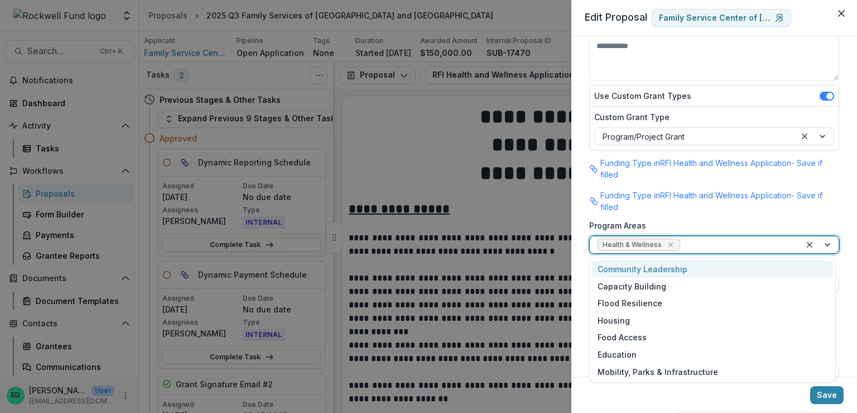
click at [687, 246] on div at bounding box center [738, 245] width 111 height 14
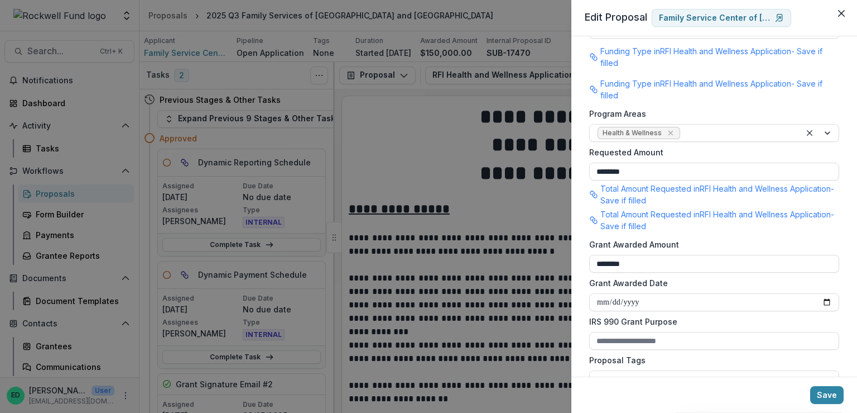
scroll to position [279, 0]
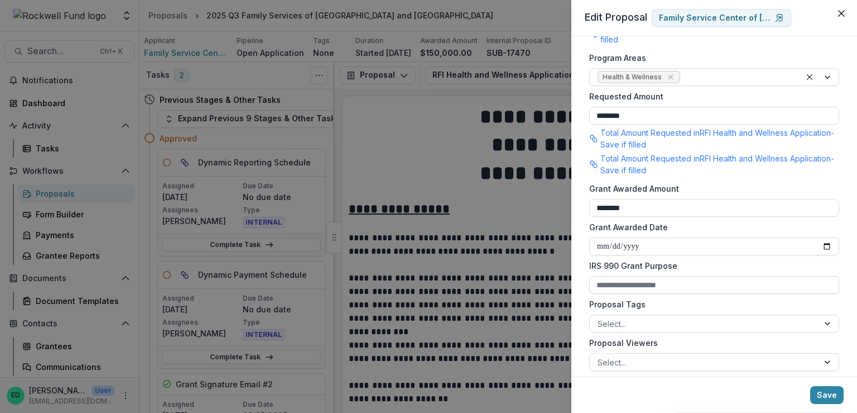
click at [660, 282] on input "IRS 990 Grant Purpose" at bounding box center [715, 285] width 250 height 18
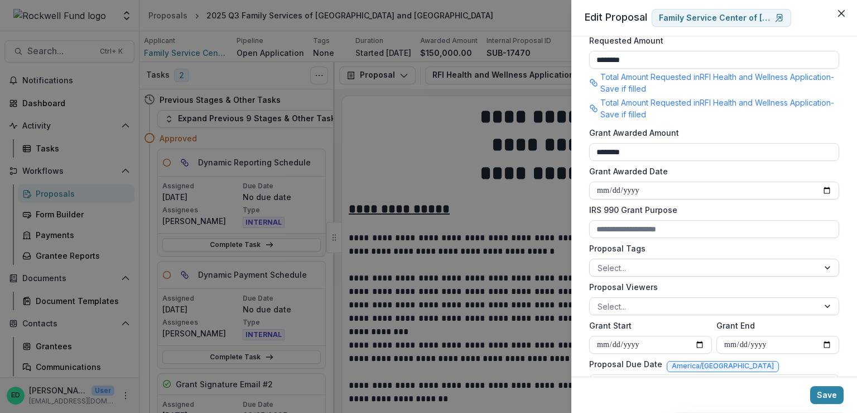
click at [625, 274] on div at bounding box center [704, 268] width 213 height 14
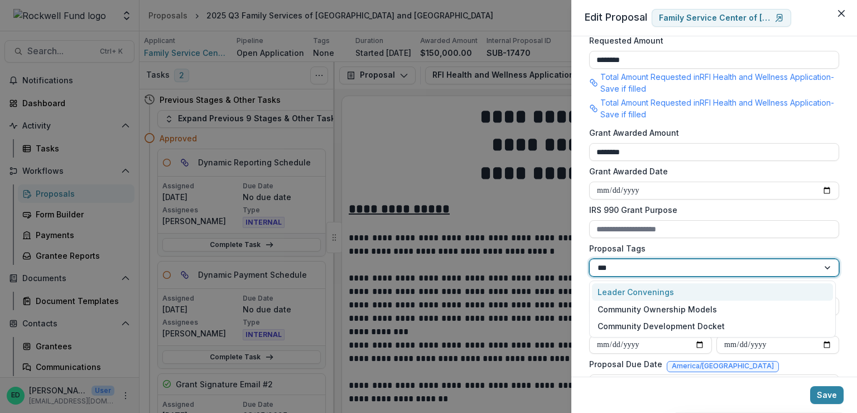
type input "****"
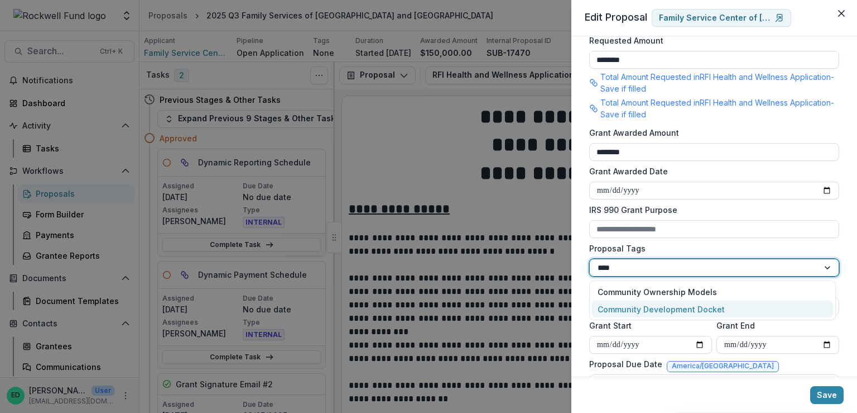
click at [641, 309] on div "Community Development Docket" at bounding box center [712, 308] width 241 height 17
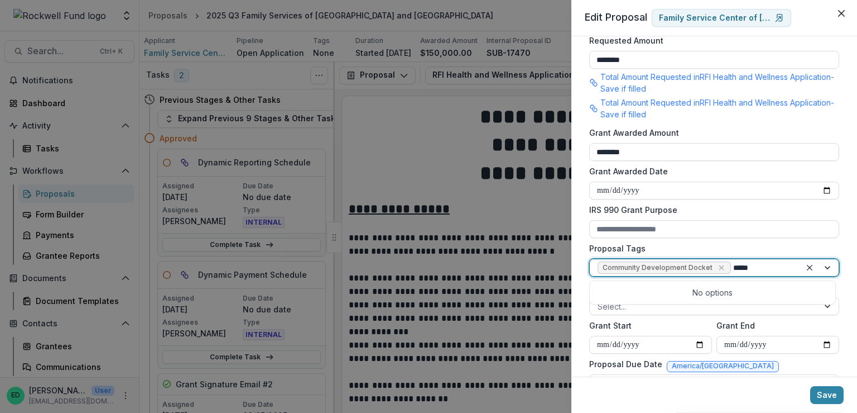
type input "****"
click at [648, 291] on div "Multi-year grant" at bounding box center [712, 291] width 241 height 17
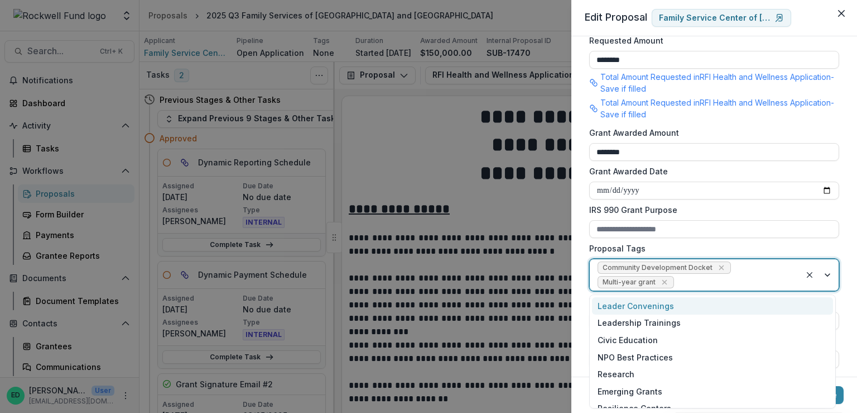
click at [692, 285] on div at bounding box center [735, 282] width 117 height 14
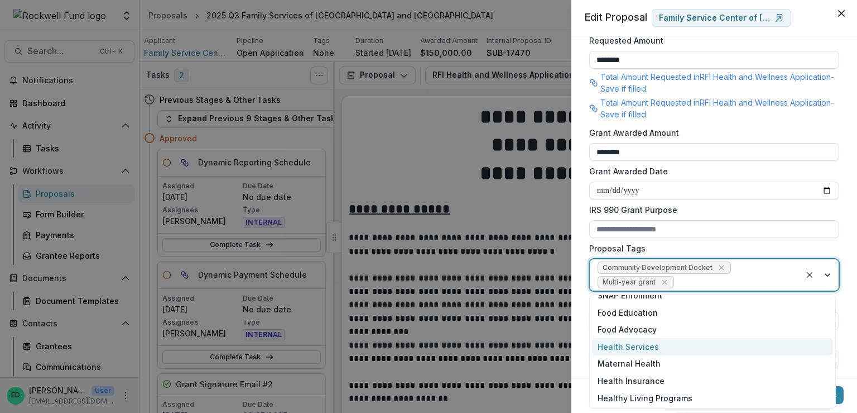
click at [623, 342] on div "Health Services" at bounding box center [712, 346] width 241 height 17
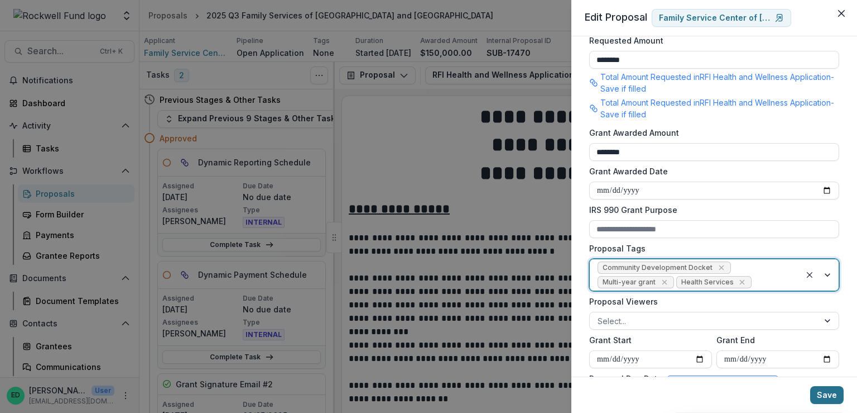
click at [824, 396] on button "Save" at bounding box center [827, 395] width 33 height 18
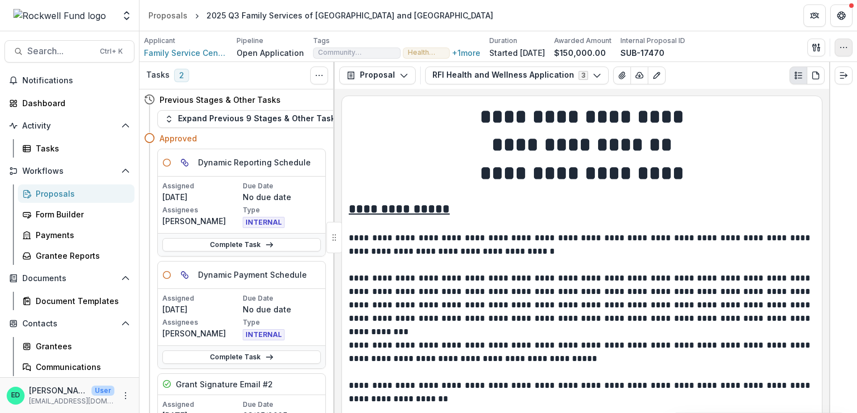
click at [844, 50] on icon "button" at bounding box center [844, 47] width 9 height 9
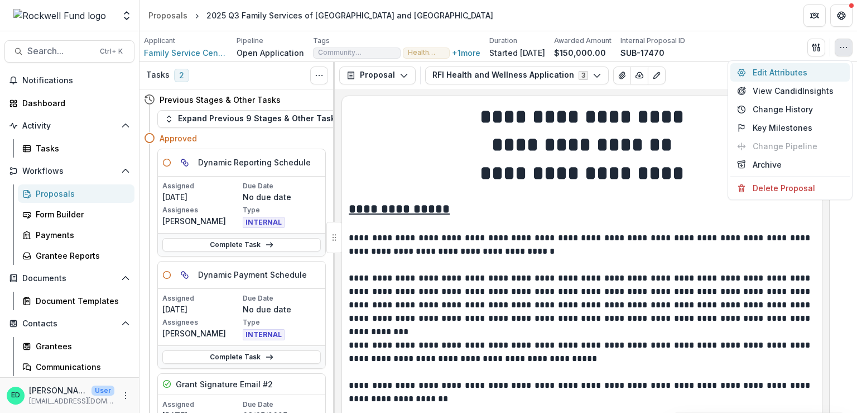
click at [785, 73] on button "Edit Attributes" at bounding box center [790, 72] width 119 height 18
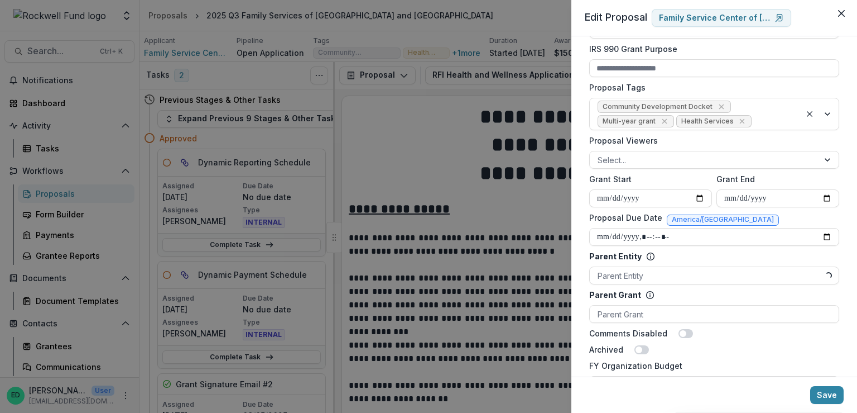
scroll to position [502, 0]
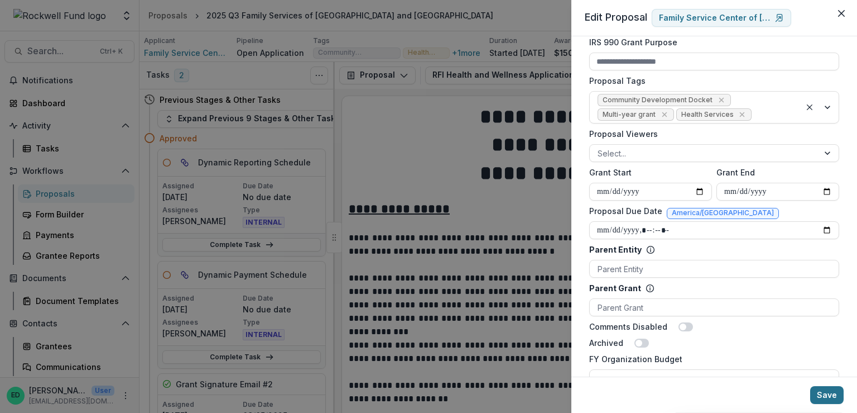
click at [817, 393] on button "Save" at bounding box center [827, 395] width 33 height 18
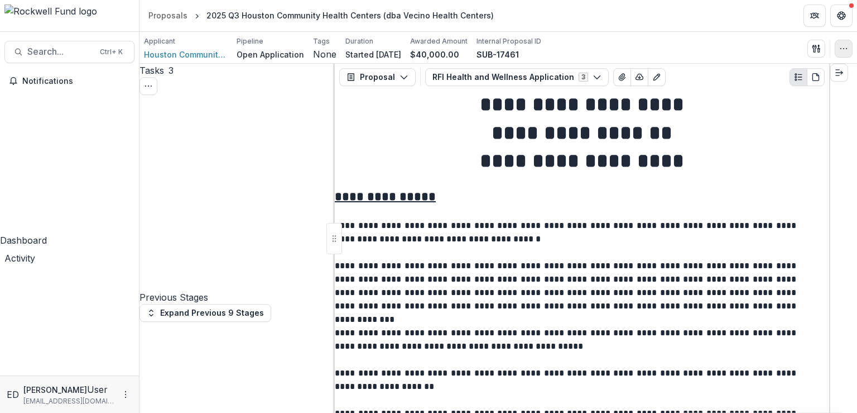
click at [844, 52] on button "button" at bounding box center [844, 49] width 18 height 18
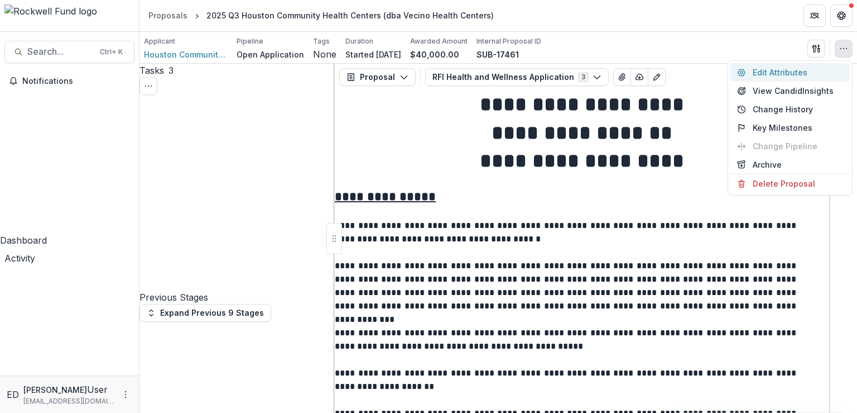
click at [792, 79] on button "Edit Attributes" at bounding box center [790, 72] width 119 height 18
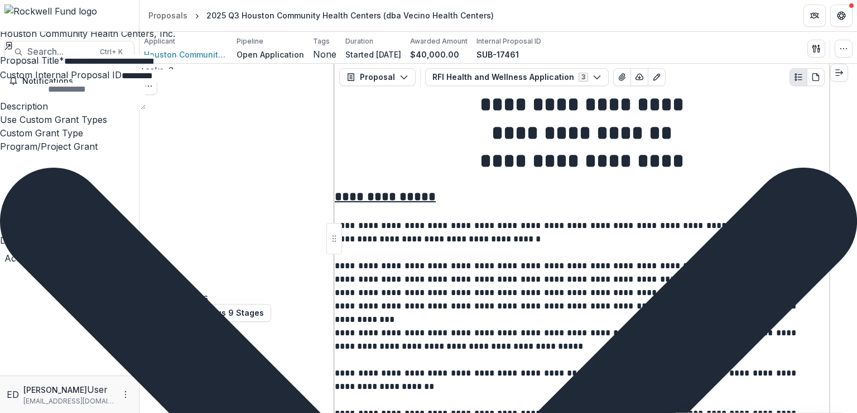
scroll to position [335, 0]
type input "****"
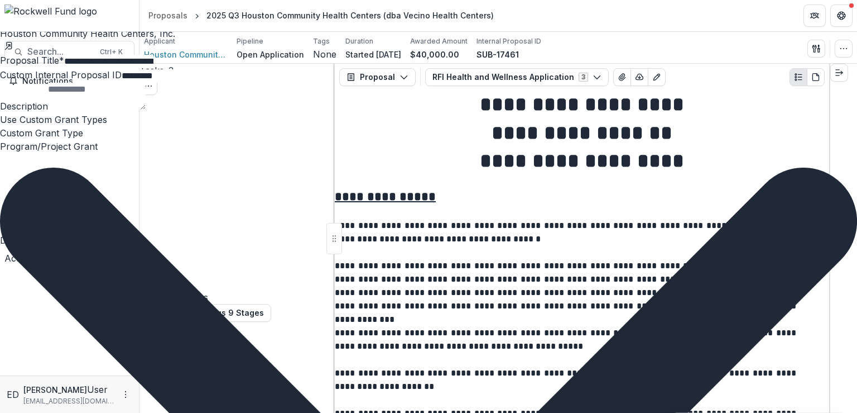
type input "*******"
click at [677, 412] on div "Healthy Living Programs" at bounding box center [428, 419] width 857 height 13
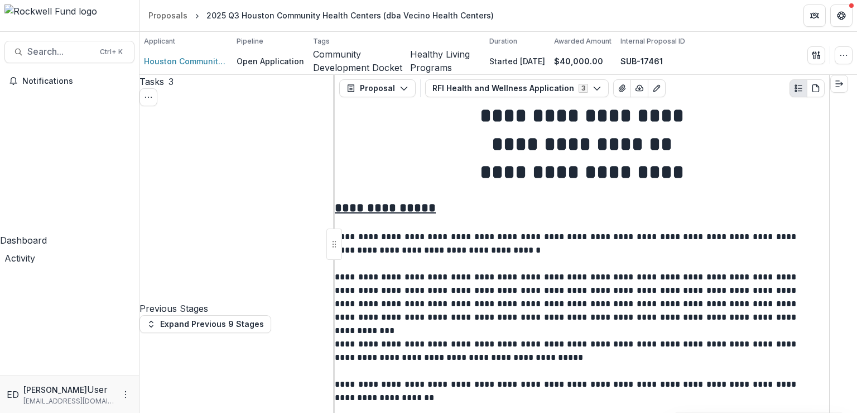
click at [70, 233] on div "Dashboard" at bounding box center [69, 239] width 139 height 13
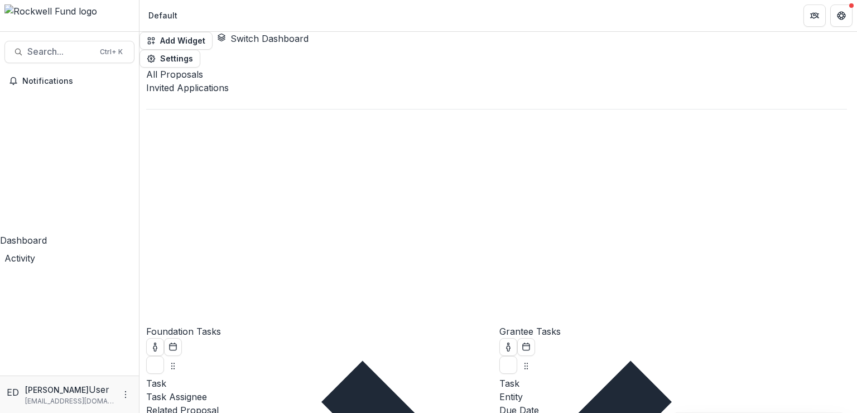
scroll to position [141, 0]
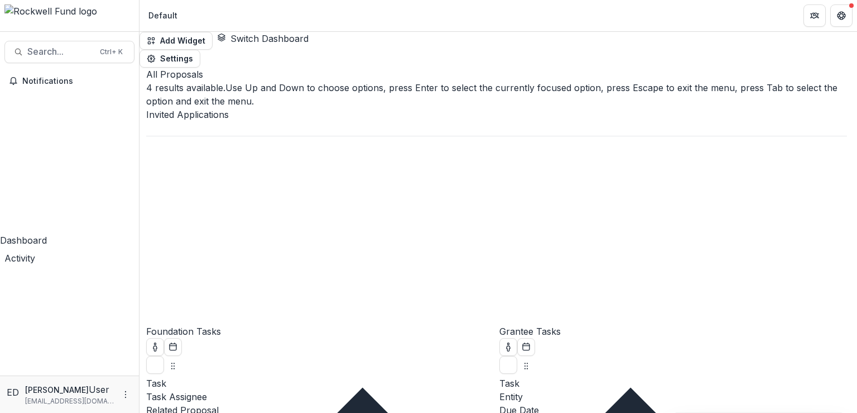
click at [276, 121] on div at bounding box center [496, 128] width 701 height 15
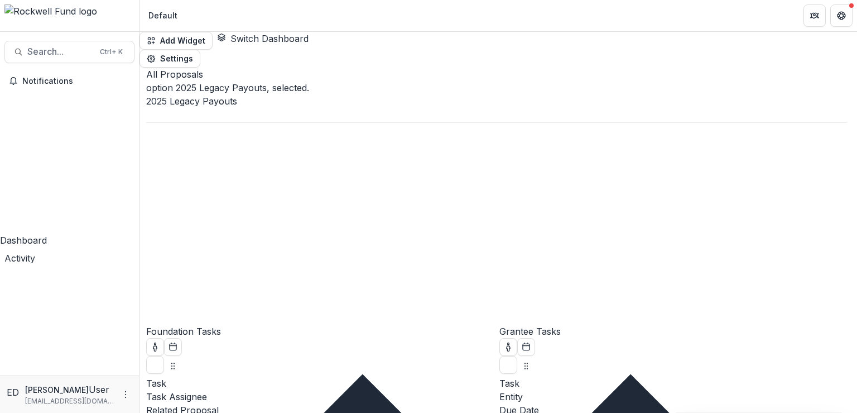
scroll to position [0, 0]
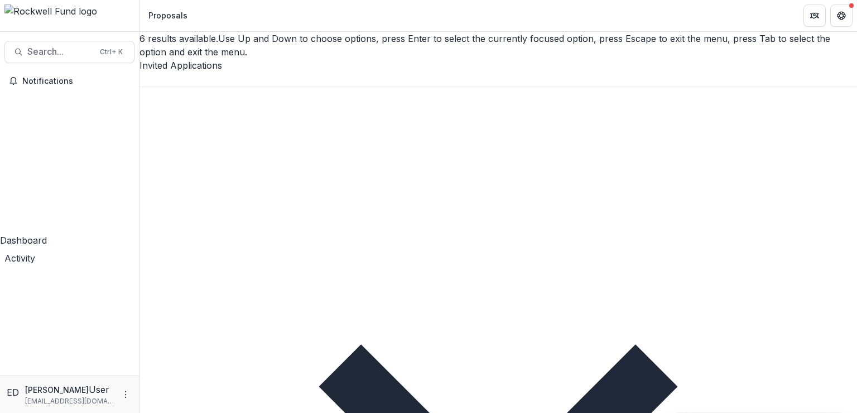
click at [190, 59] on div "Invited Applications" at bounding box center [499, 73] width 718 height 28
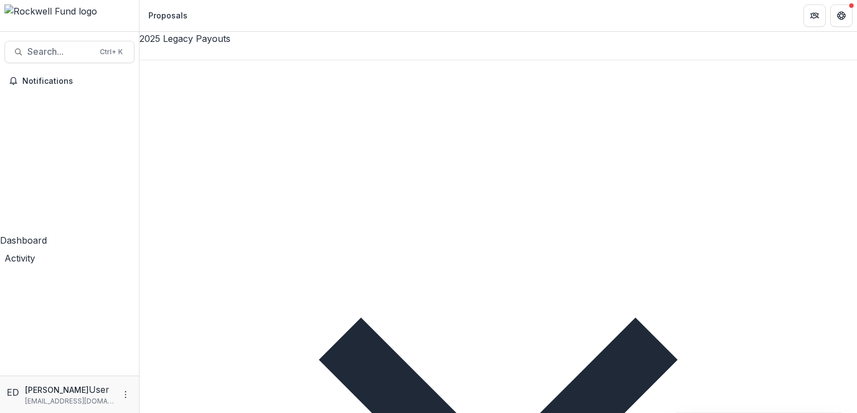
drag, startPoint x: 384, startPoint y: 344, endPoint x: 188, endPoint y: 322, distance: 197.2
drag, startPoint x: 154, startPoint y: 207, endPoint x: 156, endPoint y: 199, distance: 7.4
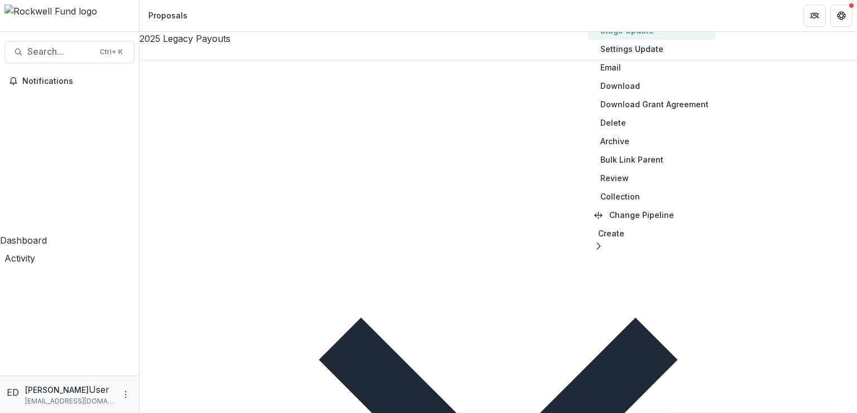
click at [617, 32] on button "Stage Update" at bounding box center [651, 30] width 128 height 18
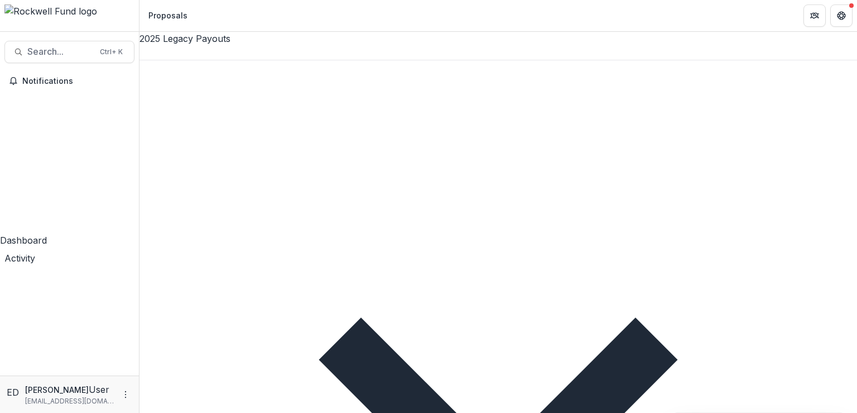
select select "*******"
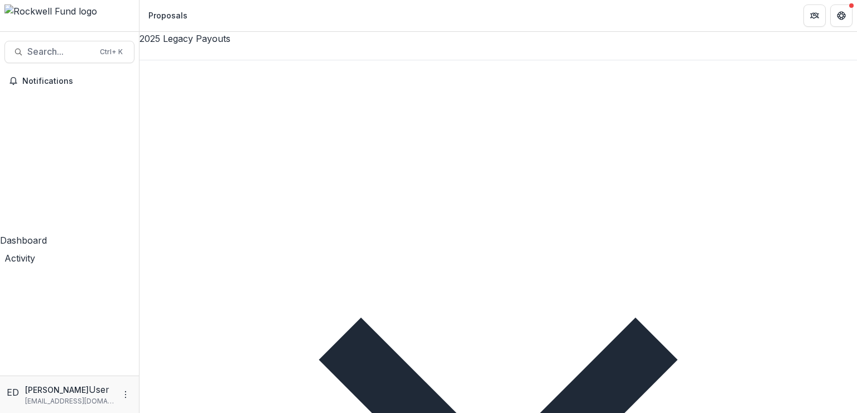
drag, startPoint x: 325, startPoint y: 351, endPoint x: 430, endPoint y: 341, distance: 105.4
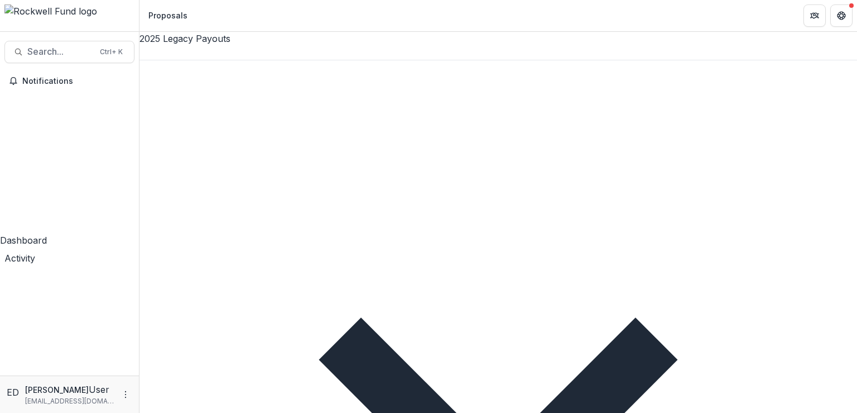
drag, startPoint x: 326, startPoint y: 346, endPoint x: 178, endPoint y: 362, distance: 148.8
drag, startPoint x: 342, startPoint y: 346, endPoint x: 749, endPoint y: 315, distance: 408.1
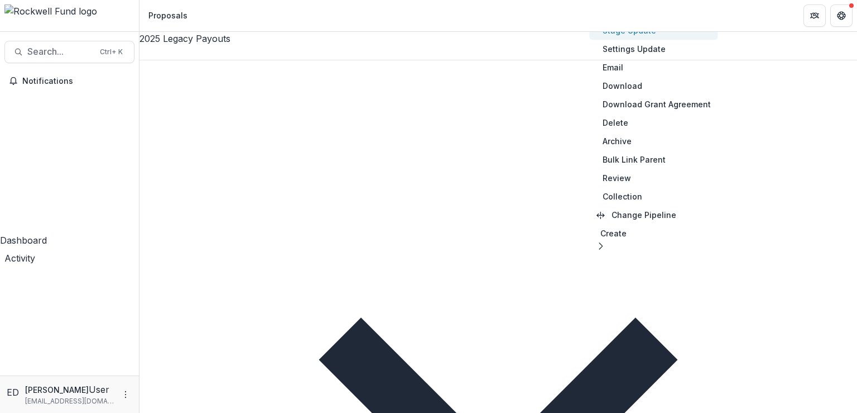
click at [634, 32] on button "Stage Update" at bounding box center [654, 30] width 128 height 18
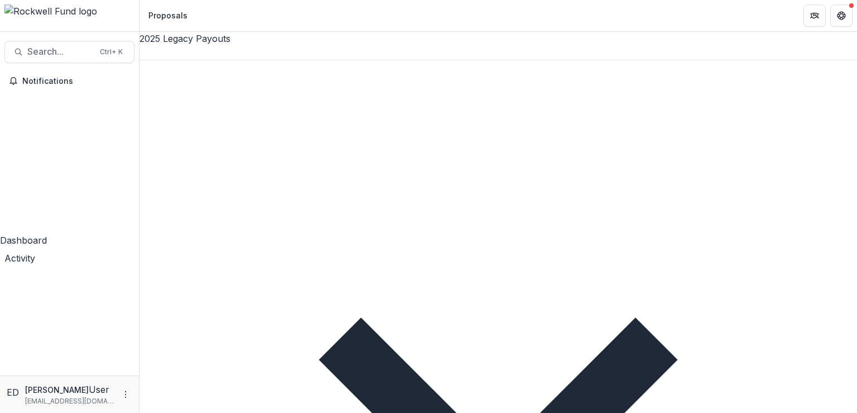
select select "*******"
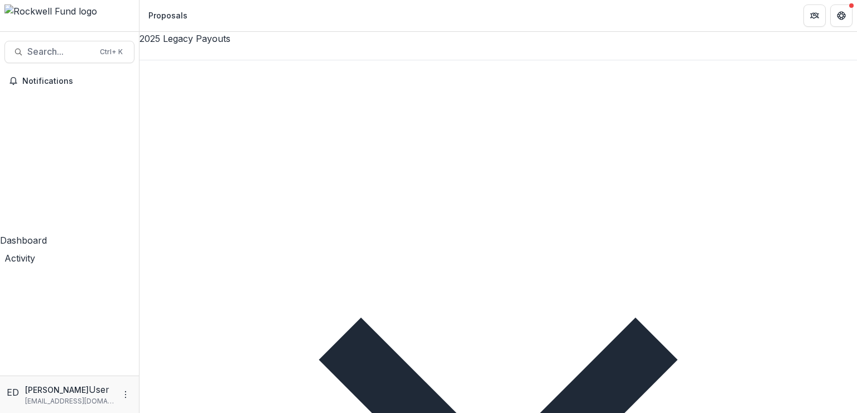
drag, startPoint x: 397, startPoint y: 344, endPoint x: 547, endPoint y: 214, distance: 197.8
drag, startPoint x: 328, startPoint y: 347, endPoint x: 179, endPoint y: 271, distance: 167.3
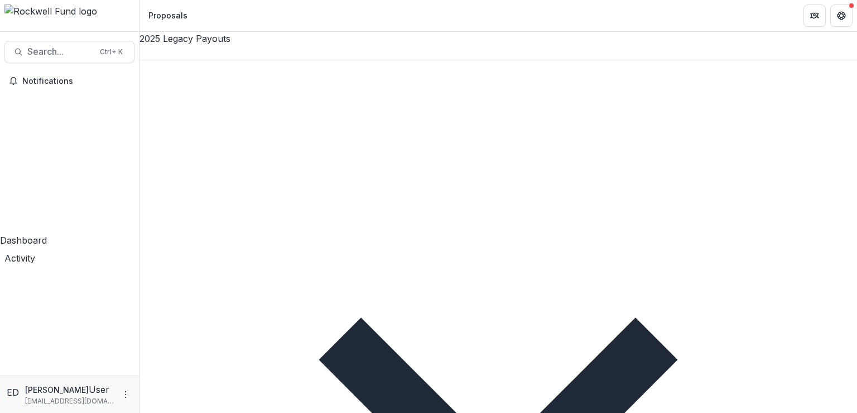
drag, startPoint x: 315, startPoint y: 348, endPoint x: 204, endPoint y: 365, distance: 112.3
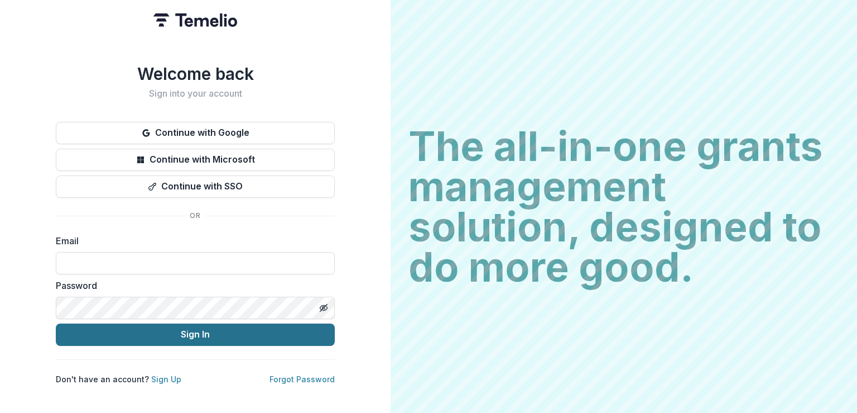
type input "**********"
click at [226, 329] on button "Sign In" at bounding box center [195, 334] width 279 height 22
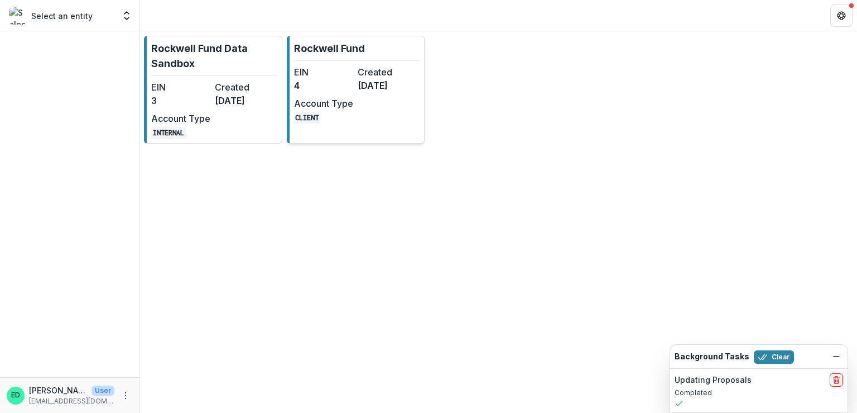
click at [353, 73] on div "EIN 4 Created [DATE] Account Type CLIENT" at bounding box center [355, 94] width 123 height 58
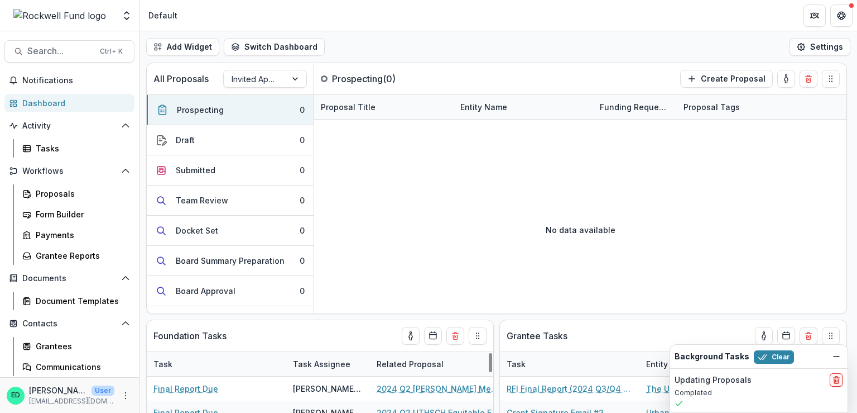
drag, startPoint x: 482, startPoint y: 47, endPoint x: 495, endPoint y: 33, distance: 19.4
click at [493, 35] on div "Add Widget Switch Dashboard Default RCL Draft New Dashboard Settings" at bounding box center [499, 46] width 718 height 31
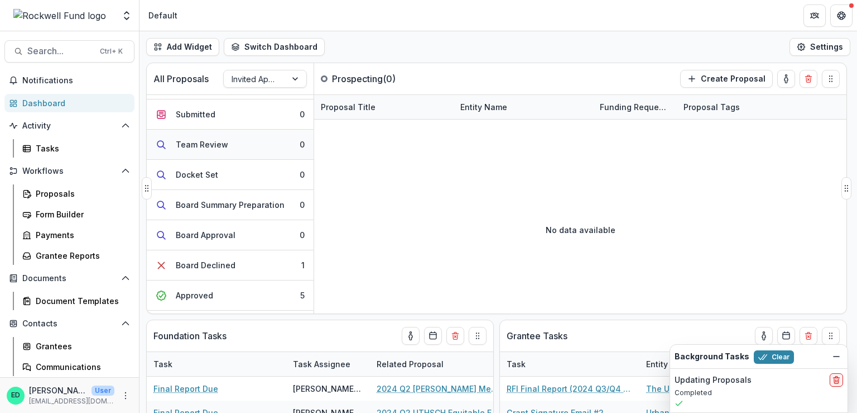
scroll to position [112, 0]
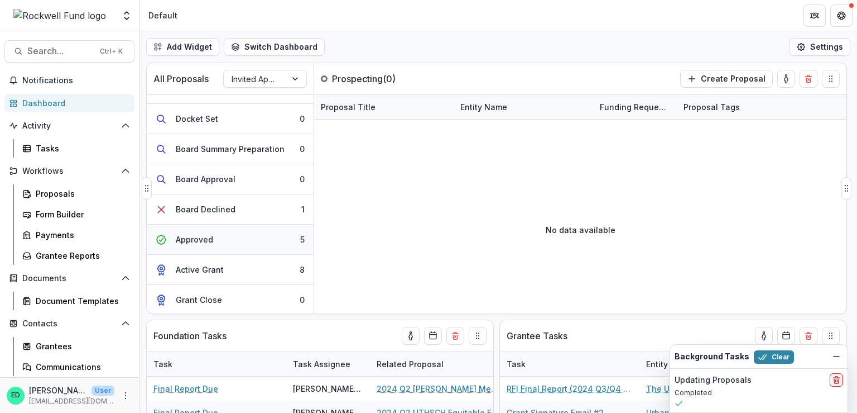
click at [247, 237] on button "Approved 5" at bounding box center [230, 239] width 167 height 30
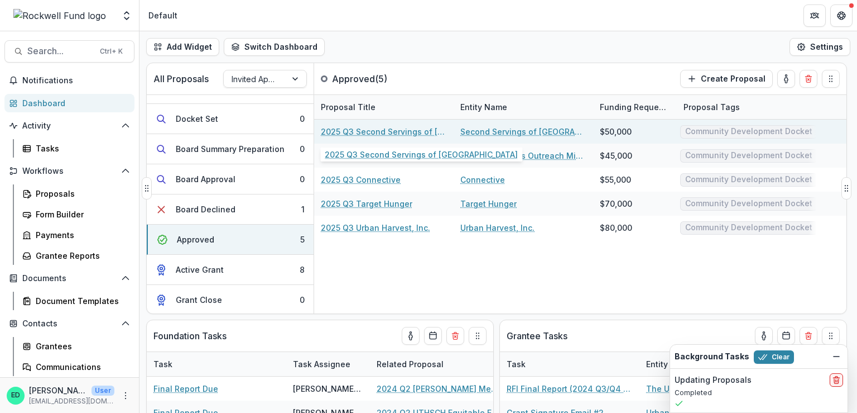
click at [363, 132] on link "2025 Q3 Second Servings of [GEOGRAPHIC_DATA]" at bounding box center [384, 132] width 126 height 12
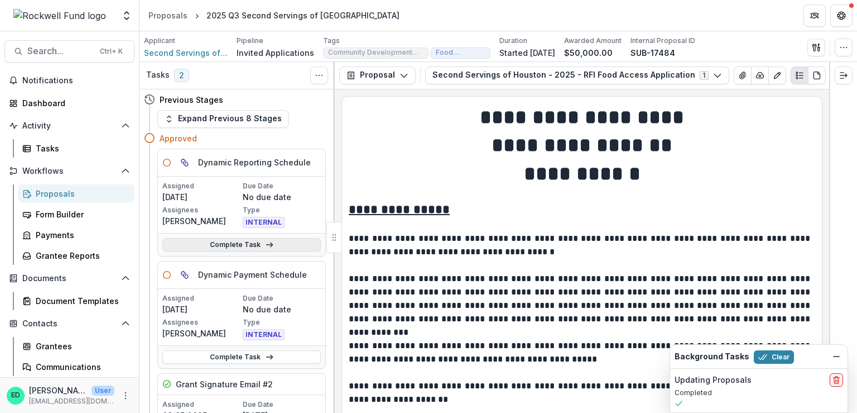
scroll to position [56, 0]
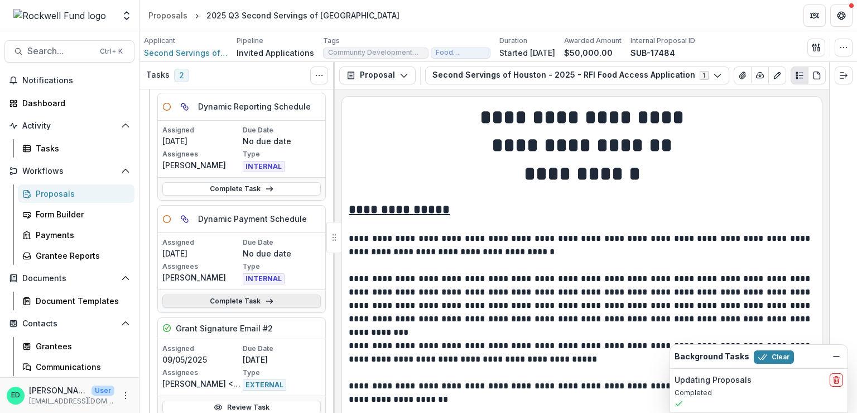
click at [261, 298] on link "Complete Task" at bounding box center [241, 300] width 159 height 13
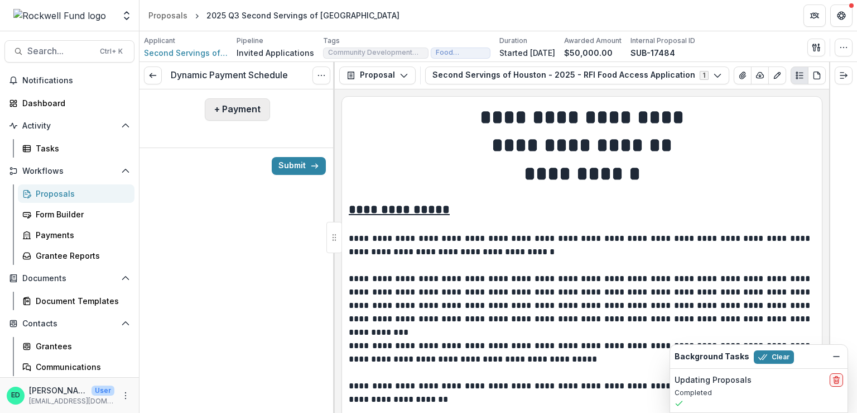
click at [234, 109] on button "+ Payment" at bounding box center [237, 109] width 65 height 22
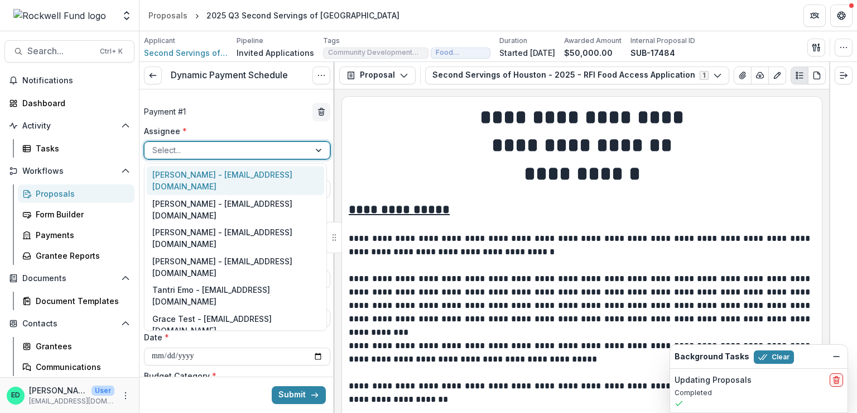
click at [218, 148] on div at bounding box center [227, 150] width 150 height 14
click at [248, 116] on div "Payment # 1" at bounding box center [237, 112] width 186 height 18
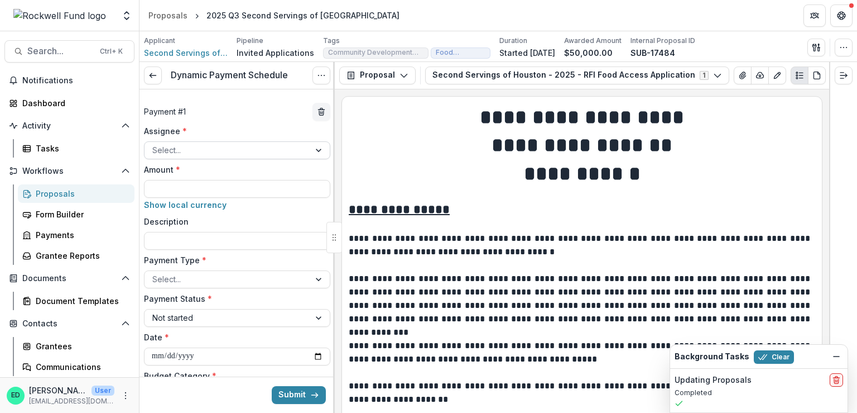
click at [210, 145] on div at bounding box center [227, 150] width 150 height 14
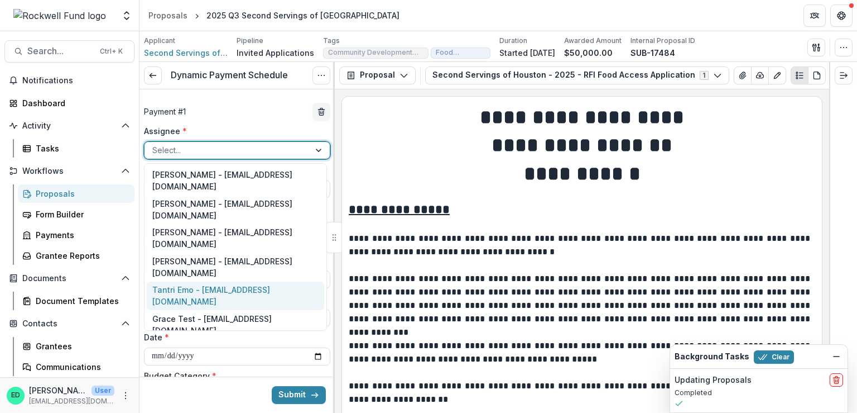
click at [189, 281] on div "Tantri Emo - [EMAIL_ADDRESS][DOMAIN_NAME]" at bounding box center [236, 295] width 178 height 29
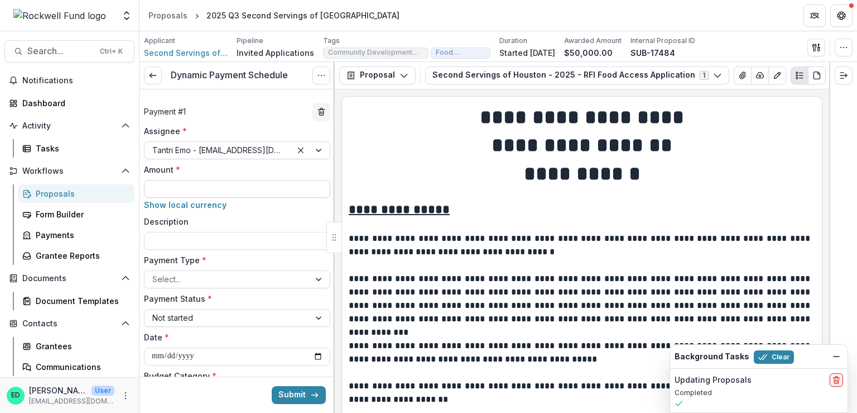
click at [200, 191] on input "Amount *" at bounding box center [237, 189] width 186 height 18
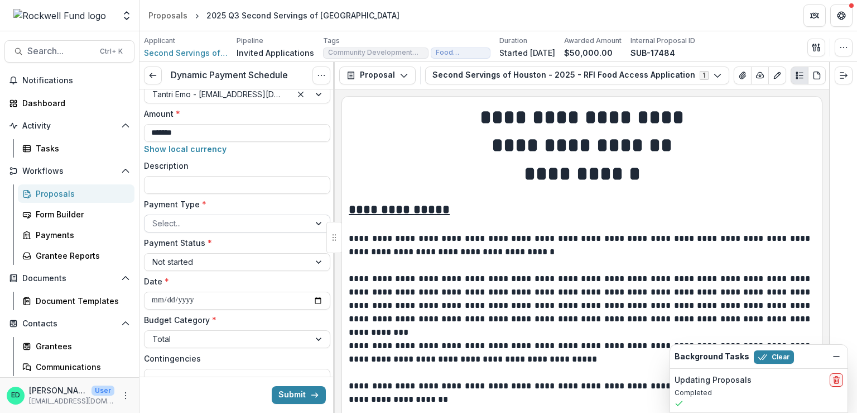
type input "*******"
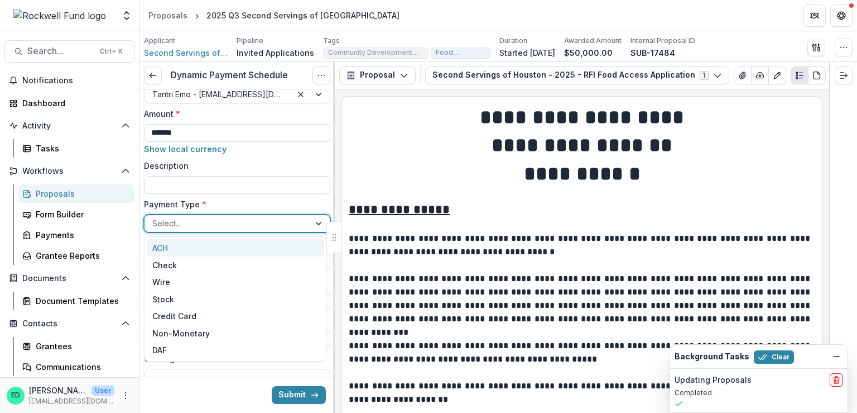
click at [185, 219] on div at bounding box center [227, 223] width 150 height 14
click at [179, 247] on div "ACH" at bounding box center [236, 247] width 178 height 17
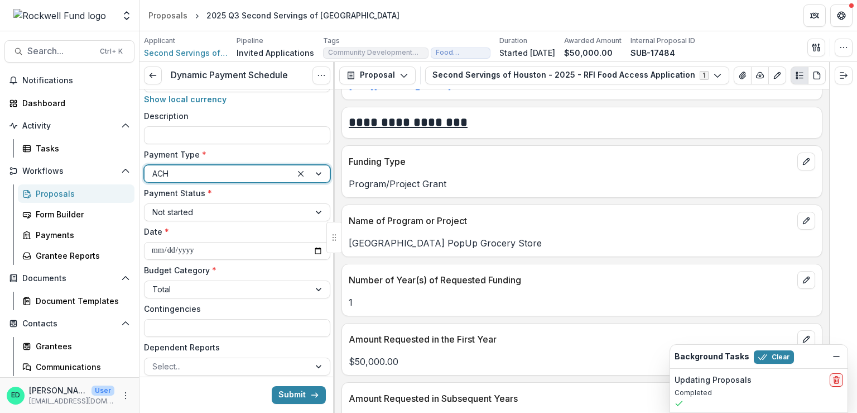
scroll to position [1340, 0]
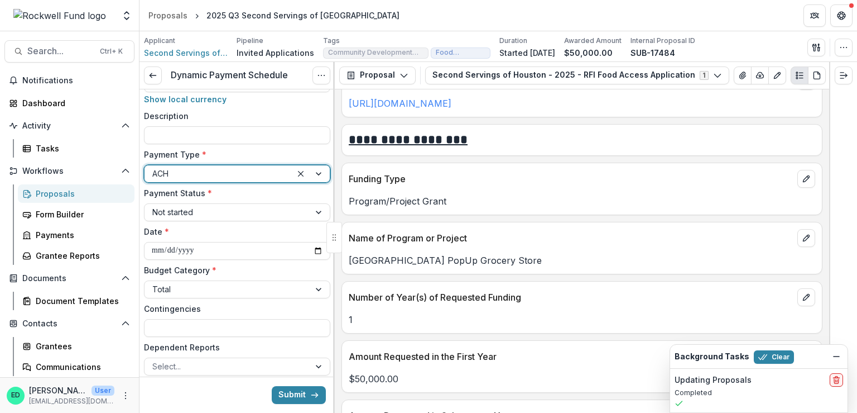
click at [454, 256] on p "[GEOGRAPHIC_DATA] PopUp Grocery Store" at bounding box center [582, 259] width 467 height 13
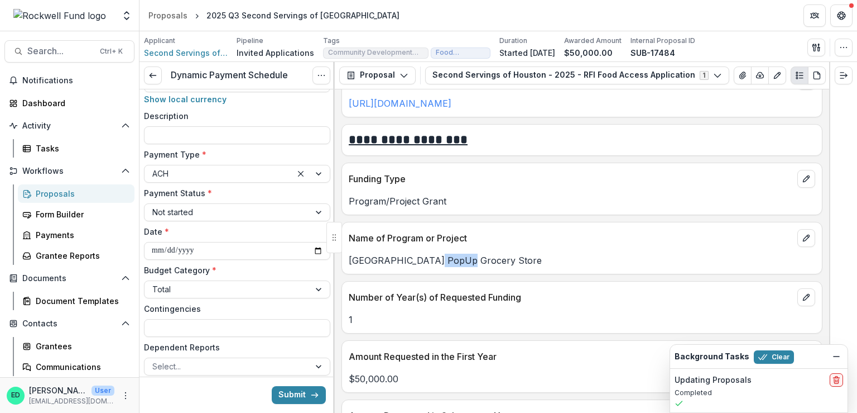
click at [454, 256] on p "[GEOGRAPHIC_DATA] PopUp Grocery Store" at bounding box center [582, 259] width 467 height 13
copy p "[GEOGRAPHIC_DATA] PopUp Grocery Store"
click at [193, 127] on input "Description" at bounding box center [237, 135] width 186 height 18
paste input "**********"
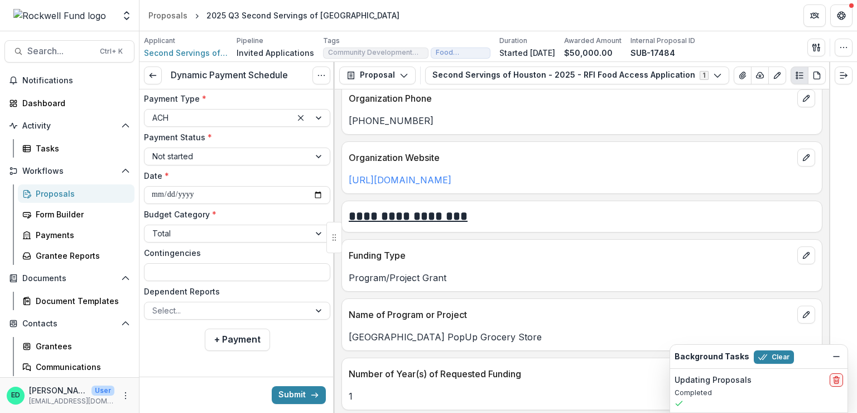
scroll to position [1172, 0]
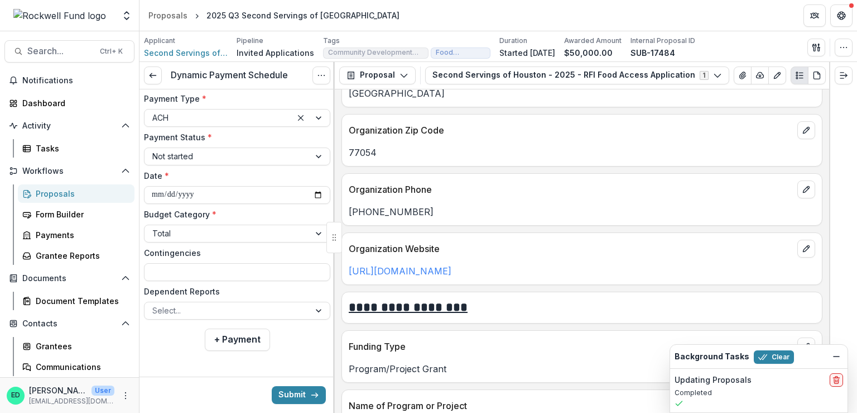
type input "**********"
click at [235, 166] on div "**********" at bounding box center [237, 142] width 186 height 356
click at [234, 160] on div at bounding box center [227, 156] width 150 height 14
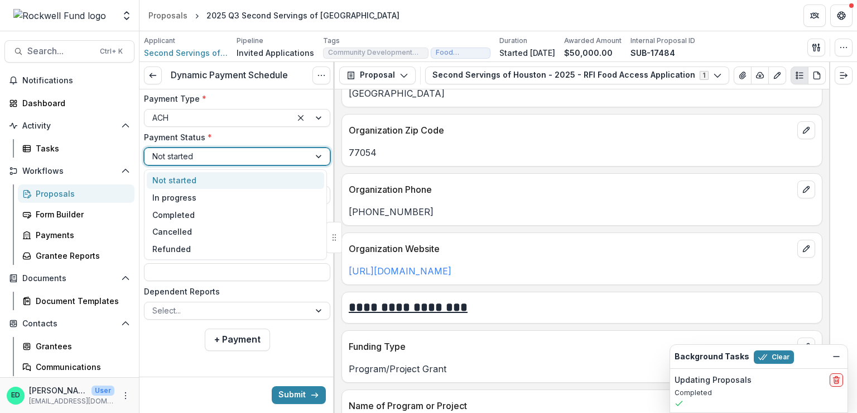
click at [176, 175] on div "Not started" at bounding box center [236, 180] width 178 height 17
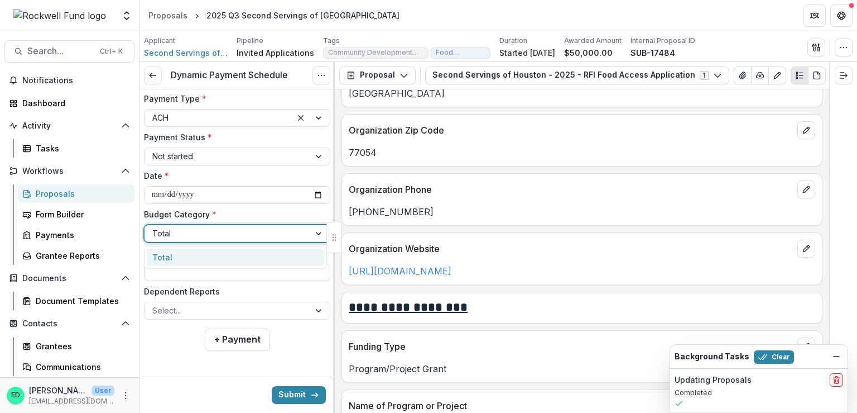
click at [168, 234] on div at bounding box center [227, 233] width 150 height 14
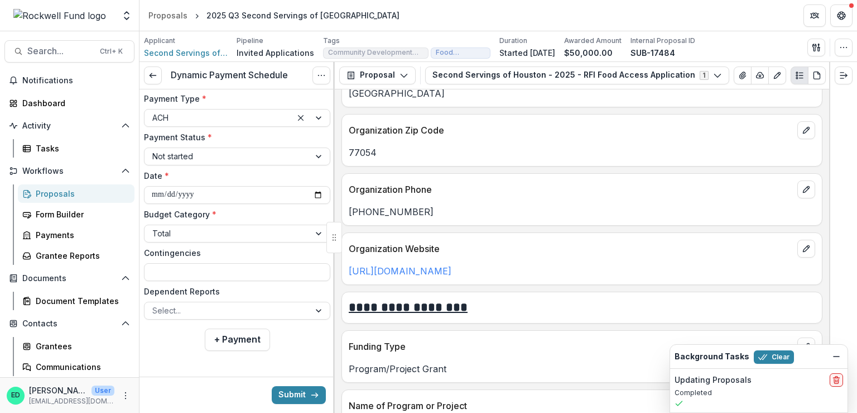
click at [241, 217] on label "Budget Category *" at bounding box center [234, 214] width 180 height 12
click at [155, 227] on input "Budget Category *" at bounding box center [153, 233] width 2 height 12
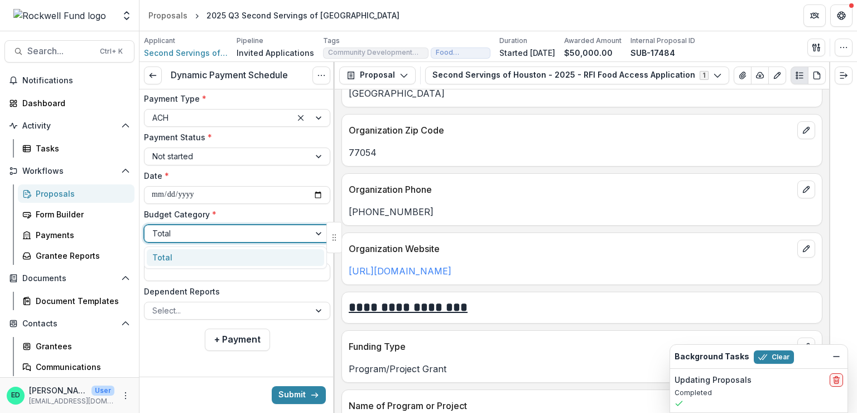
click at [222, 229] on div at bounding box center [227, 233] width 150 height 14
click at [215, 251] on div "Total" at bounding box center [236, 257] width 178 height 17
click at [217, 235] on div at bounding box center [227, 233] width 150 height 14
click at [190, 259] on div "Total" at bounding box center [236, 257] width 178 height 17
click at [184, 274] on input "Contingencies" at bounding box center [237, 272] width 186 height 18
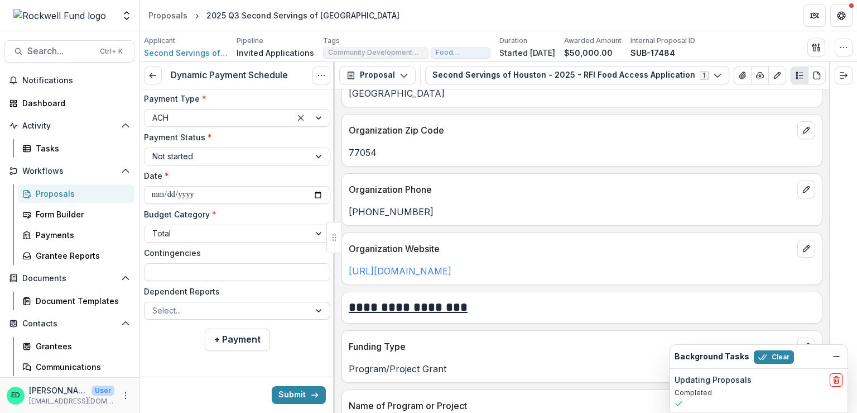
click at [183, 309] on div at bounding box center [227, 310] width 150 height 14
click at [270, 302] on div "Select..." at bounding box center [227, 310] width 165 height 16
click at [206, 236] on div at bounding box center [227, 233] width 150 height 14
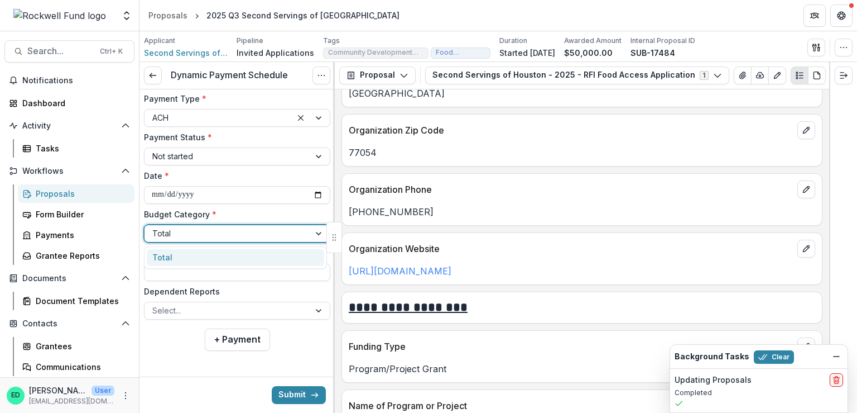
click at [200, 252] on div "Total" at bounding box center [236, 257] width 178 height 17
click at [198, 239] on div at bounding box center [227, 233] width 150 height 14
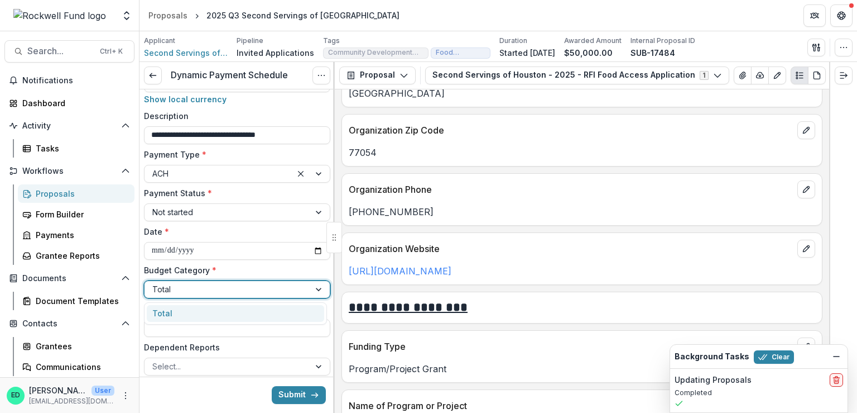
scroll to position [1228, 0]
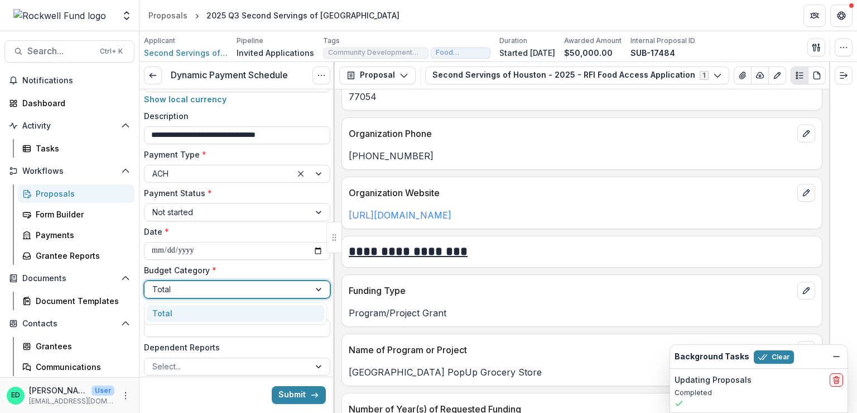
click at [181, 311] on div "Total" at bounding box center [236, 313] width 178 height 17
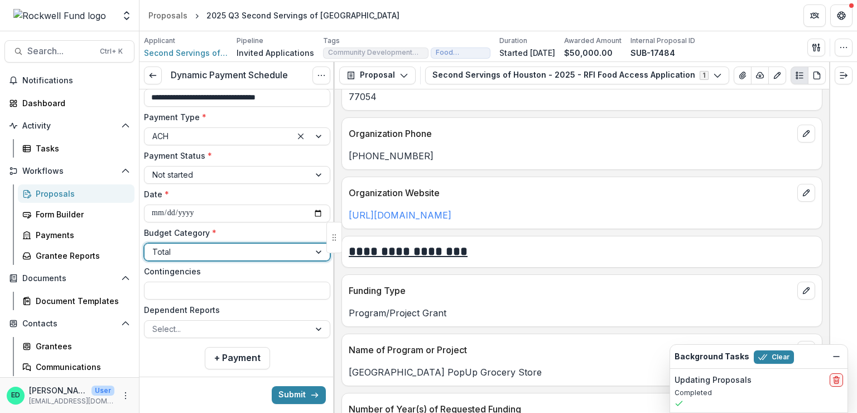
scroll to position [161, 0]
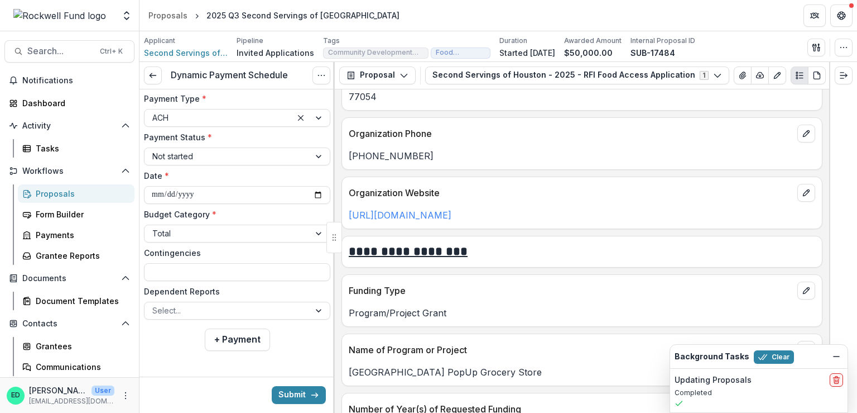
click at [61, 196] on div "Proposals" at bounding box center [81, 194] width 90 height 12
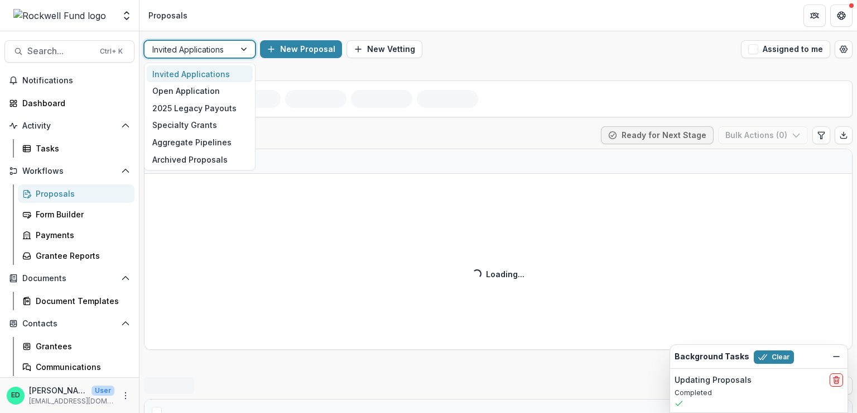
click at [206, 52] on div at bounding box center [189, 49] width 75 height 14
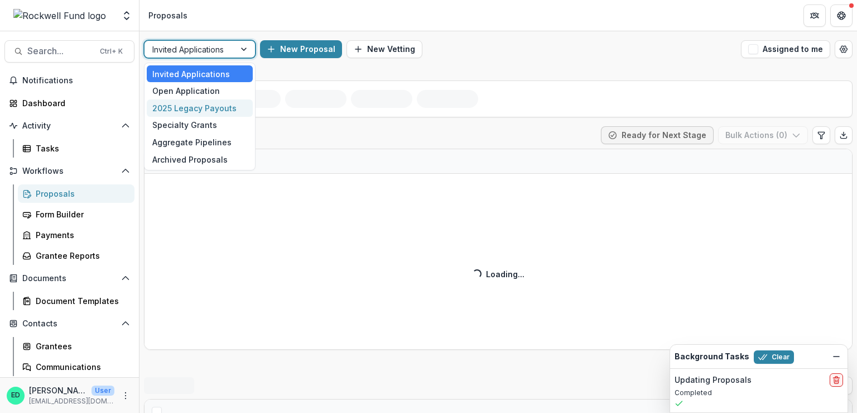
click at [203, 106] on div "2025 Legacy Payouts" at bounding box center [200, 107] width 106 height 17
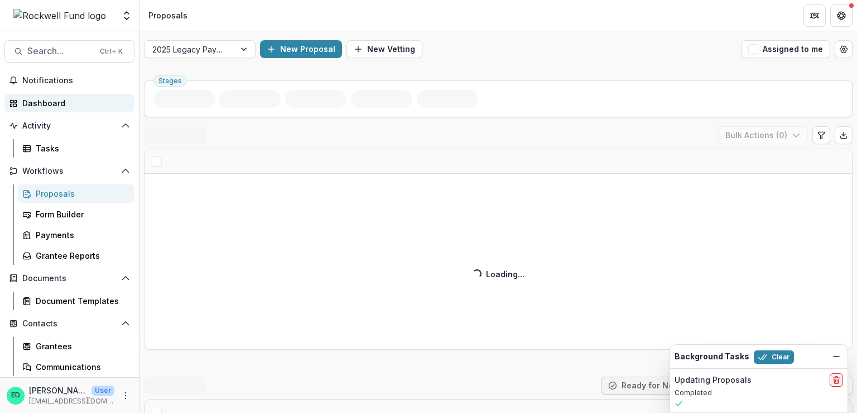
click at [41, 101] on div "Dashboard" at bounding box center [73, 103] width 103 height 12
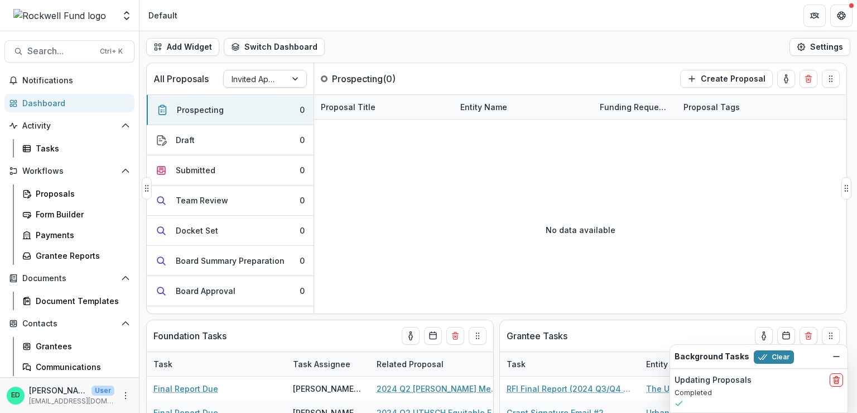
click at [239, 83] on div at bounding box center [255, 79] width 47 height 14
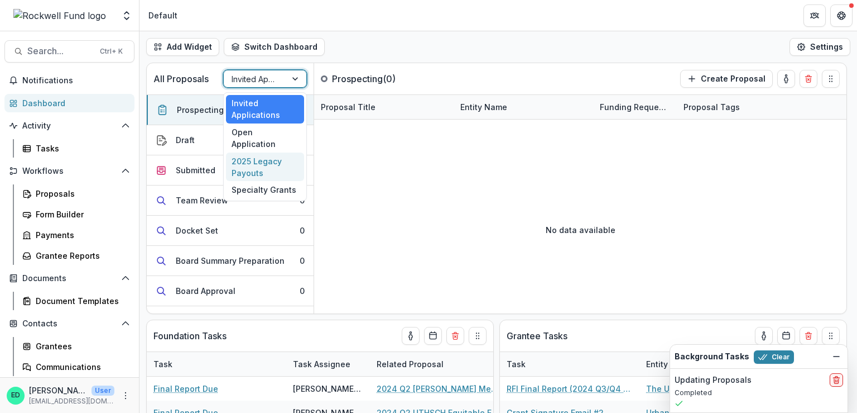
click at [266, 152] on div "2025 Legacy Payouts" at bounding box center [265, 166] width 78 height 29
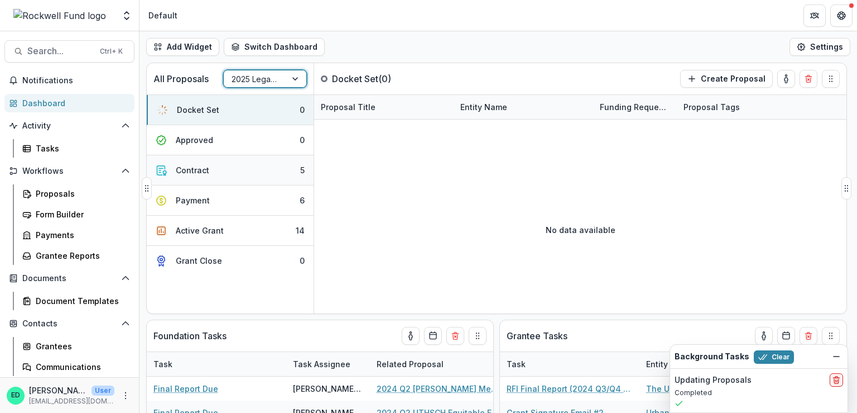
click at [202, 169] on div "Contract" at bounding box center [192, 170] width 33 height 12
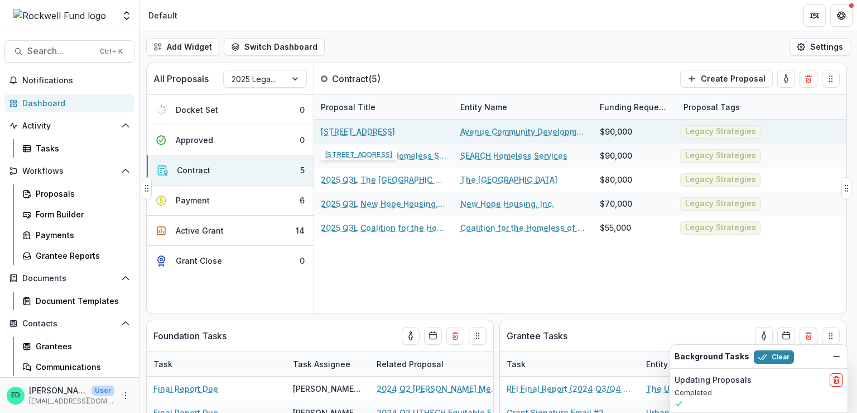
click at [371, 132] on link "[STREET_ADDRESS]" at bounding box center [358, 132] width 74 height 12
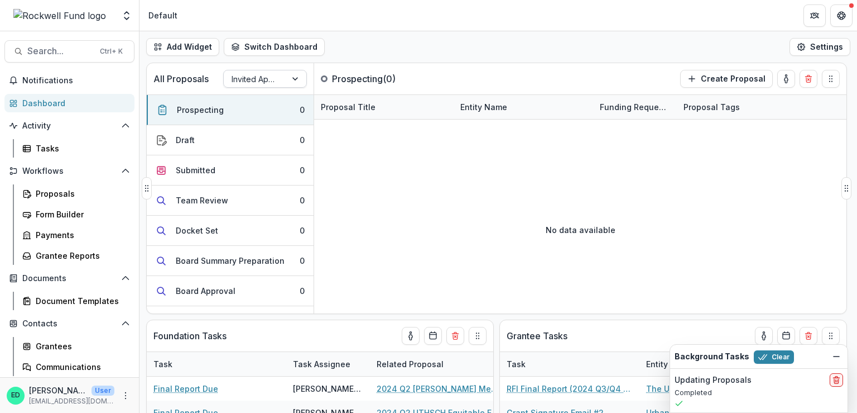
click at [244, 82] on div at bounding box center [255, 79] width 47 height 14
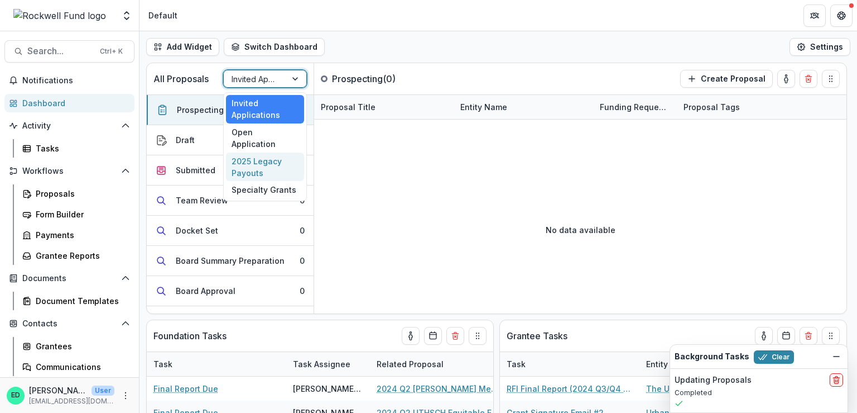
click at [259, 153] on div "2025 Legacy Payouts" at bounding box center [265, 166] width 78 height 29
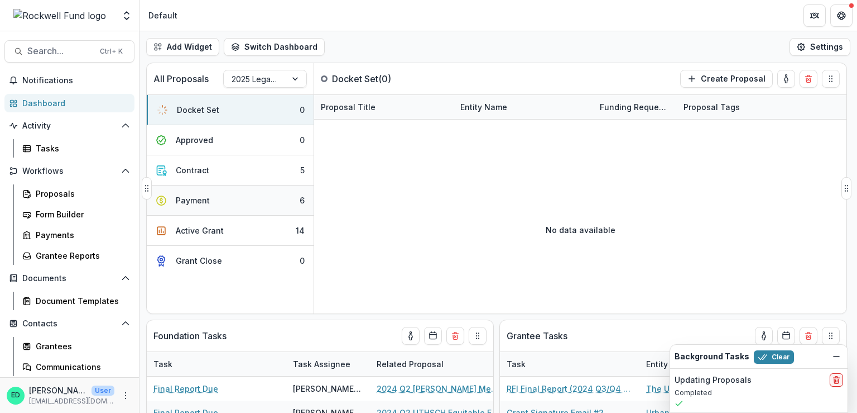
click at [261, 197] on button "Payment 6" at bounding box center [230, 200] width 167 height 30
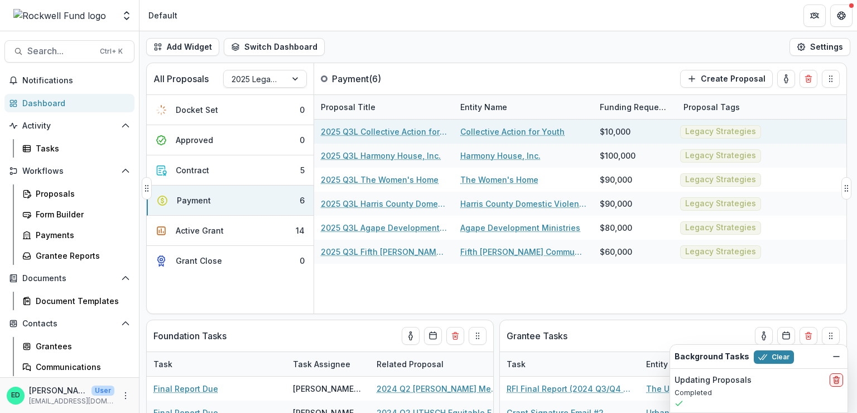
click at [351, 140] on div "2025 Q3L Collective Action for Youth" at bounding box center [384, 131] width 126 height 24
click at [351, 137] on link "2025 Q3L Collective Action for Youth" at bounding box center [384, 132] width 126 height 12
click at [350, 128] on link "2025 Q3L Collective Action for Youth" at bounding box center [384, 132] width 126 height 12
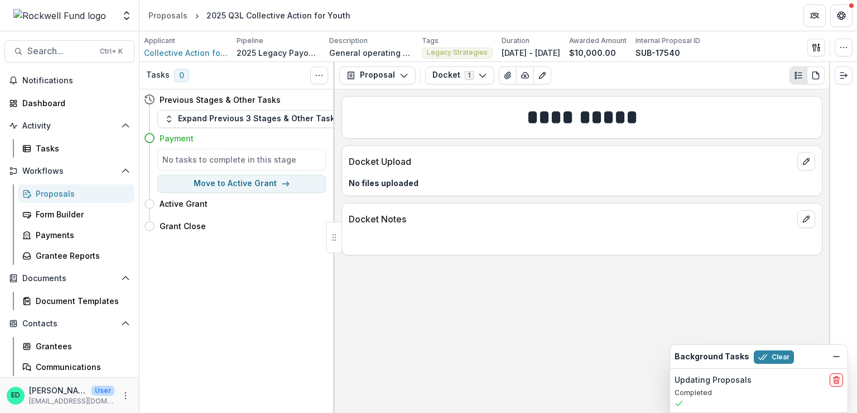
click at [200, 157] on h5 "No tasks to complete in this stage" at bounding box center [241, 160] width 159 height 12
click at [60, 240] on div "Payments" at bounding box center [81, 235] width 90 height 12
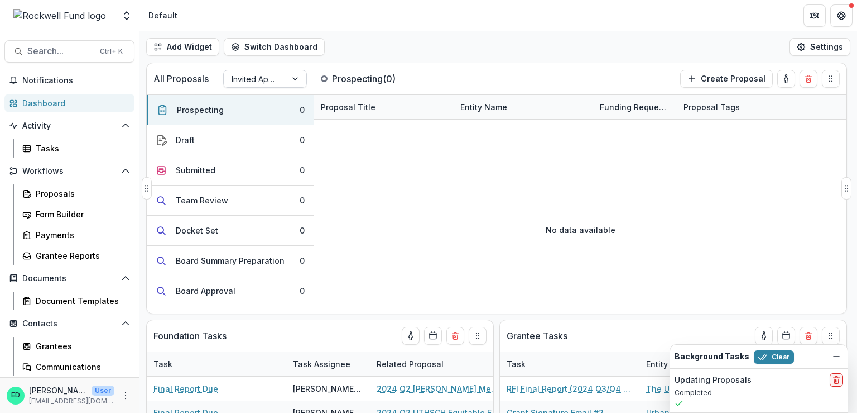
click at [267, 77] on div at bounding box center [255, 79] width 47 height 14
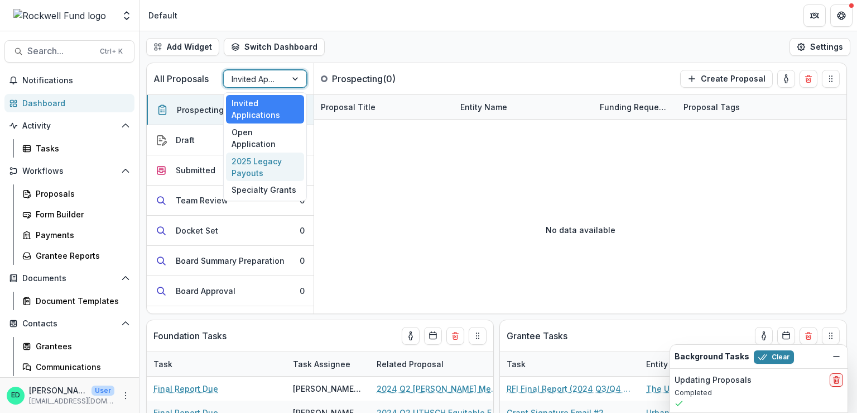
click at [258, 152] on div "2025 Legacy Payouts" at bounding box center [265, 166] width 78 height 29
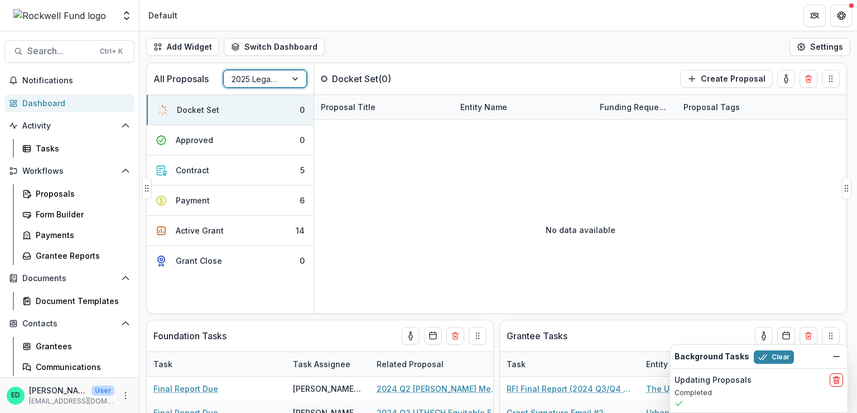
click at [275, 78] on div at bounding box center [255, 79] width 47 height 14
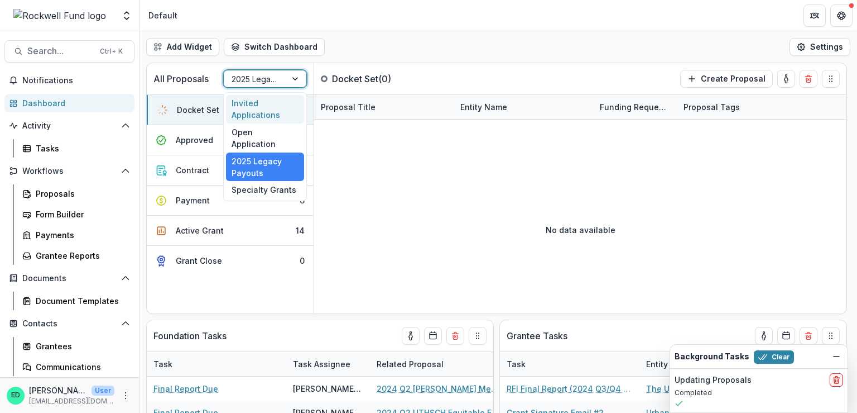
click at [265, 105] on div "Invited Applications" at bounding box center [265, 109] width 78 height 29
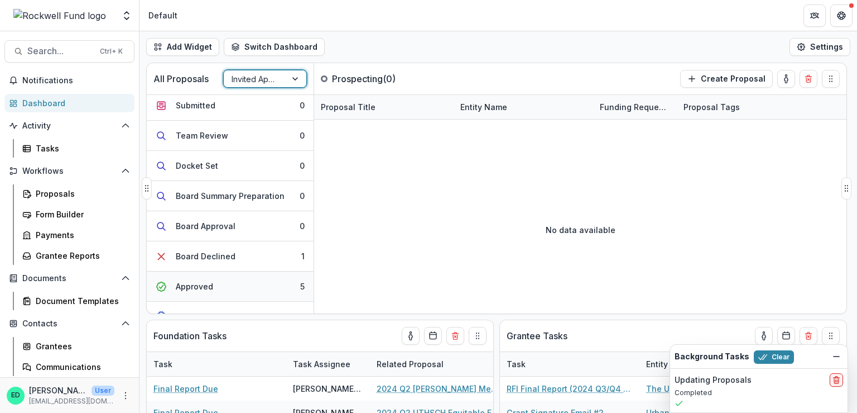
scroll to position [112, 0]
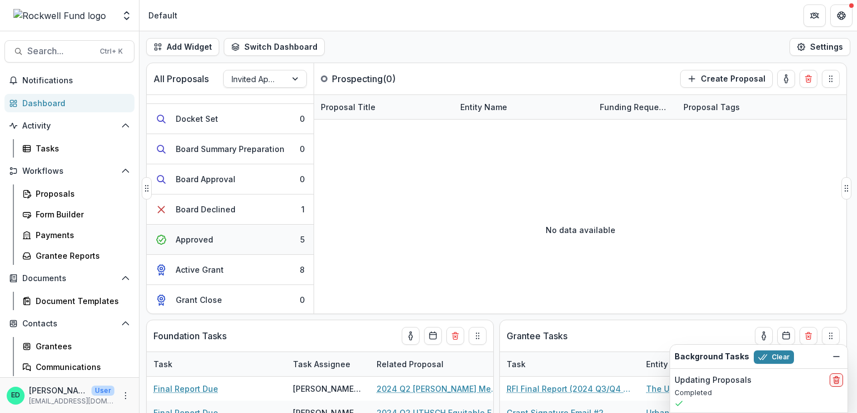
click at [261, 240] on button "Approved 5" at bounding box center [230, 239] width 167 height 30
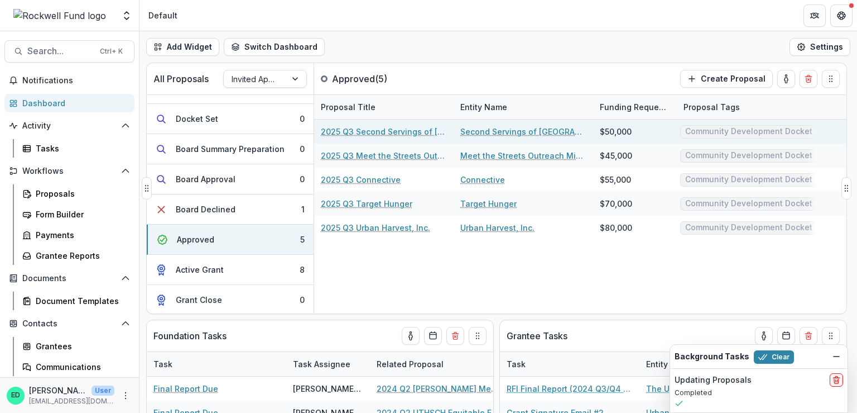
click at [342, 131] on link "2025 Q3 Second Servings of [GEOGRAPHIC_DATA]" at bounding box center [384, 132] width 126 height 12
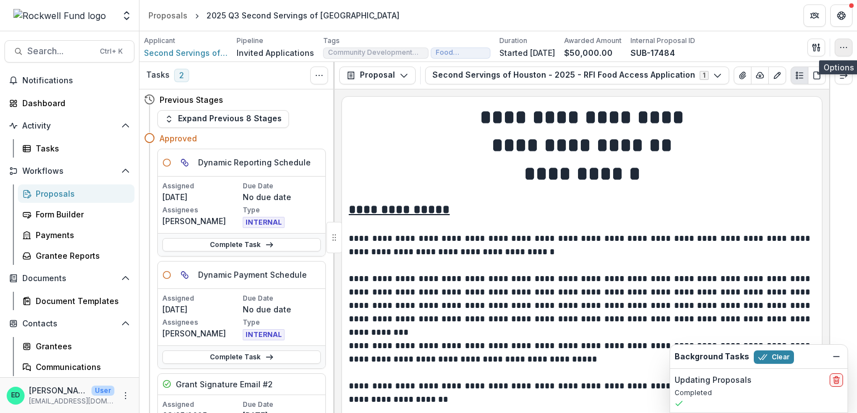
click at [839, 45] on button "button" at bounding box center [844, 48] width 18 height 18
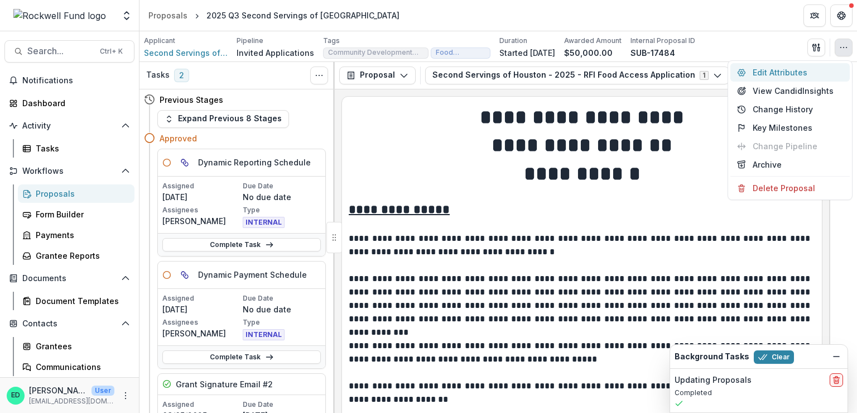
click at [795, 71] on button "Edit Attributes" at bounding box center [790, 72] width 119 height 18
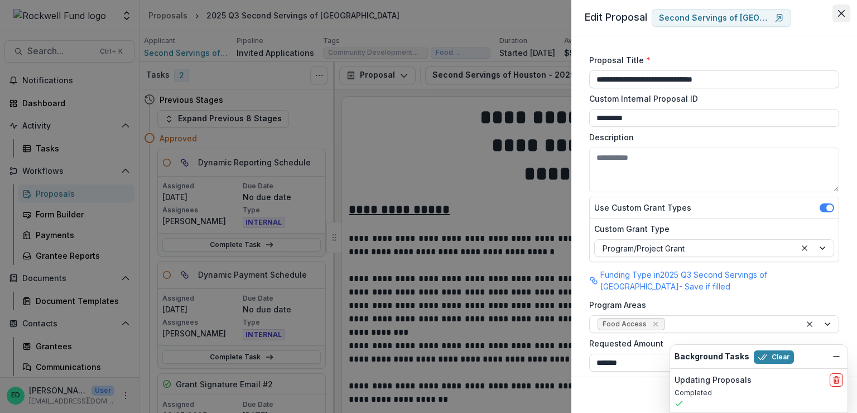
click at [839, 13] on icon "Close" at bounding box center [842, 13] width 7 height 7
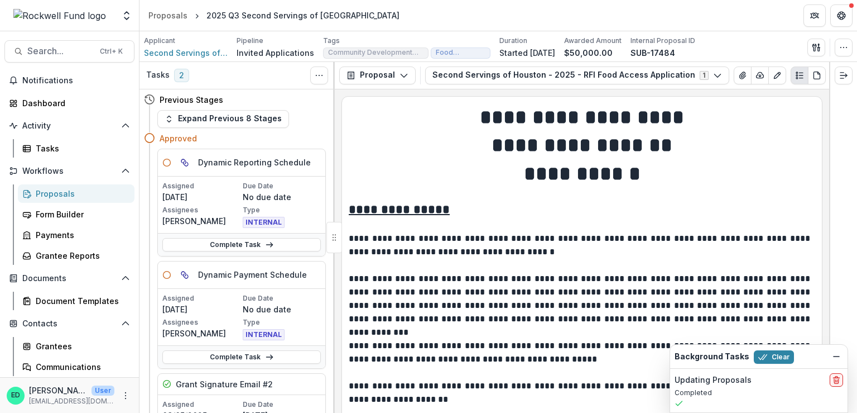
click at [59, 189] on div "Proposals" at bounding box center [81, 194] width 90 height 12
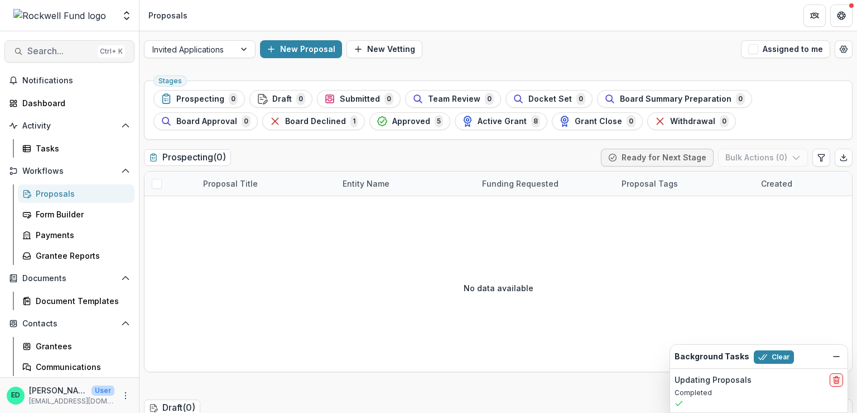
click at [50, 56] on button "Search... Ctrl + K" at bounding box center [69, 51] width 130 height 22
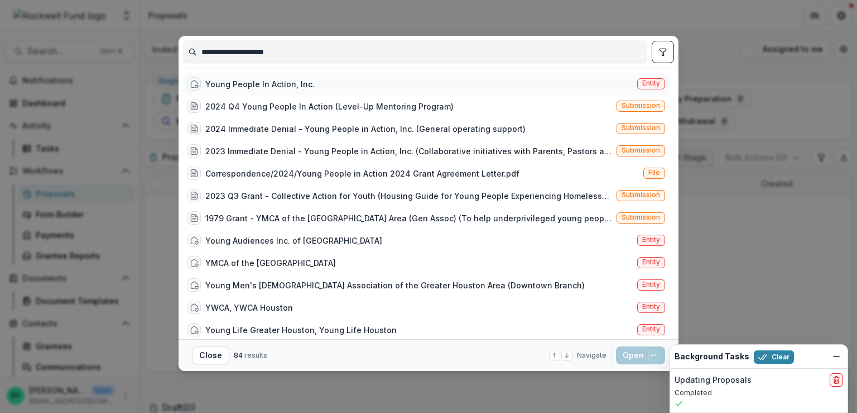
type input "**********"
click at [242, 83] on div "Young People In Action, Inc." at bounding box center [259, 84] width 109 height 12
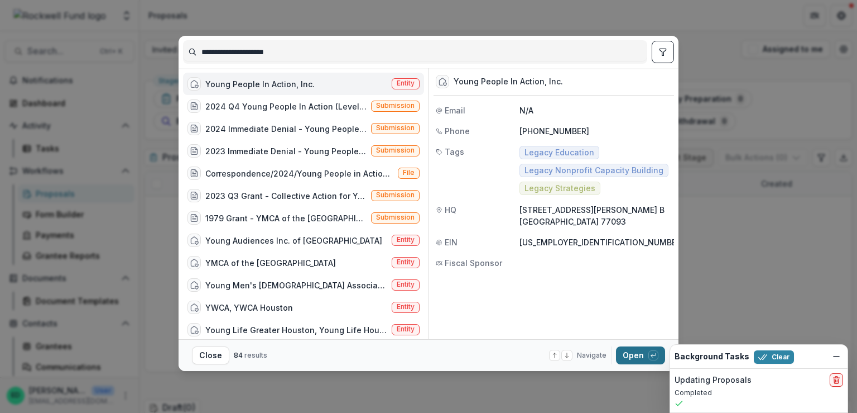
click at [657, 353] on div "button" at bounding box center [654, 355] width 10 height 10
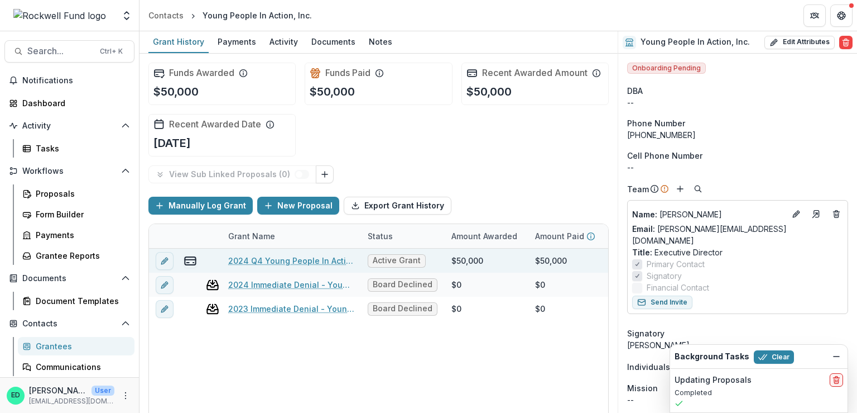
click at [273, 260] on link "2024 Q4 Young People In Action" at bounding box center [291, 261] width 126 height 12
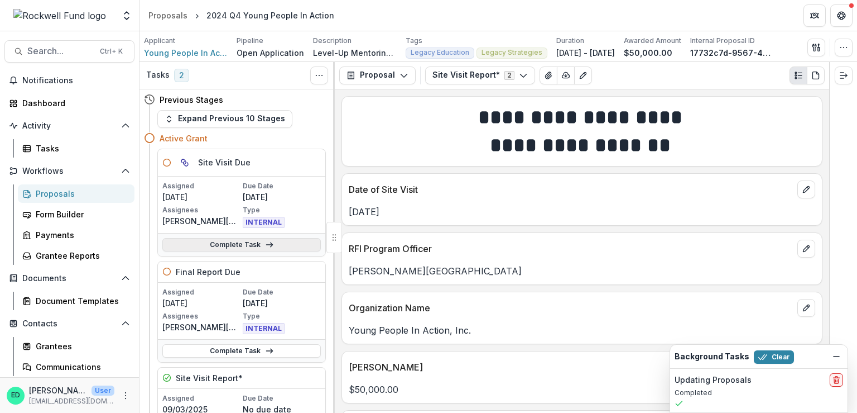
scroll to position [56, 0]
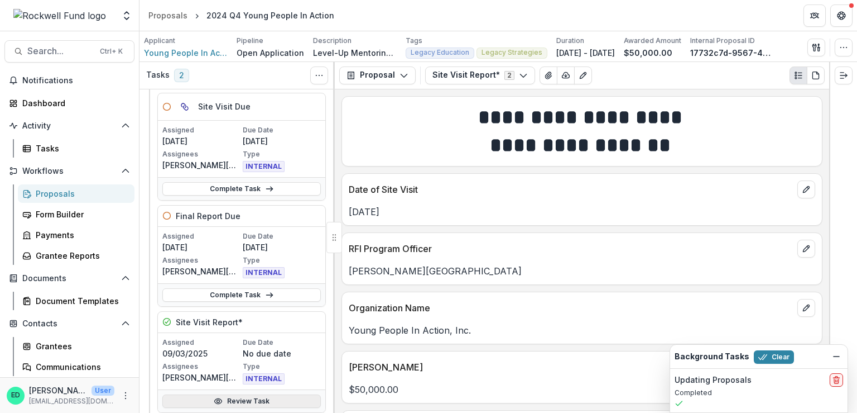
click at [250, 403] on link "Review Task" at bounding box center [241, 400] width 159 height 13
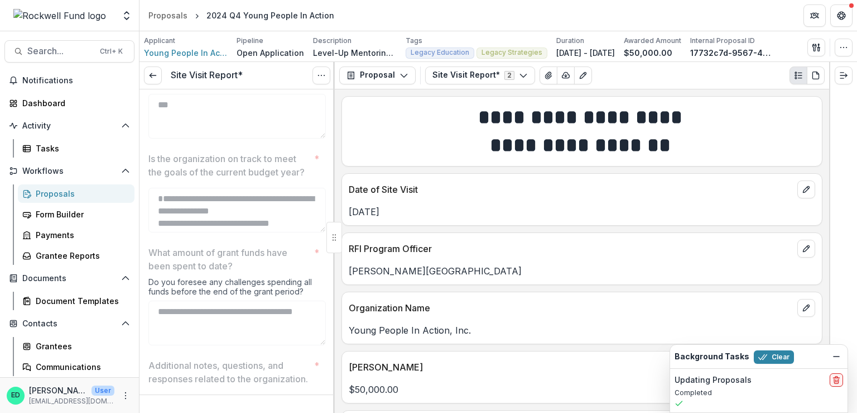
scroll to position [660, 0]
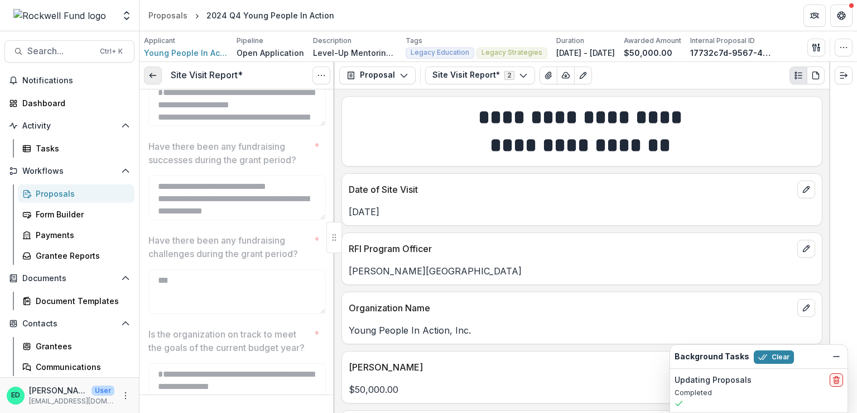
click at [160, 82] on link at bounding box center [153, 75] width 18 height 18
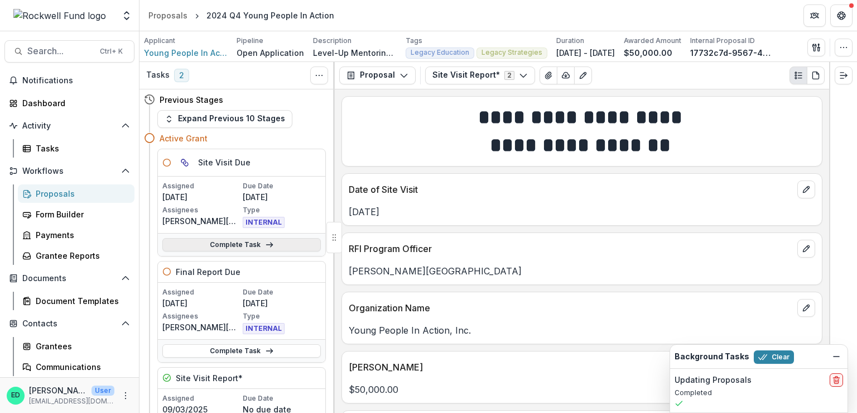
click at [238, 243] on link "Complete Task" at bounding box center [241, 244] width 159 height 13
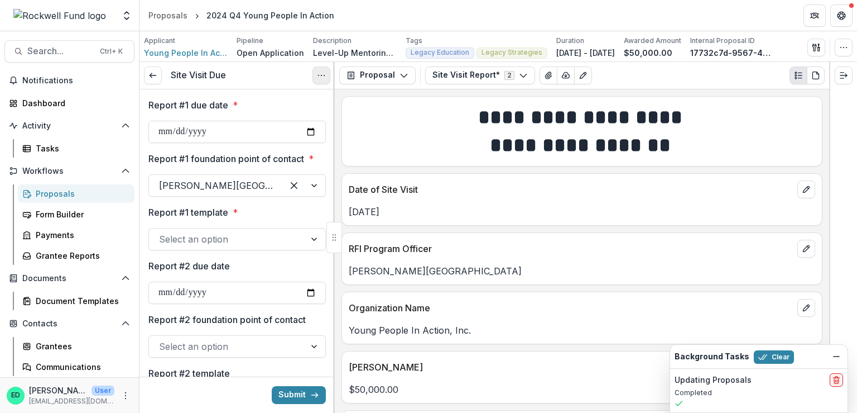
click at [321, 66] on button "Options" at bounding box center [322, 75] width 18 height 18
click at [272, 122] on button "Cancel Task" at bounding box center [267, 124] width 119 height 18
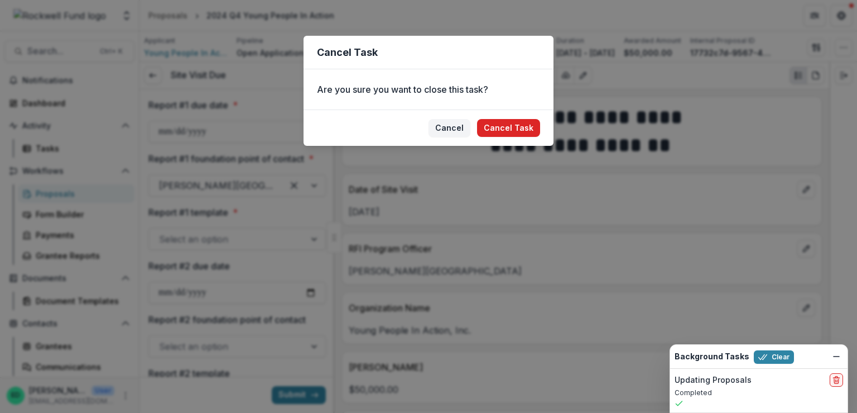
click at [520, 127] on button "Cancel Task" at bounding box center [508, 128] width 63 height 18
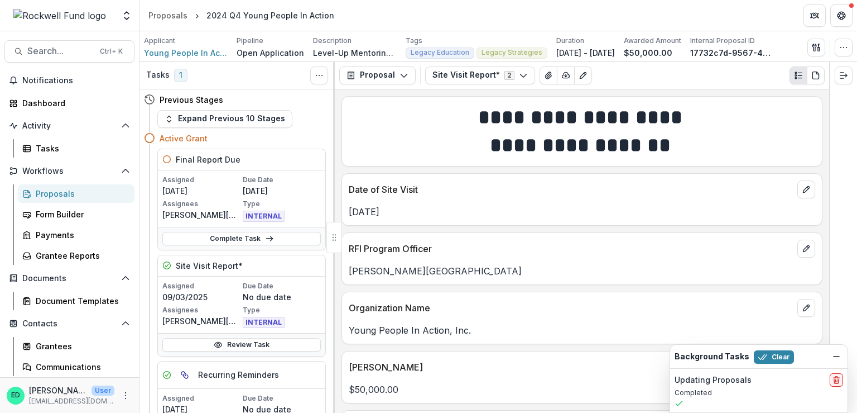
click at [55, 186] on link "Proposals" at bounding box center [76, 193] width 117 height 18
click at [57, 139] on link "Tasks" at bounding box center [76, 148] width 117 height 18
click at [47, 146] on div "Tasks" at bounding box center [81, 148] width 90 height 12
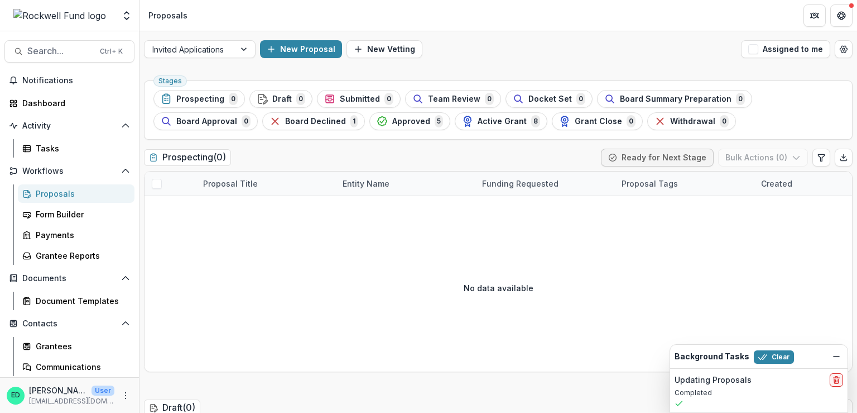
click at [35, 198] on link "Proposals" at bounding box center [76, 193] width 117 height 18
